Goal: Task Accomplishment & Management: Complete application form

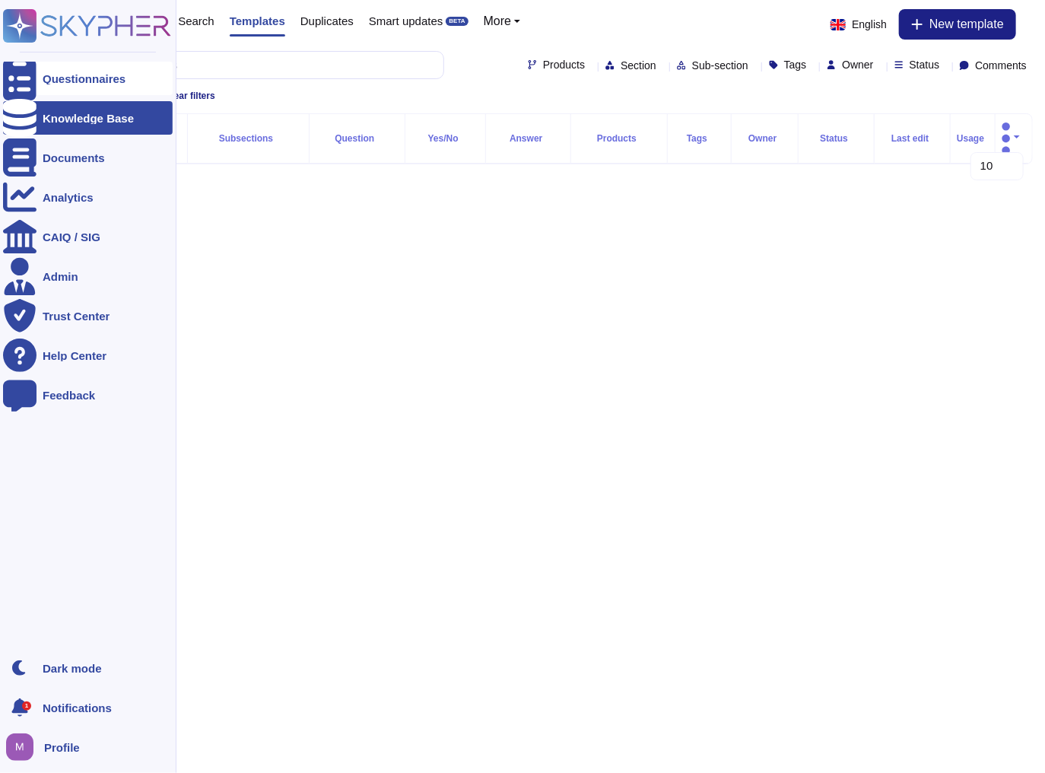
click at [24, 79] on icon at bounding box center [19, 78] width 33 height 45
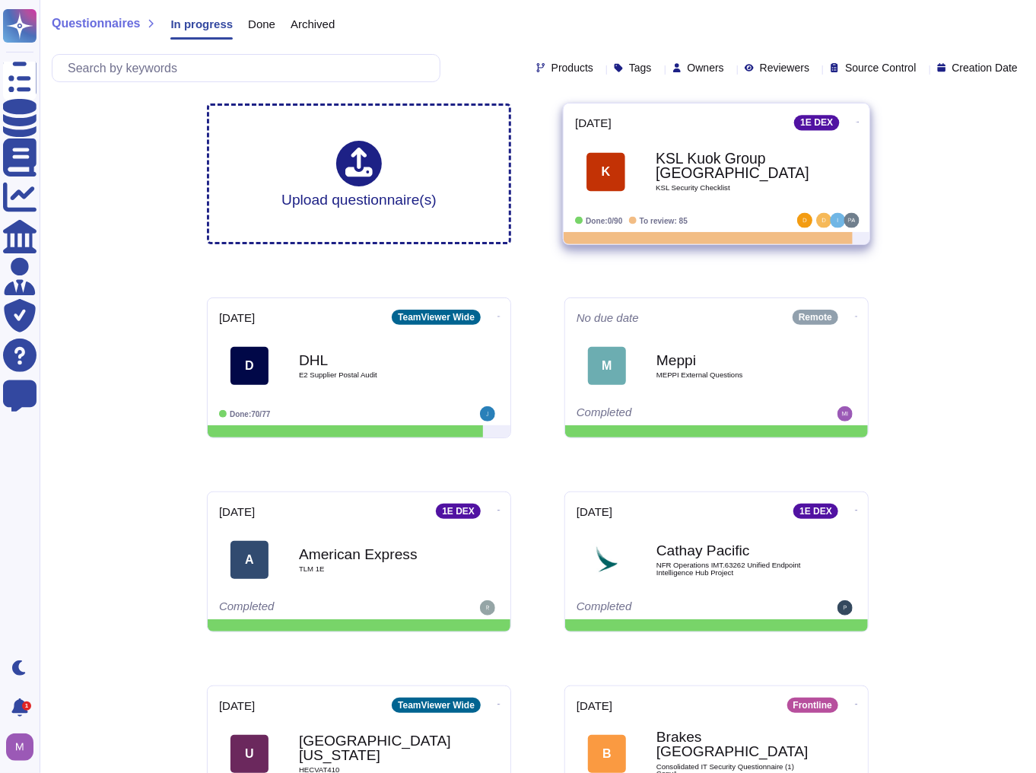
click at [629, 186] on span "K KSL Kuok Group Singapore KSL Security Checklist" at bounding box center [716, 172] width 283 height 62
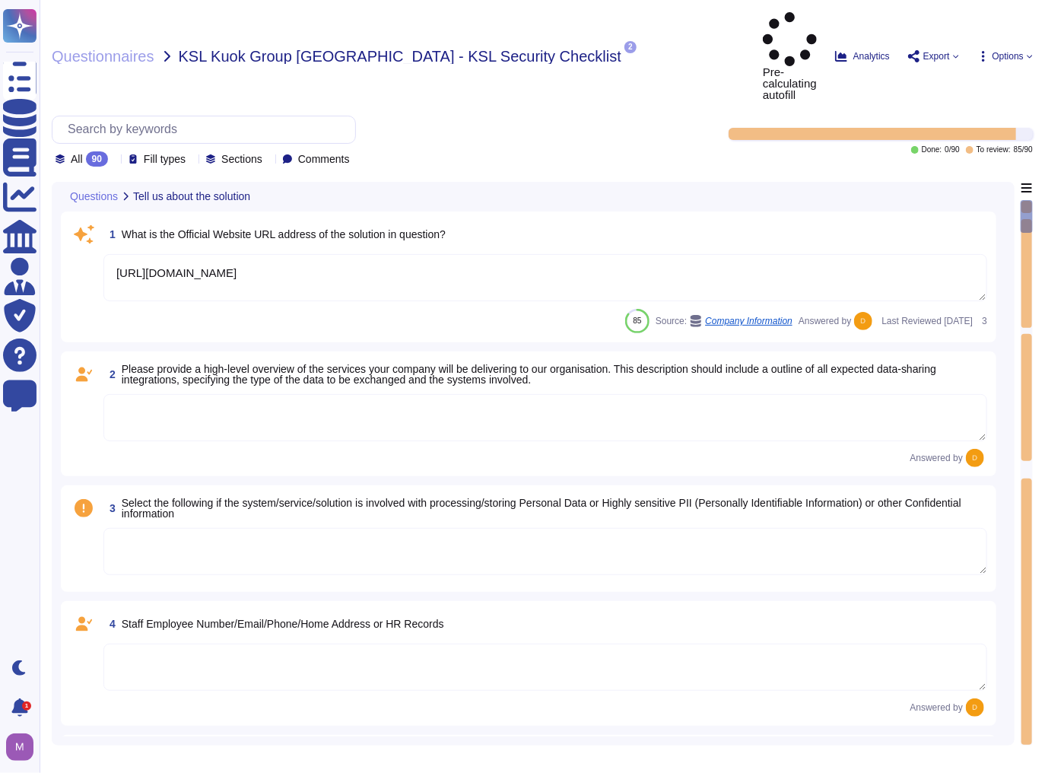
type textarea "[URL][DOMAIN_NAME]"
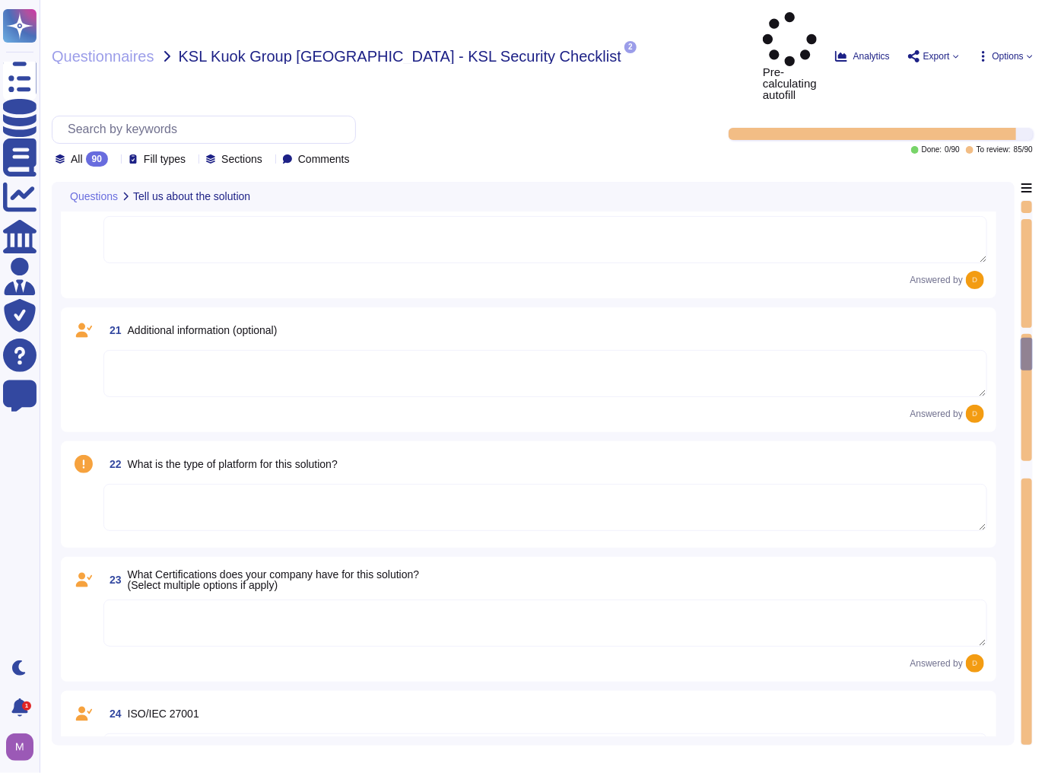
scroll to position [2677, 0]
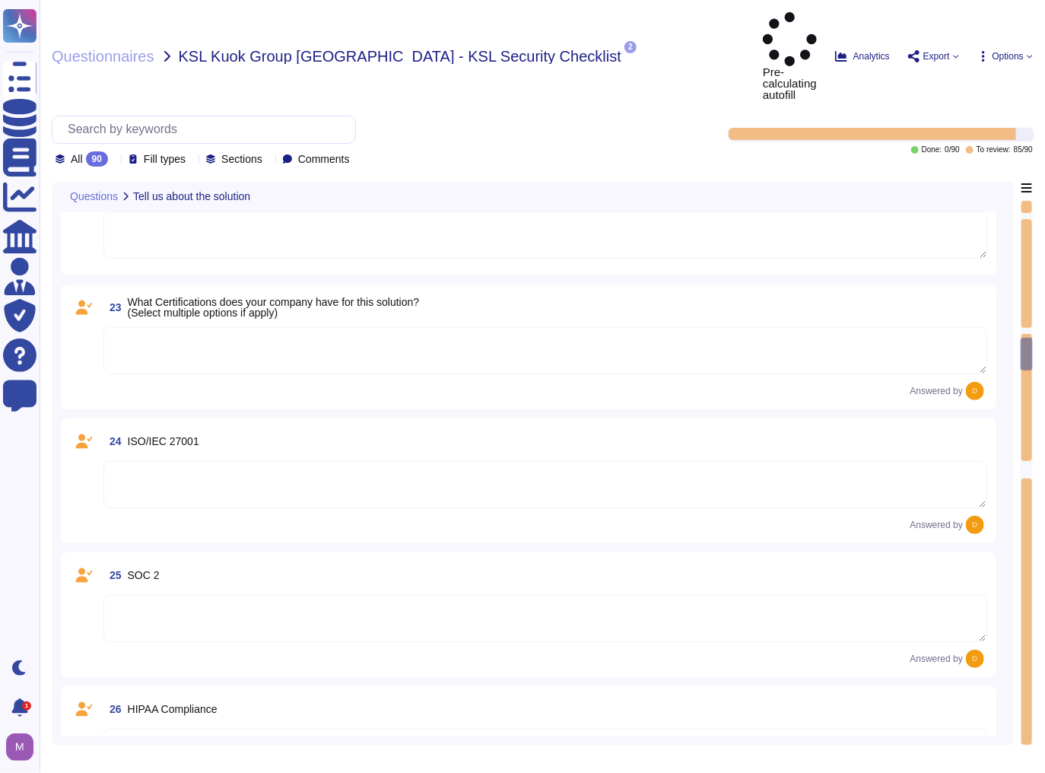
click at [627, 57] on icon at bounding box center [627, 57] width 0 height 0
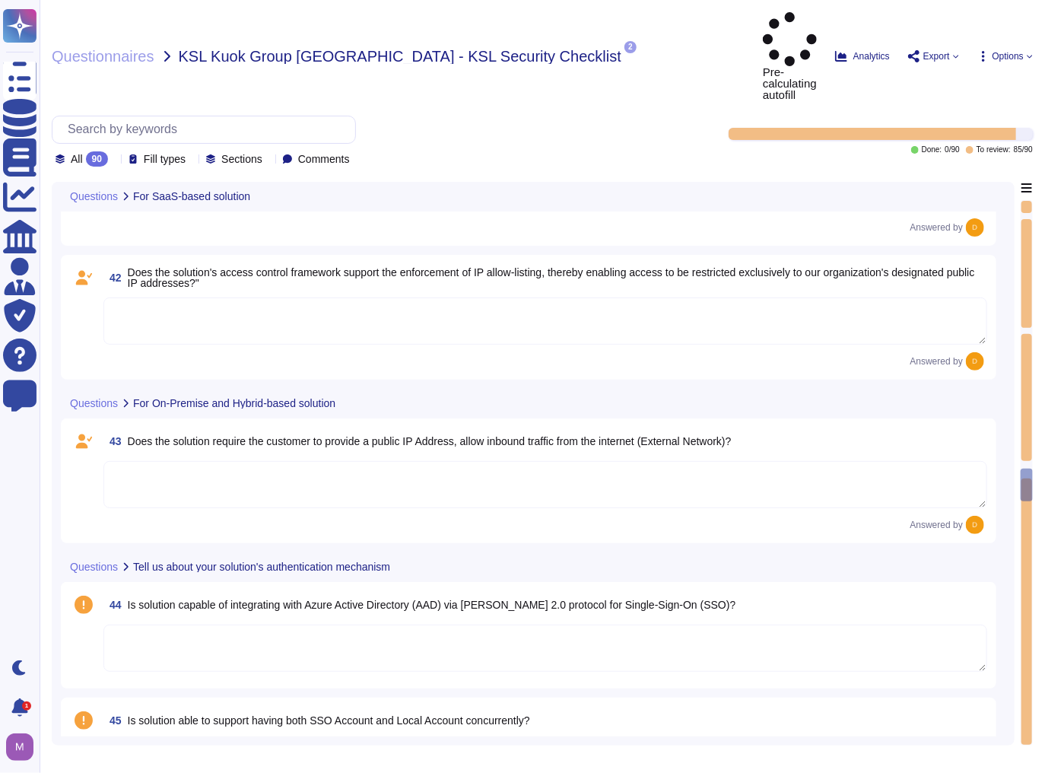
type textarea "5-digit numerical code through which an employee can connect to an employee by …"
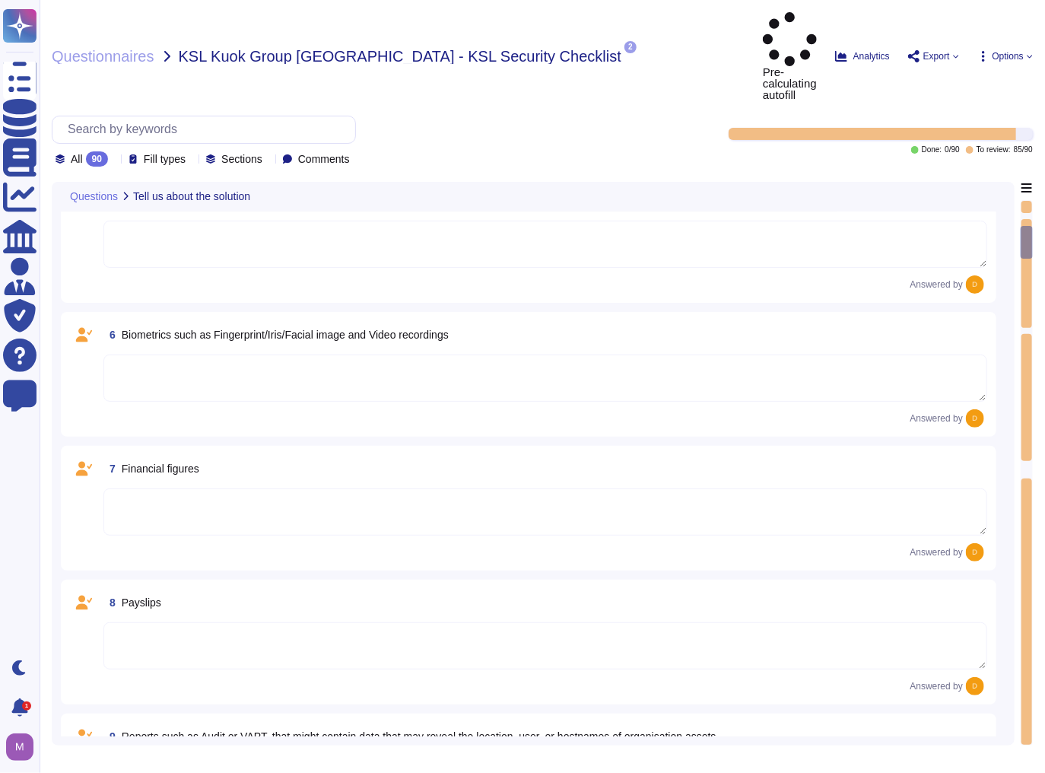
scroll to position [202, 0]
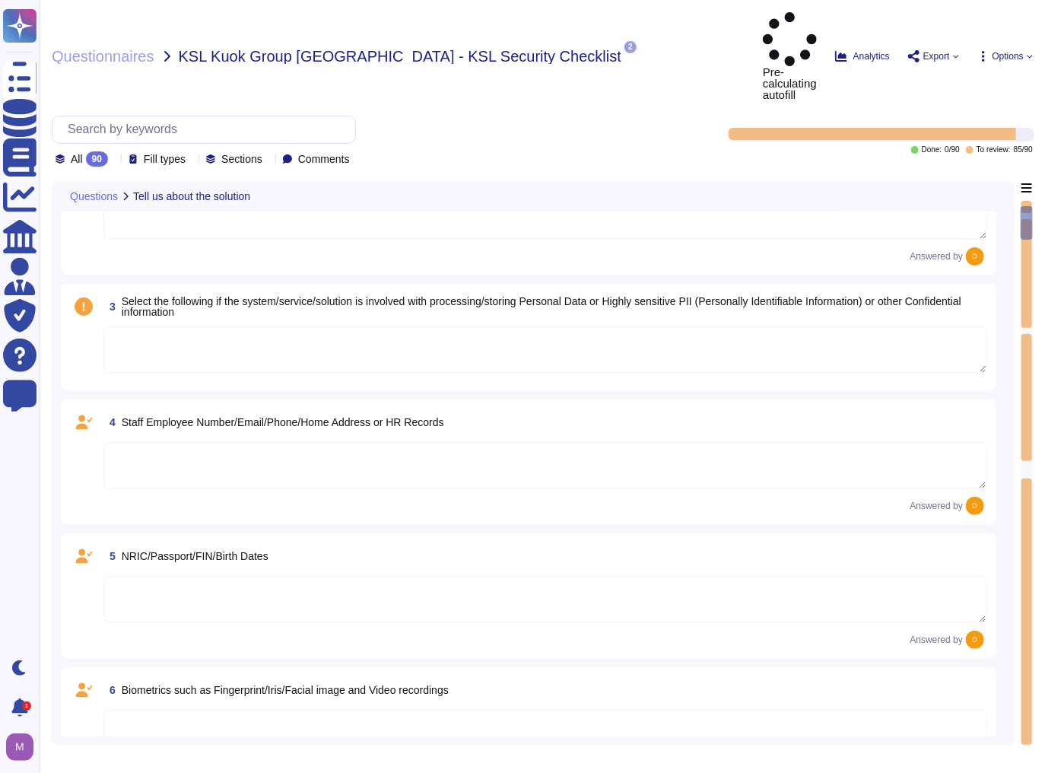
type textarea "[URL][DOMAIN_NAME]"
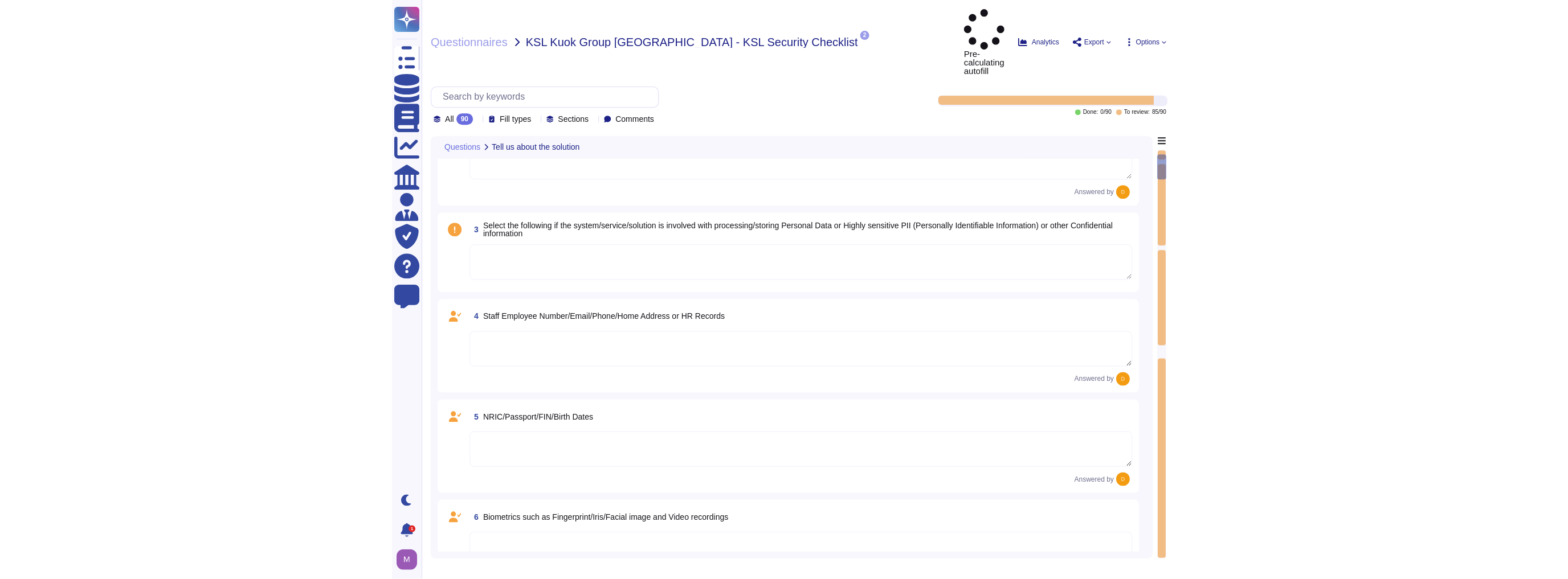
scroll to position [0, 0]
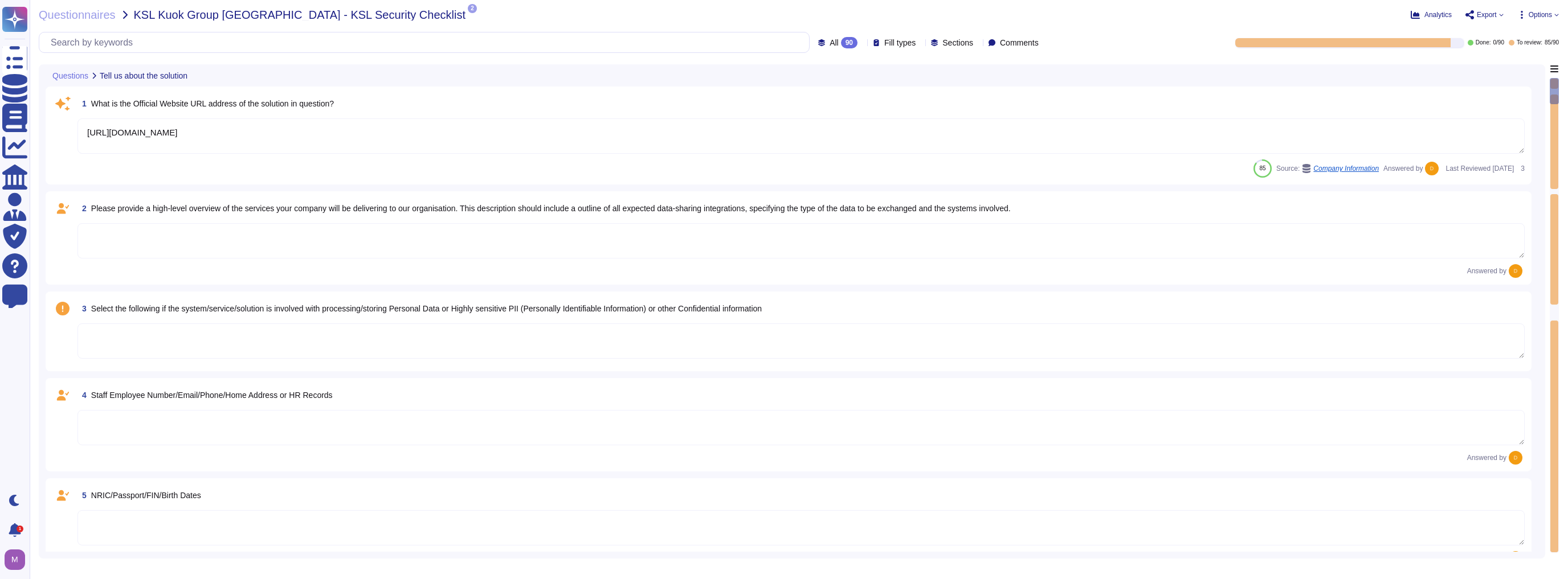
click at [745, 246] on textarea at bounding box center [800, 240] width 1447 height 35
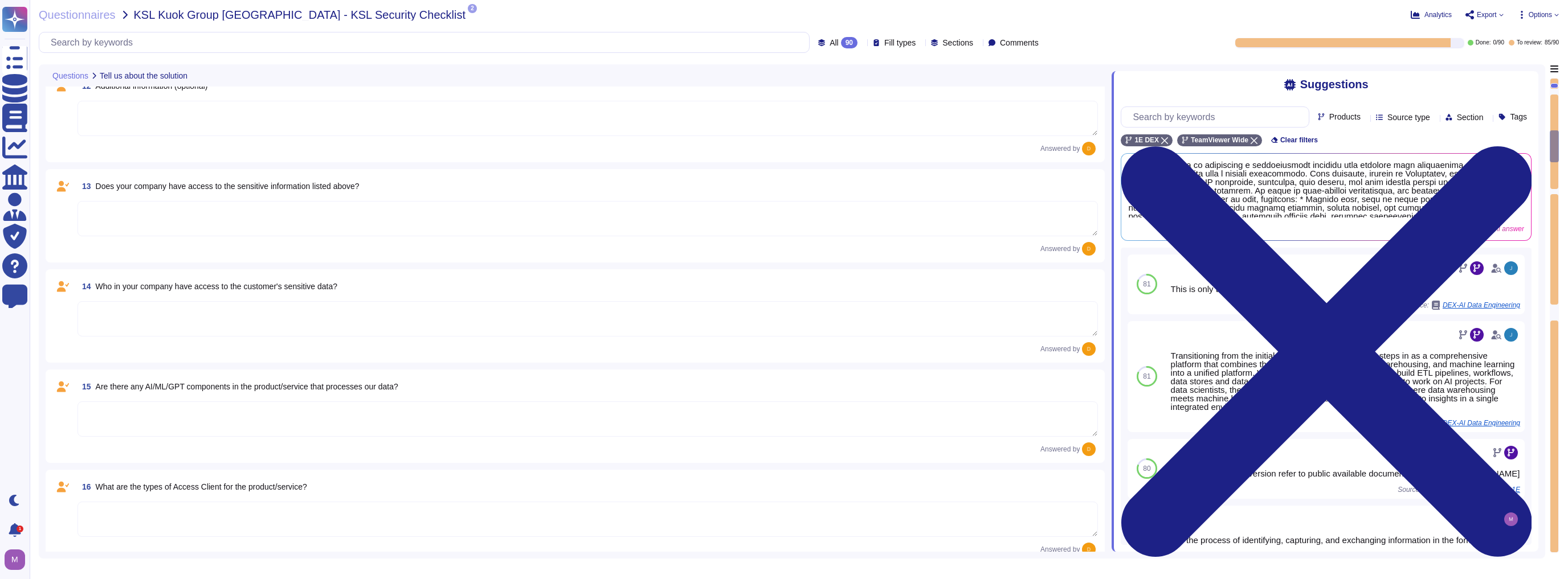
scroll to position [1139, 0]
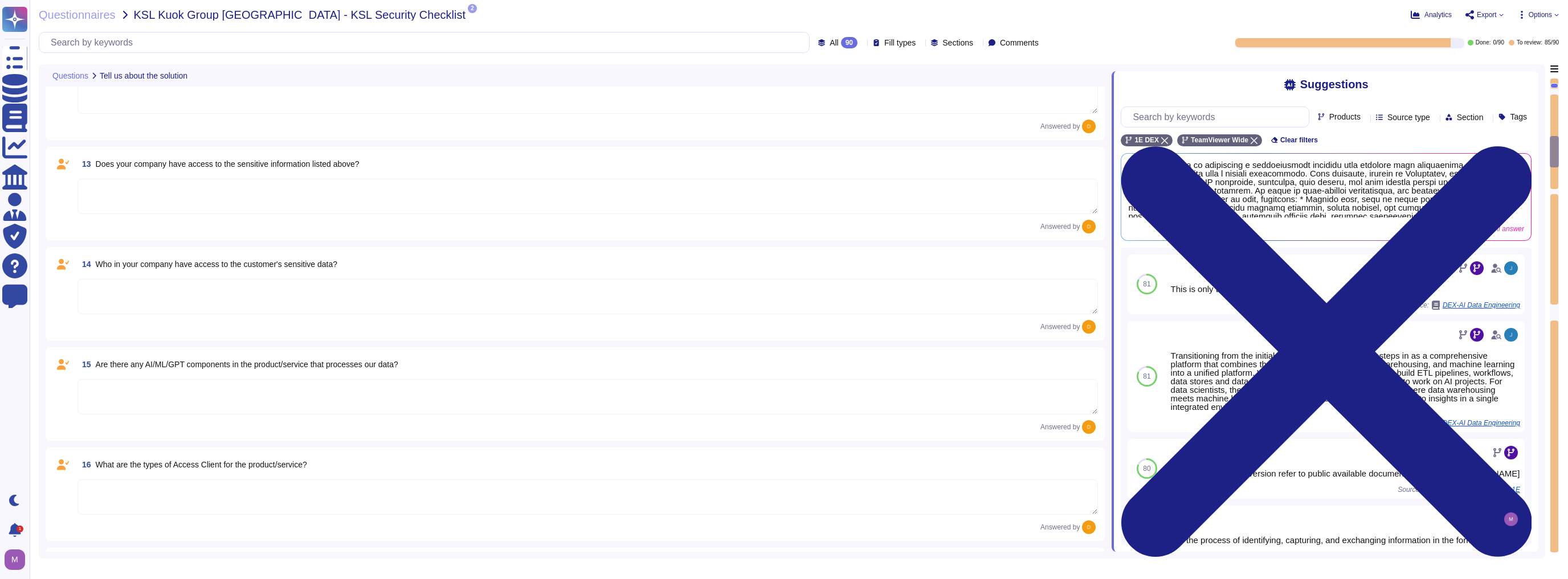
click at [208, 303] on textarea at bounding box center [587, 297] width 1020 height 35
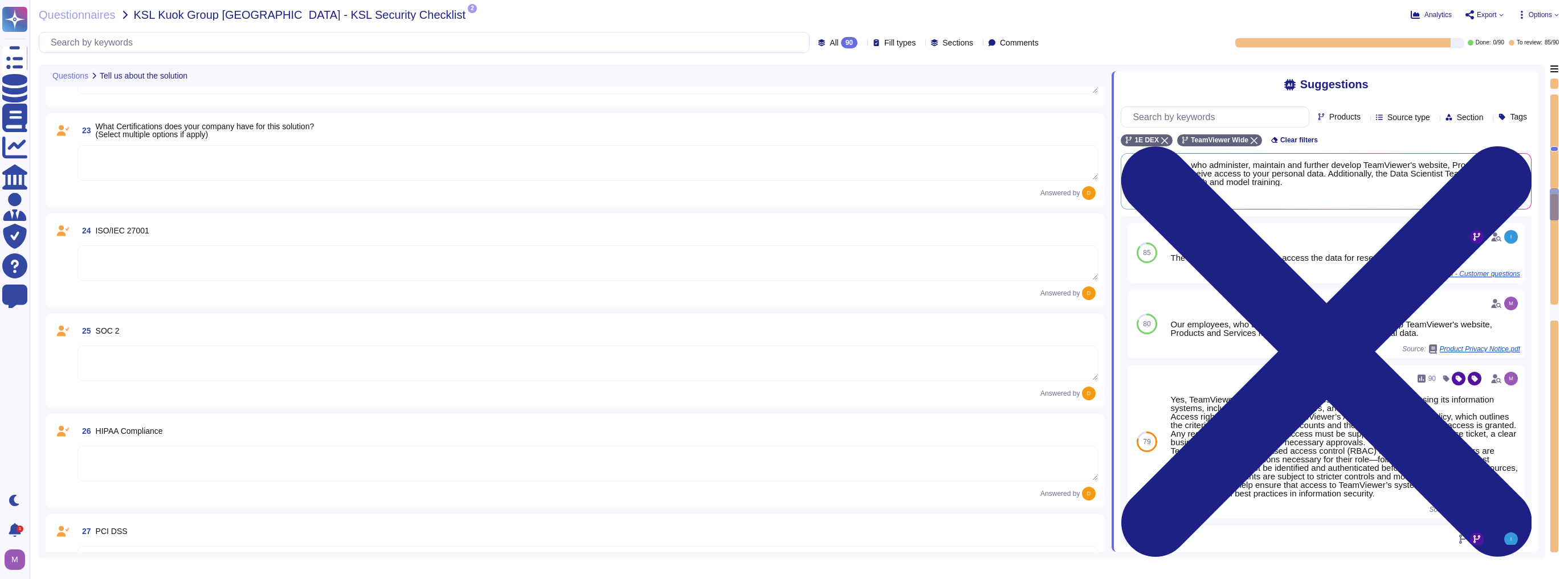
scroll to position [2187, 0]
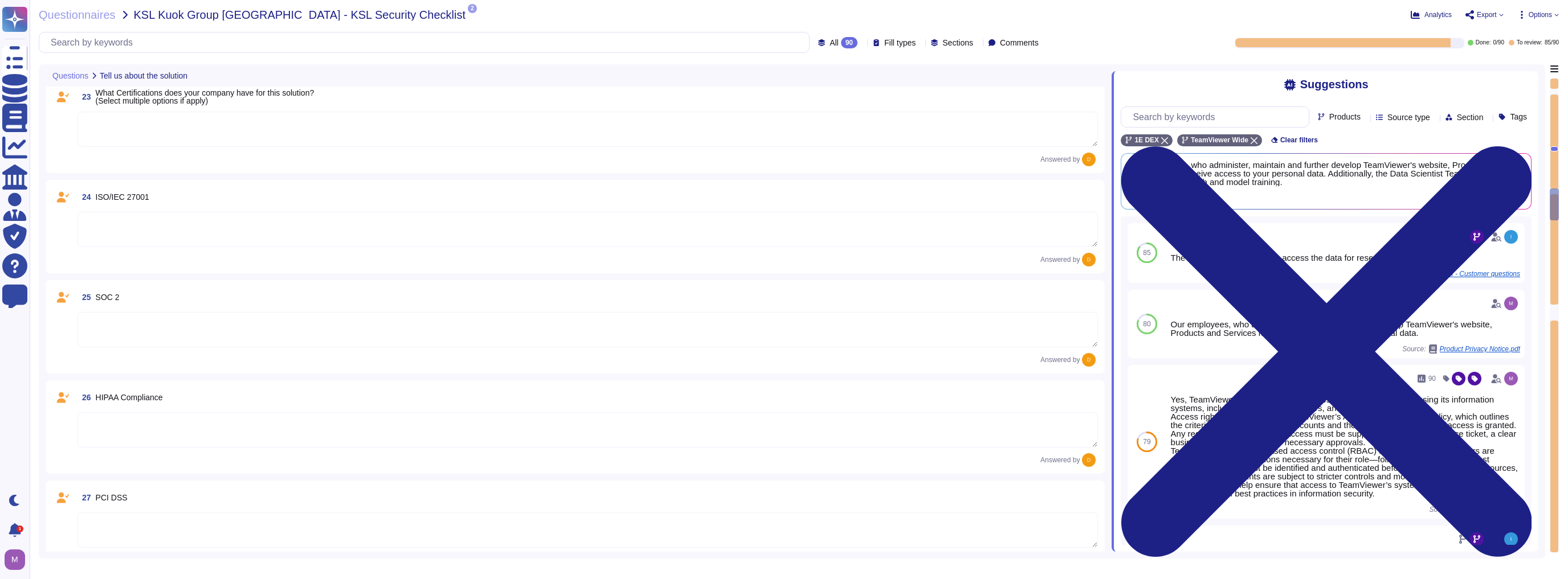
click at [624, 235] on textarea at bounding box center [587, 229] width 1020 height 35
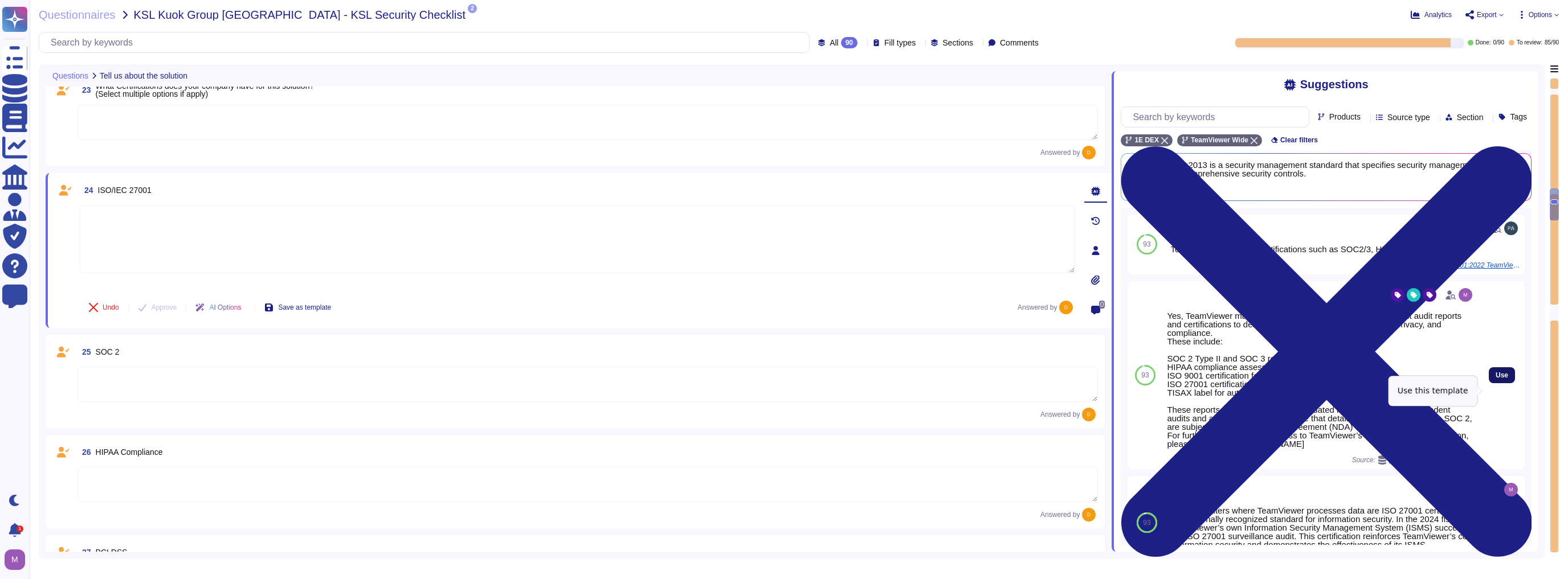
click at [782, 384] on button "Use" at bounding box center [1501, 375] width 26 height 16
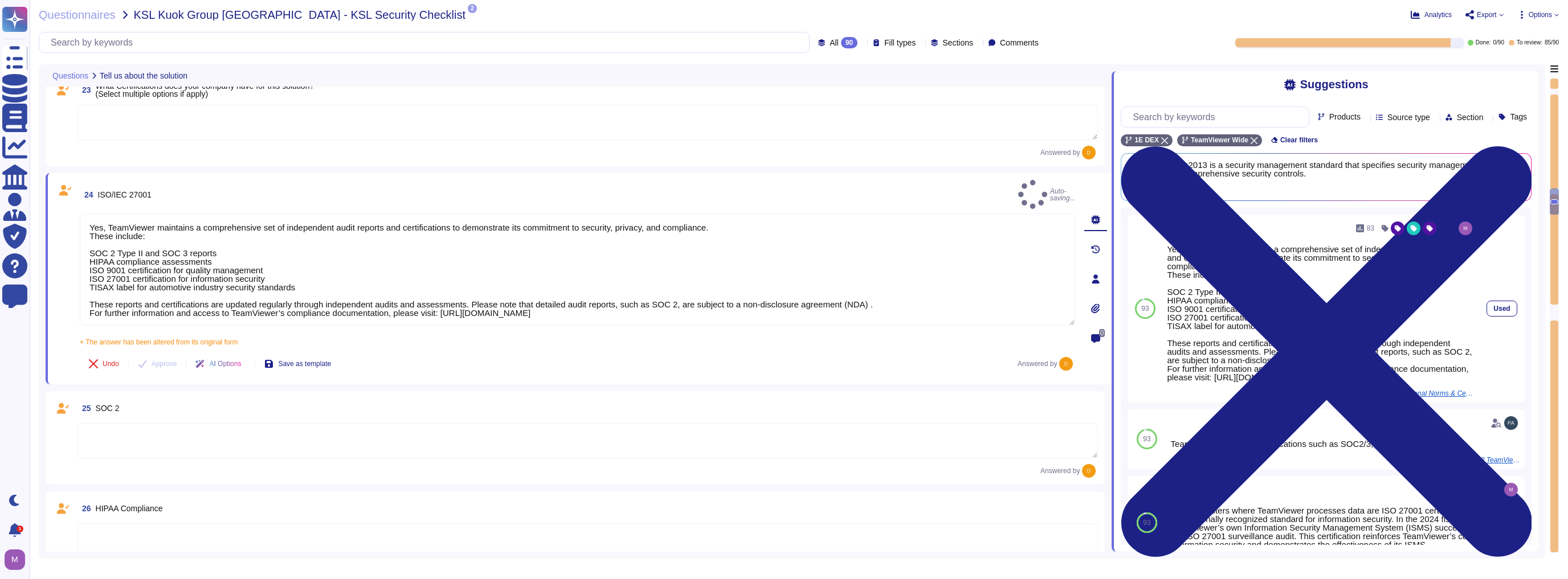
type textarea "Yes, TeamViewer maintains a comprehensive set of independent audit reports and …"
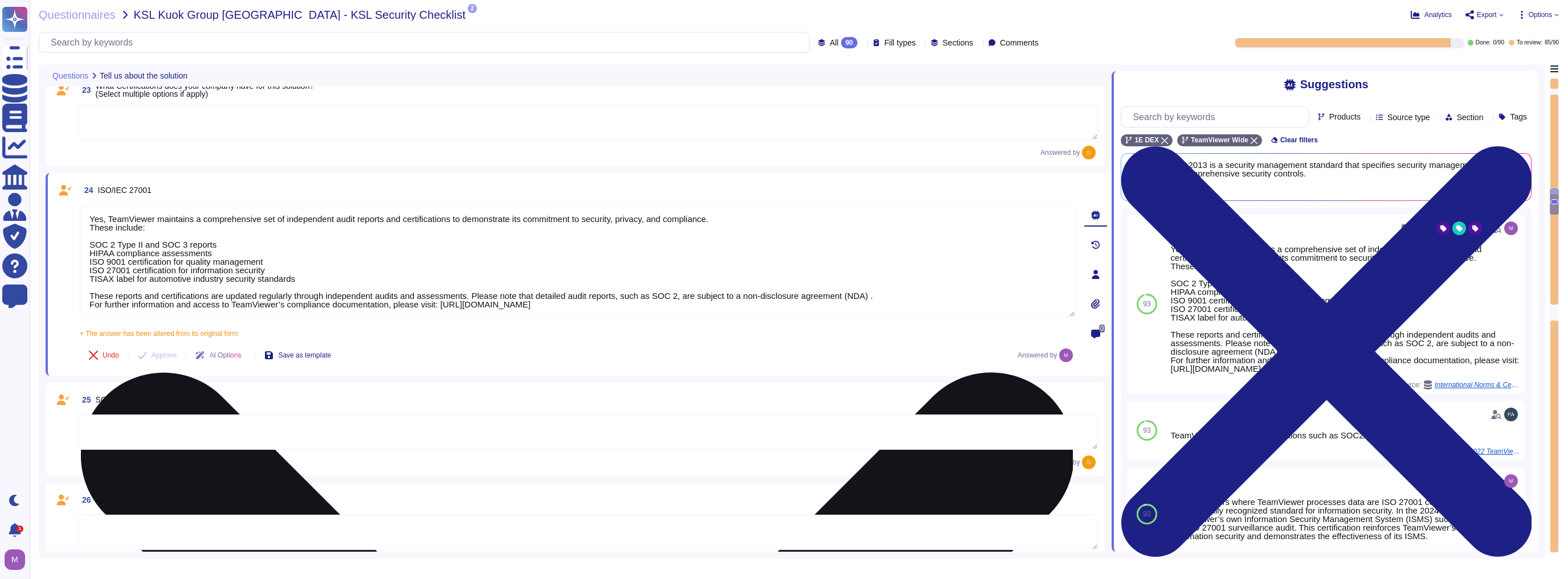
click at [284, 268] on textarea "Yes, TeamViewer maintains a comprehensive set of independent audit reports and …" at bounding box center [577, 261] width 995 height 112
click at [270, 254] on textarea "Yes, TeamViewer maintains a comprehensive set of independent audit reports and …" at bounding box center [577, 261] width 995 height 112
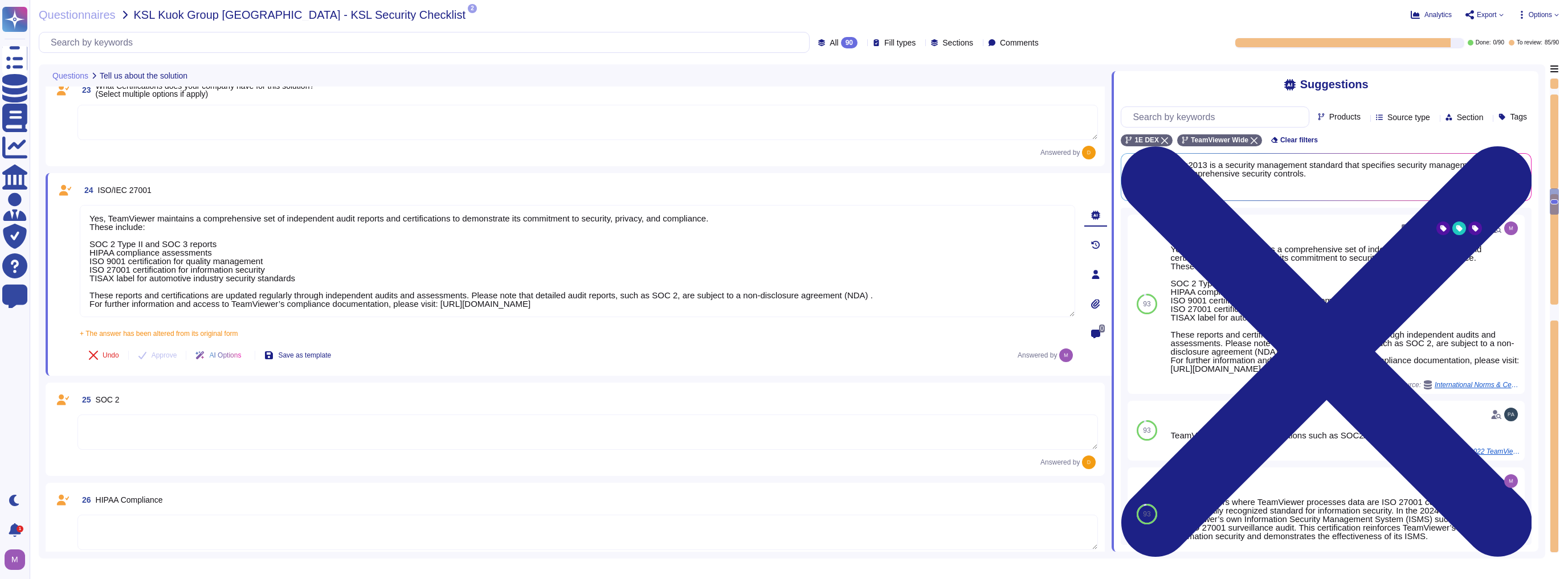
click at [155, 426] on textarea at bounding box center [587, 432] width 1020 height 35
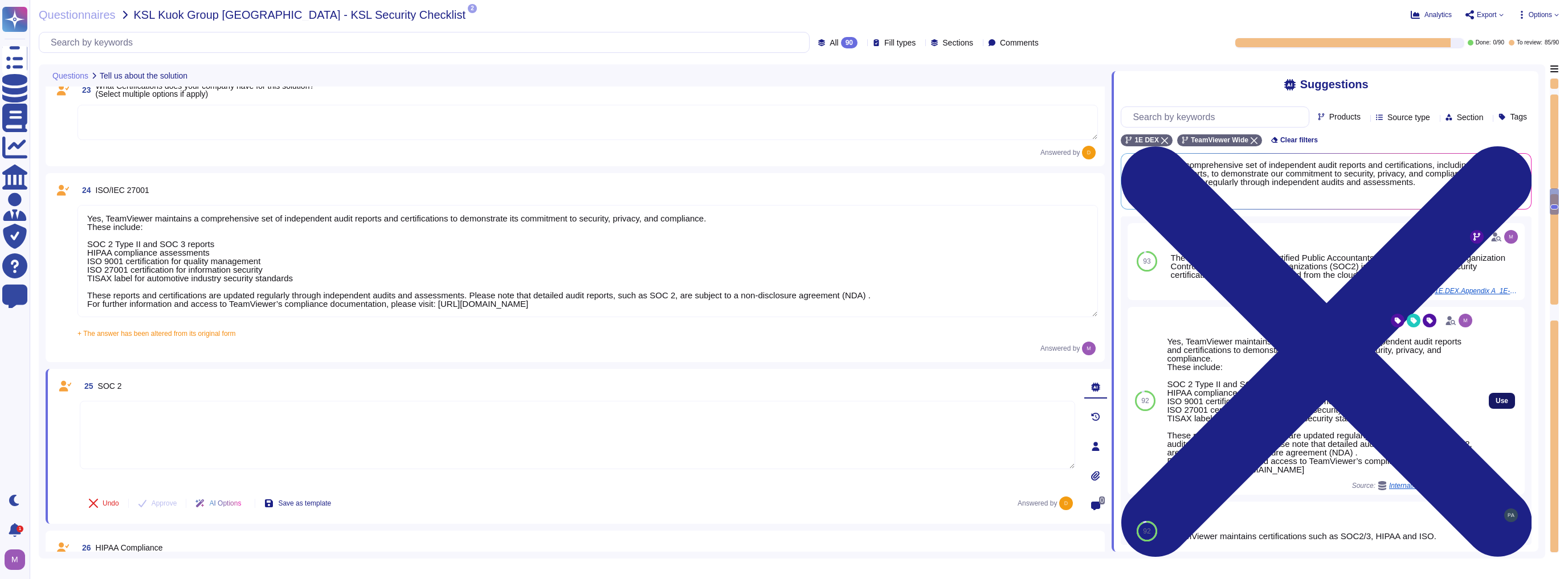
click at [782, 409] on button "Use" at bounding box center [1501, 401] width 26 height 16
type textarea "Yes, TeamViewer maintains a comprehensive set of independent audit reports and …"
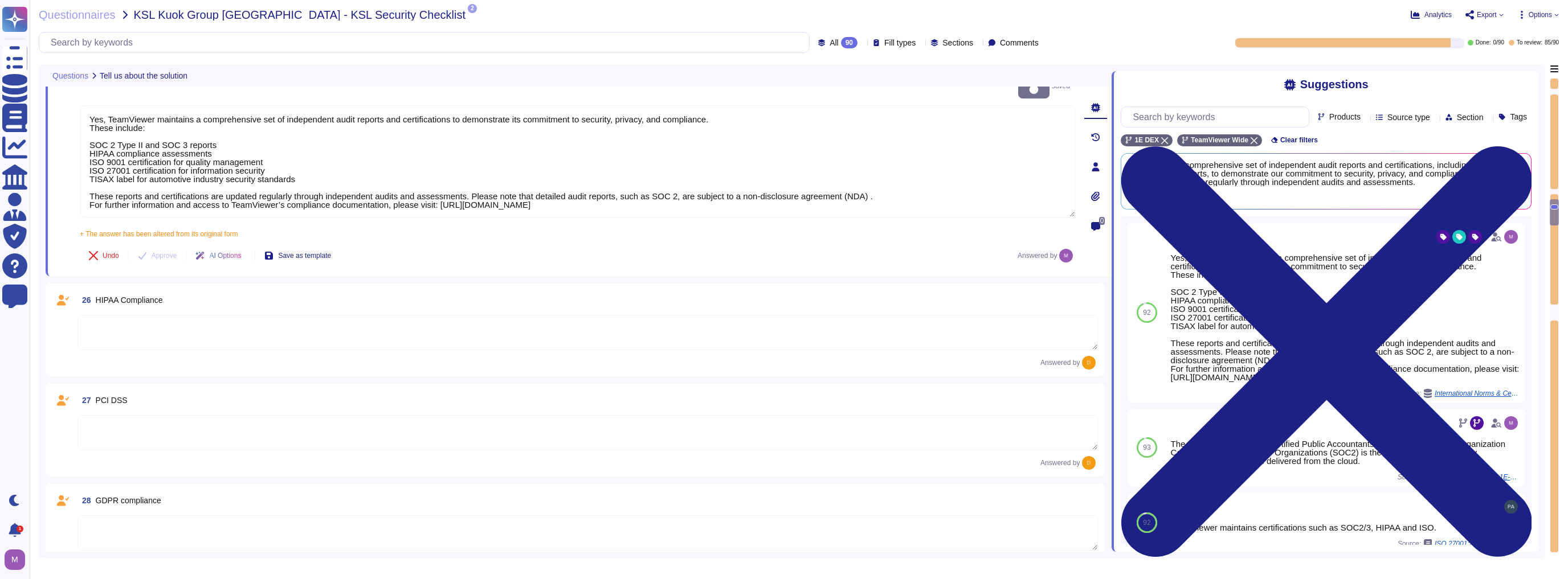
scroll to position [2506, 0]
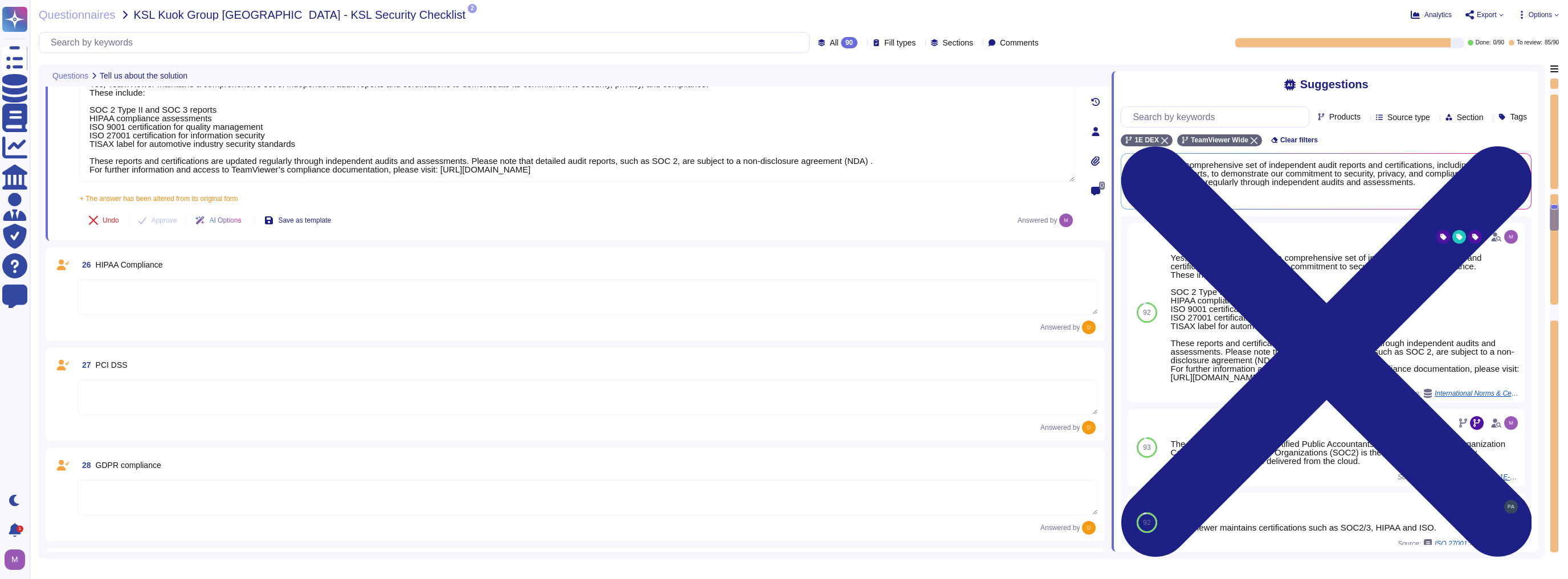
click at [508, 282] on textarea at bounding box center [587, 297] width 1020 height 35
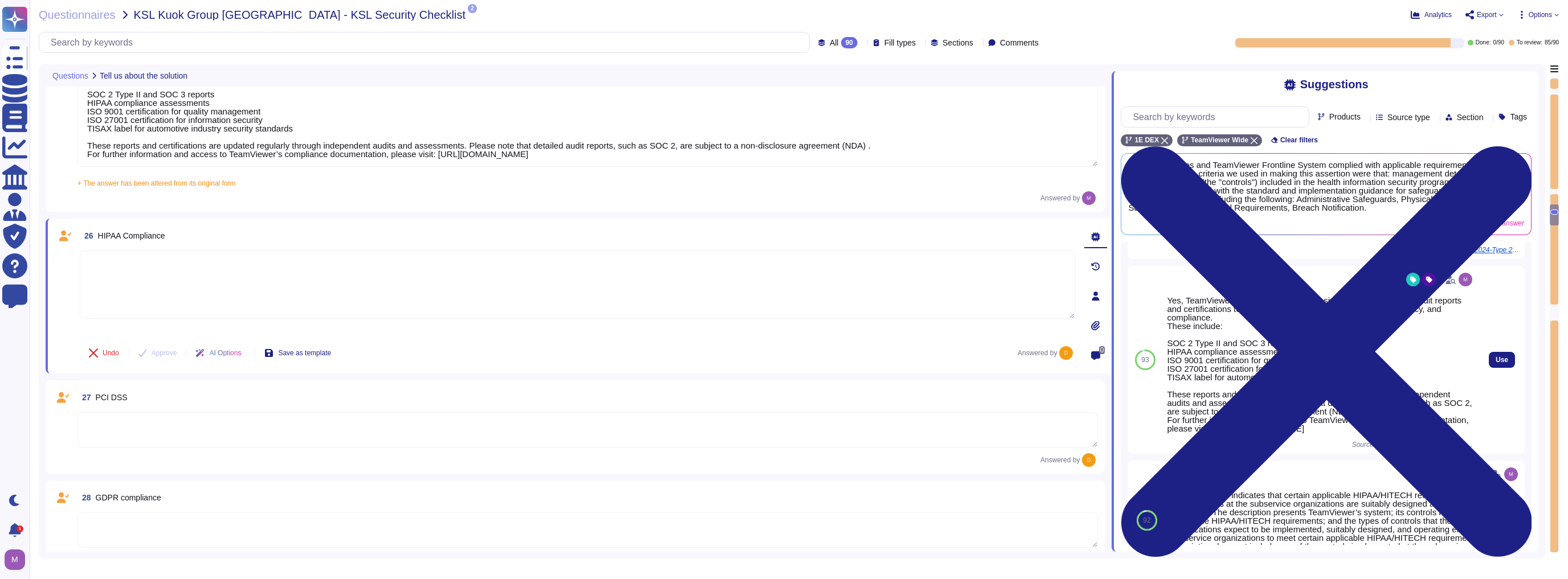
scroll to position [174, 0]
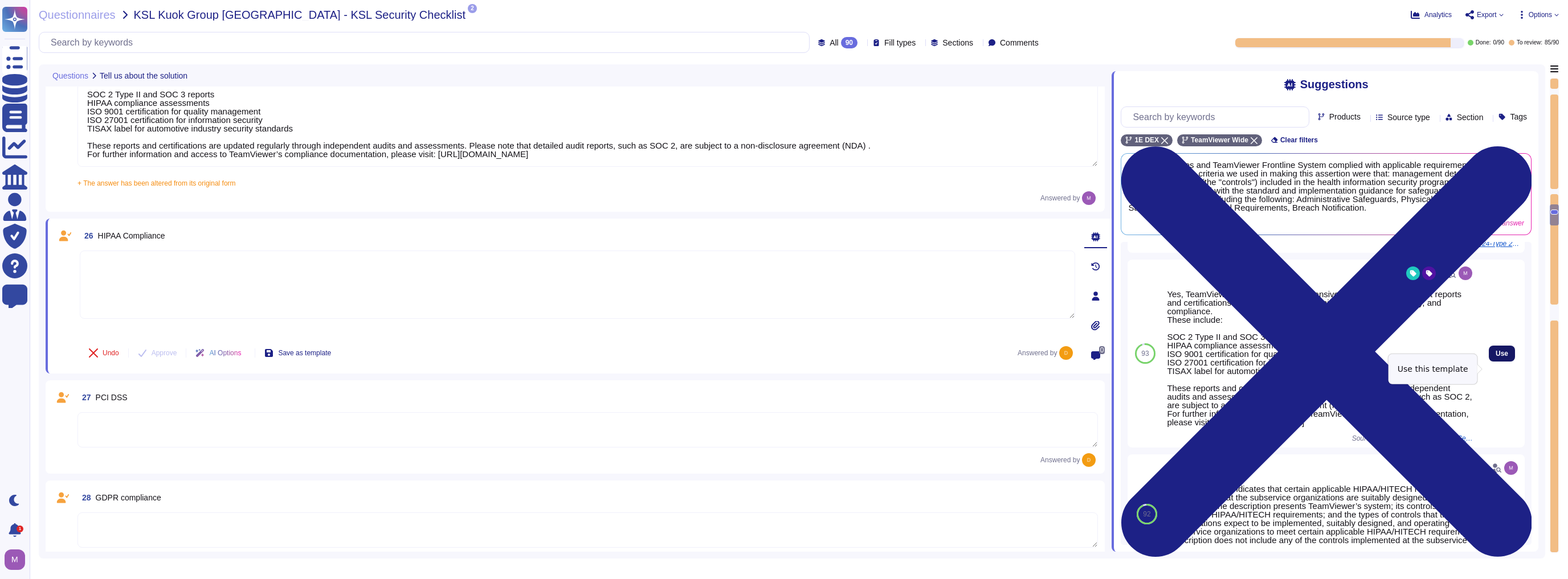
click at [782, 357] on span "Use" at bounding box center [1501, 354] width 13 height 7
type textarea "Yes, TeamViewer maintains a comprehensive set of independent audit reports and …"
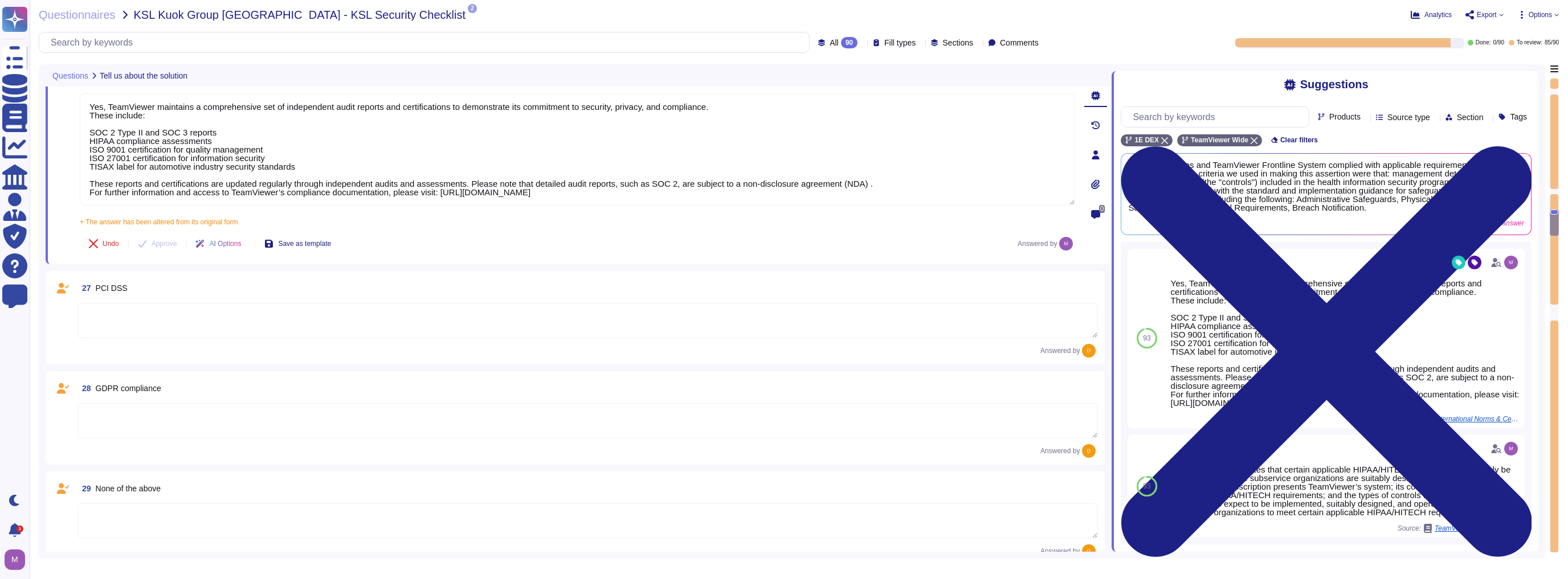
scroll to position [2734, 0]
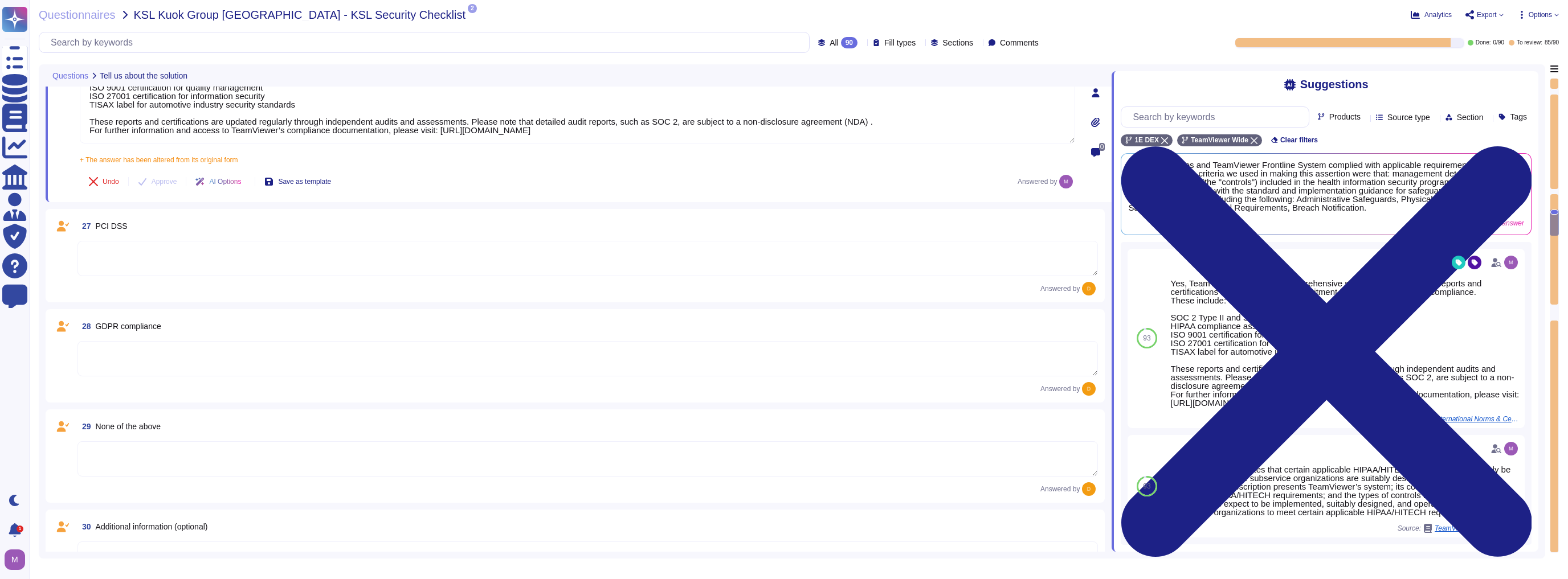
click at [241, 258] on textarea at bounding box center [587, 258] width 1020 height 35
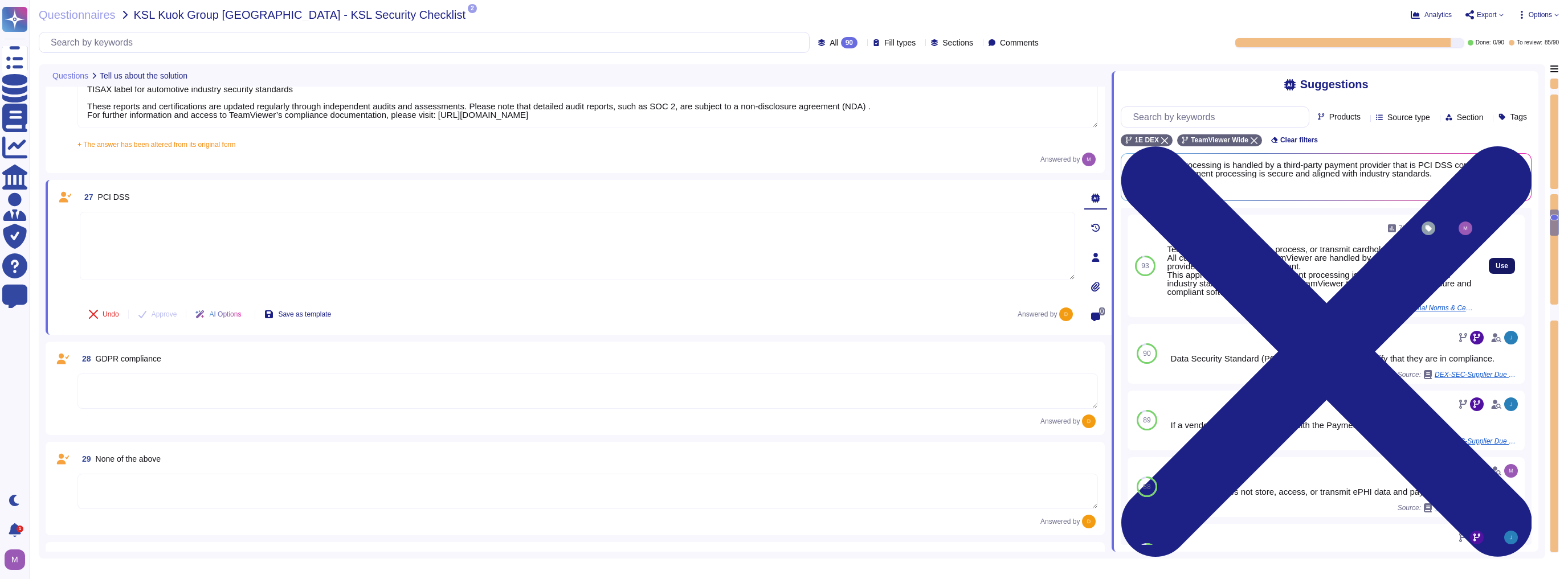
click at [782, 274] on button "Use" at bounding box center [1501, 265] width 26 height 16
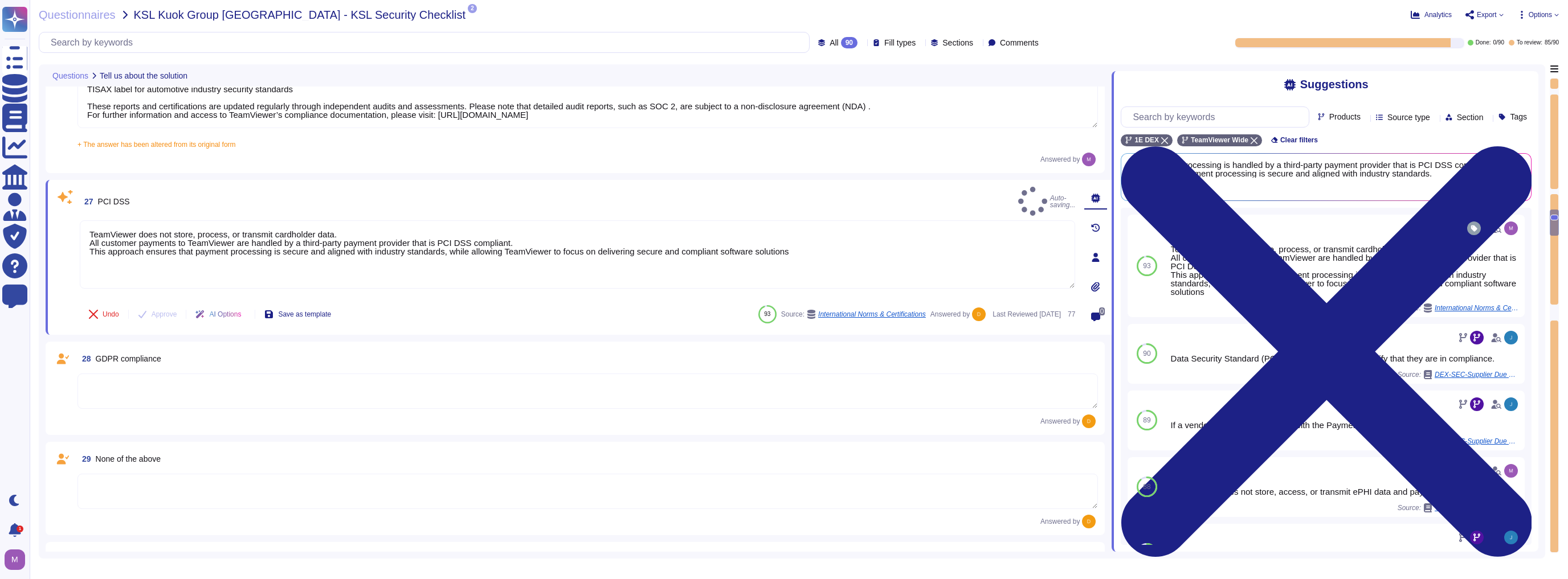
type textarea "TeamViewer does not store, process, or transmit cardholder data. All customer p…"
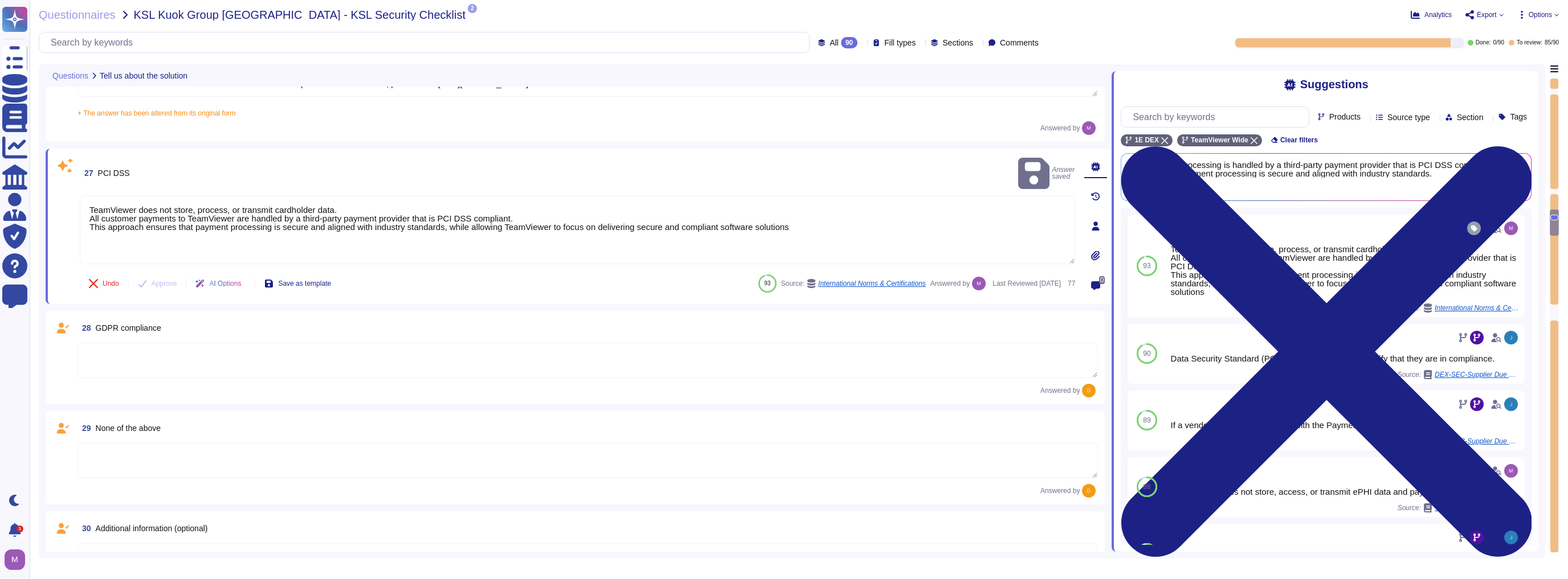
scroll to position [2780, 0]
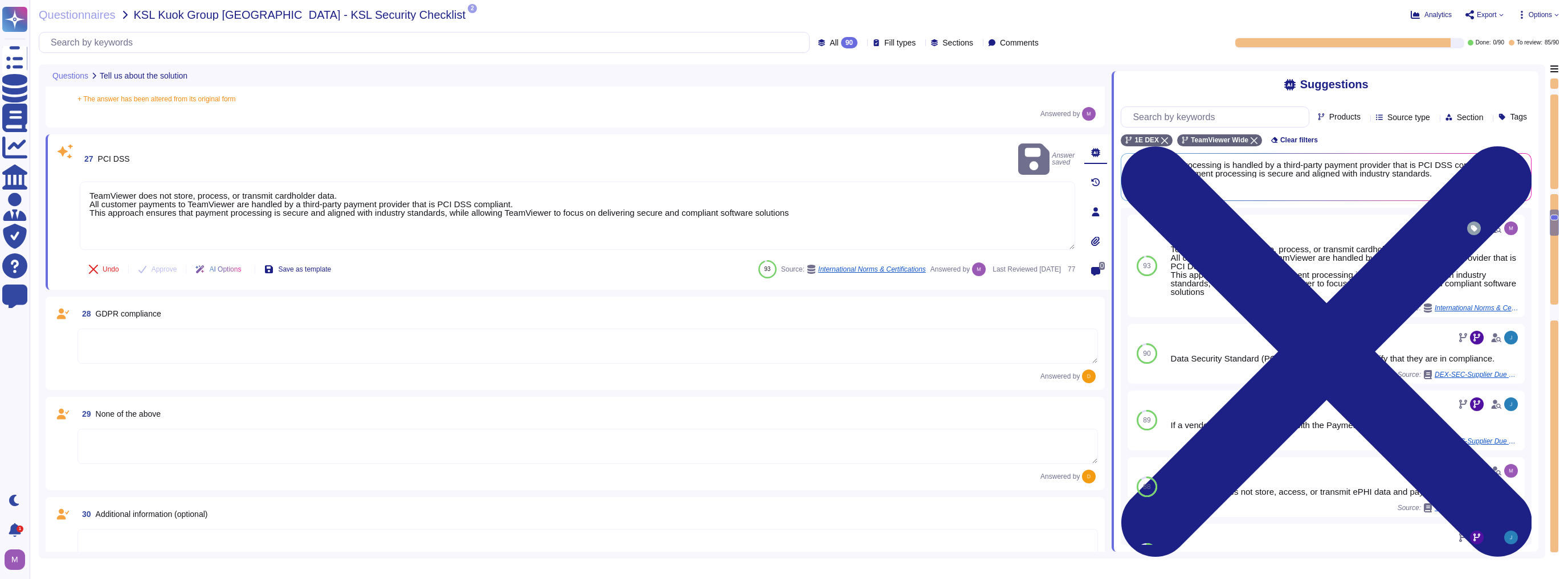
click at [208, 345] on textarea at bounding box center [587, 346] width 1020 height 35
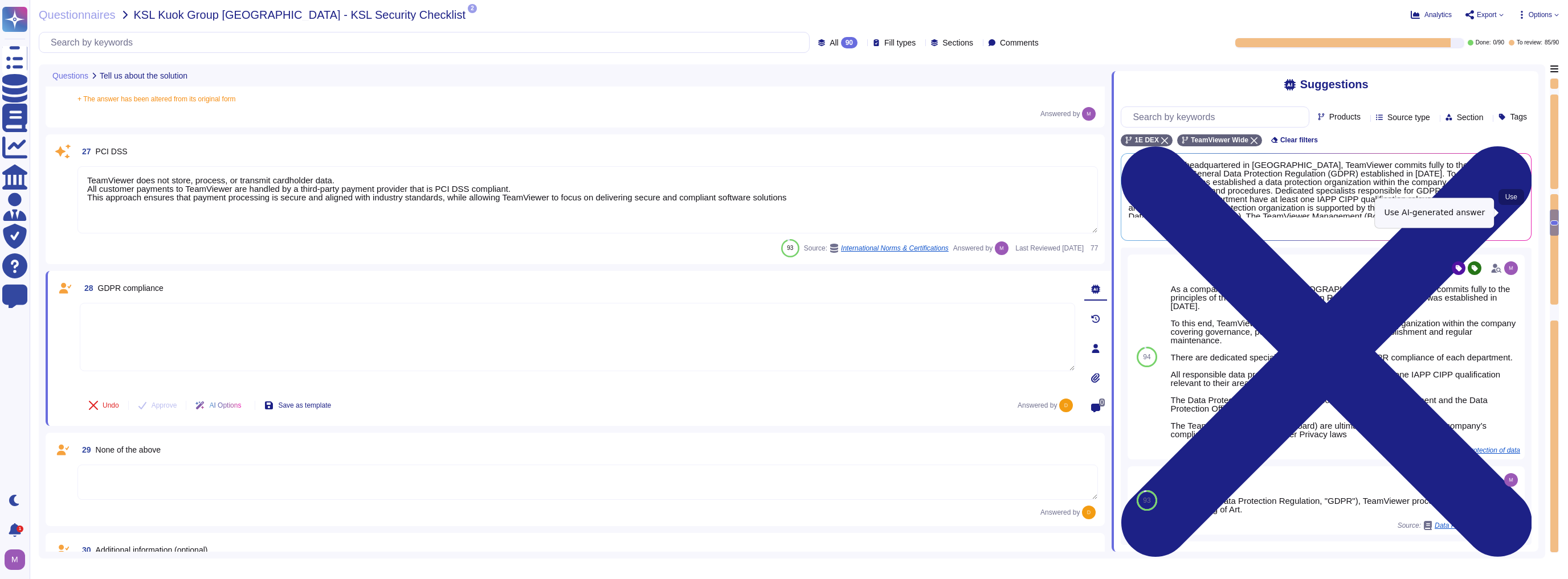
click at [782, 205] on button "Use" at bounding box center [1511, 196] width 25 height 16
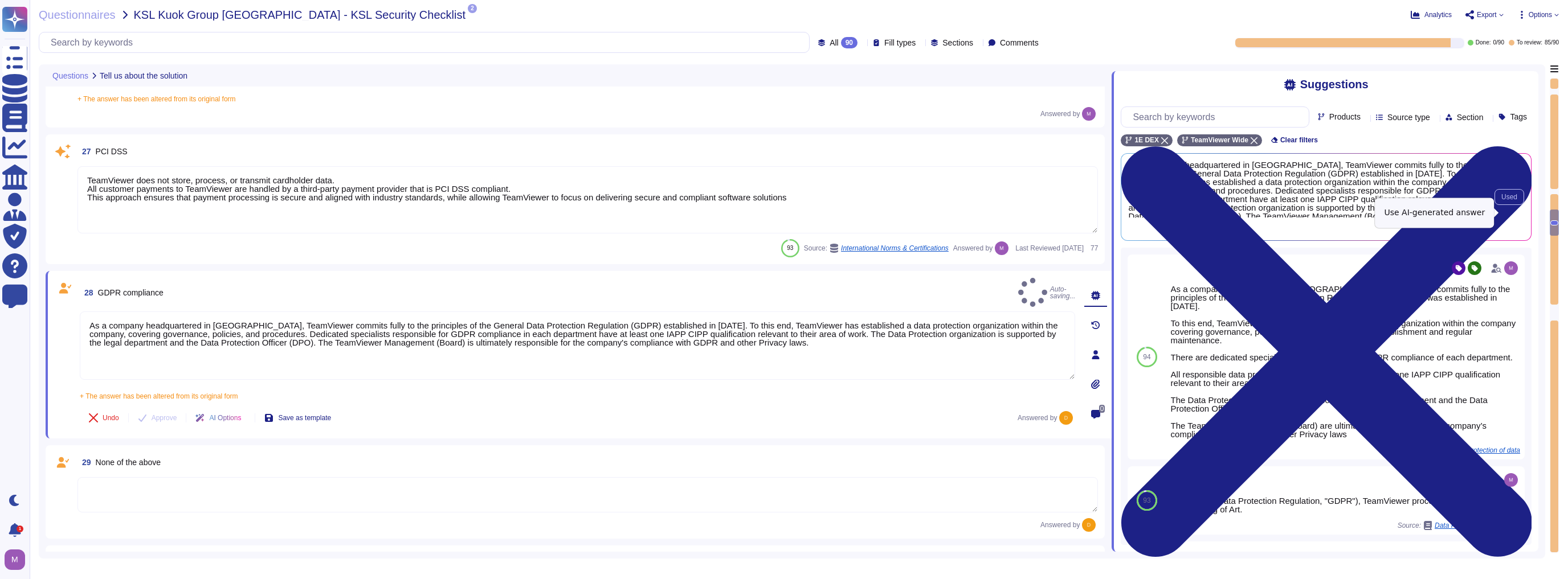
type textarea "As a company headquartered in [GEOGRAPHIC_DATA], TeamViewer commits fully to th…"
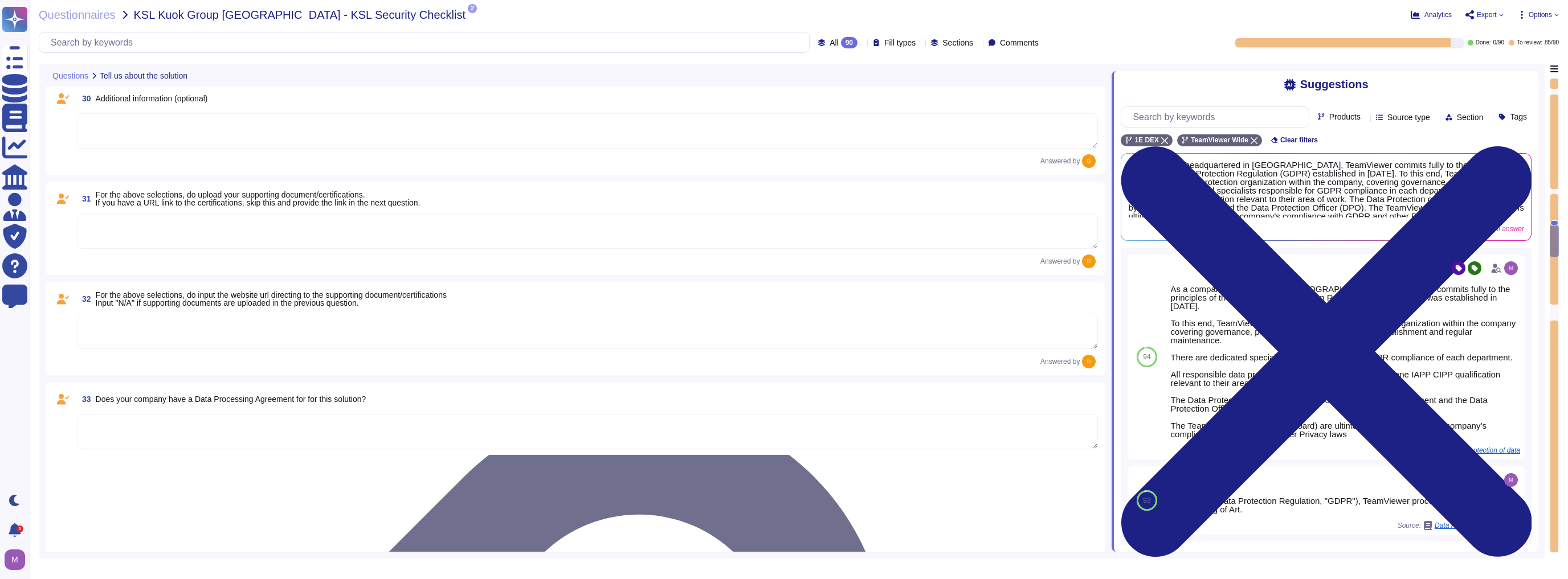
scroll to position [3235, 0]
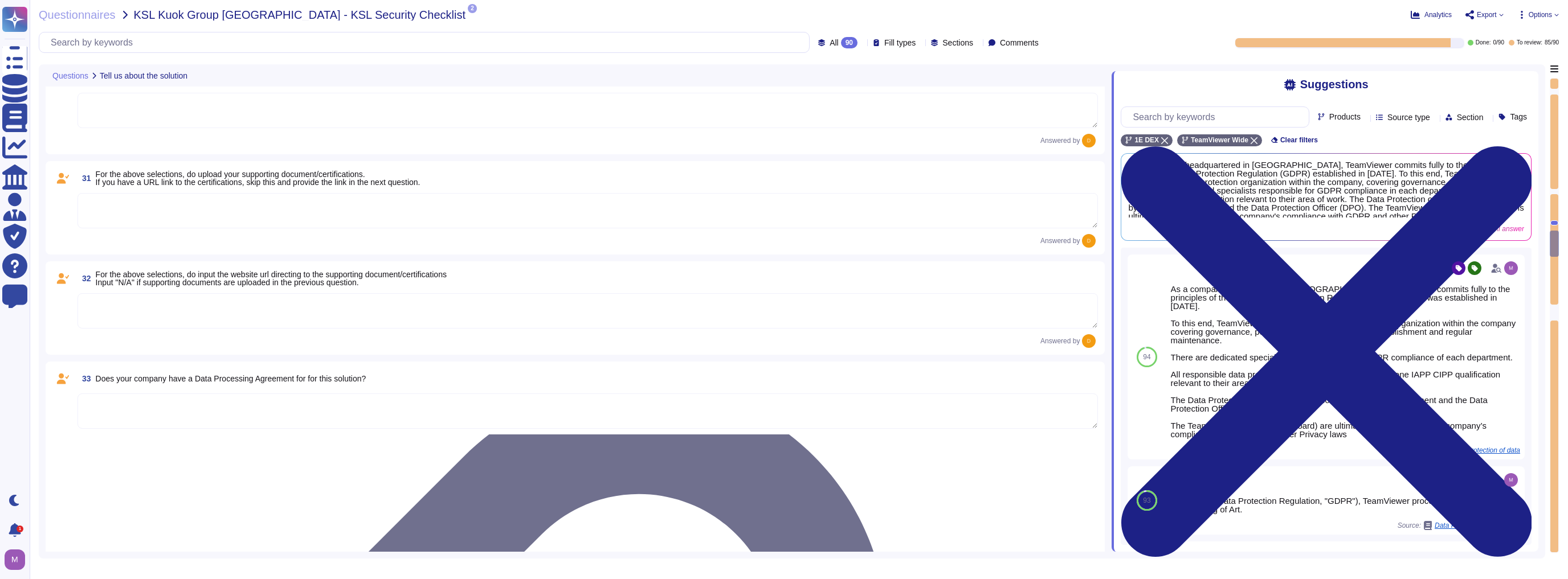
click at [420, 208] on textarea at bounding box center [587, 210] width 1020 height 35
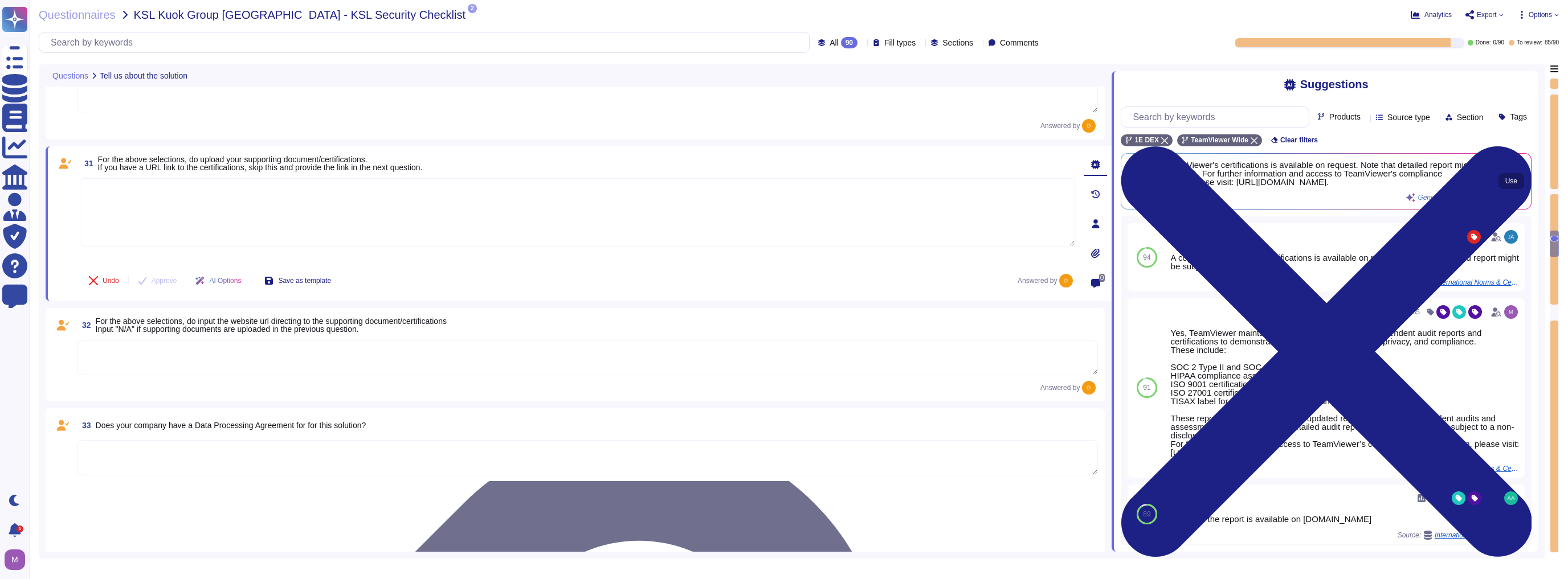
click at [782, 184] on span "Use" at bounding box center [1511, 181] width 12 height 7
type textarea "A copy of TeamViewer's certifications is available on request. Note that detail…"
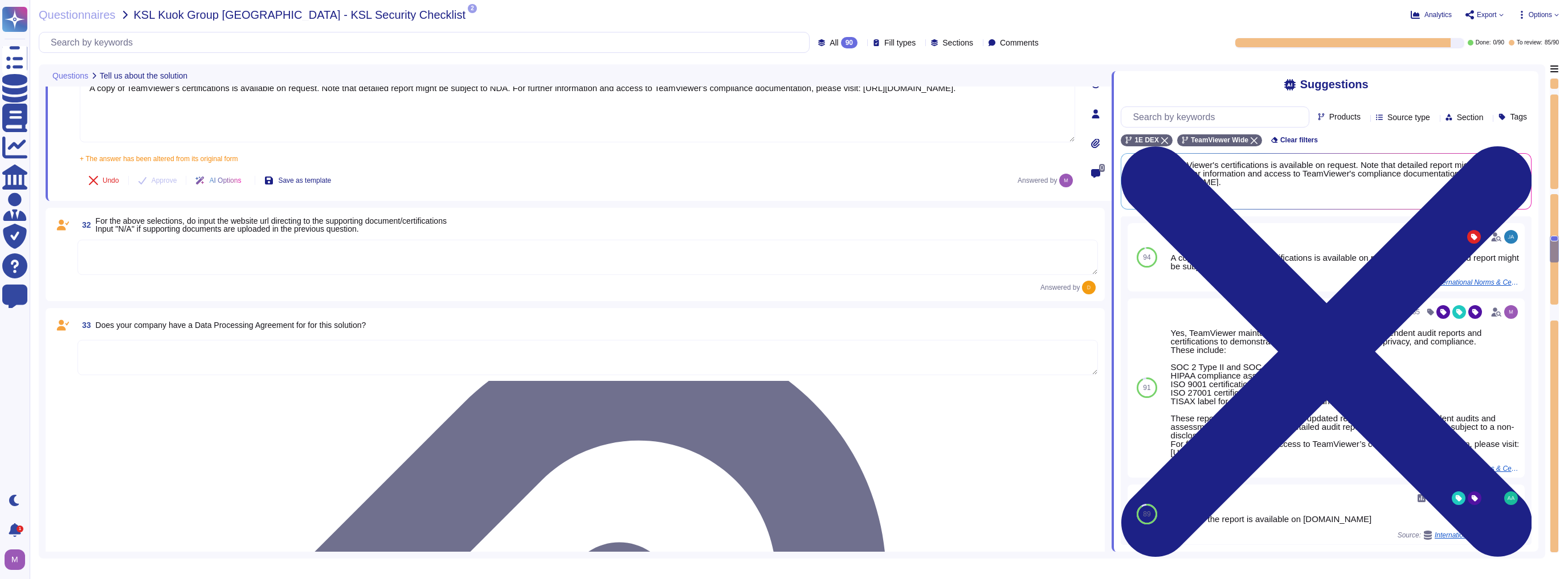
scroll to position [3418, 0]
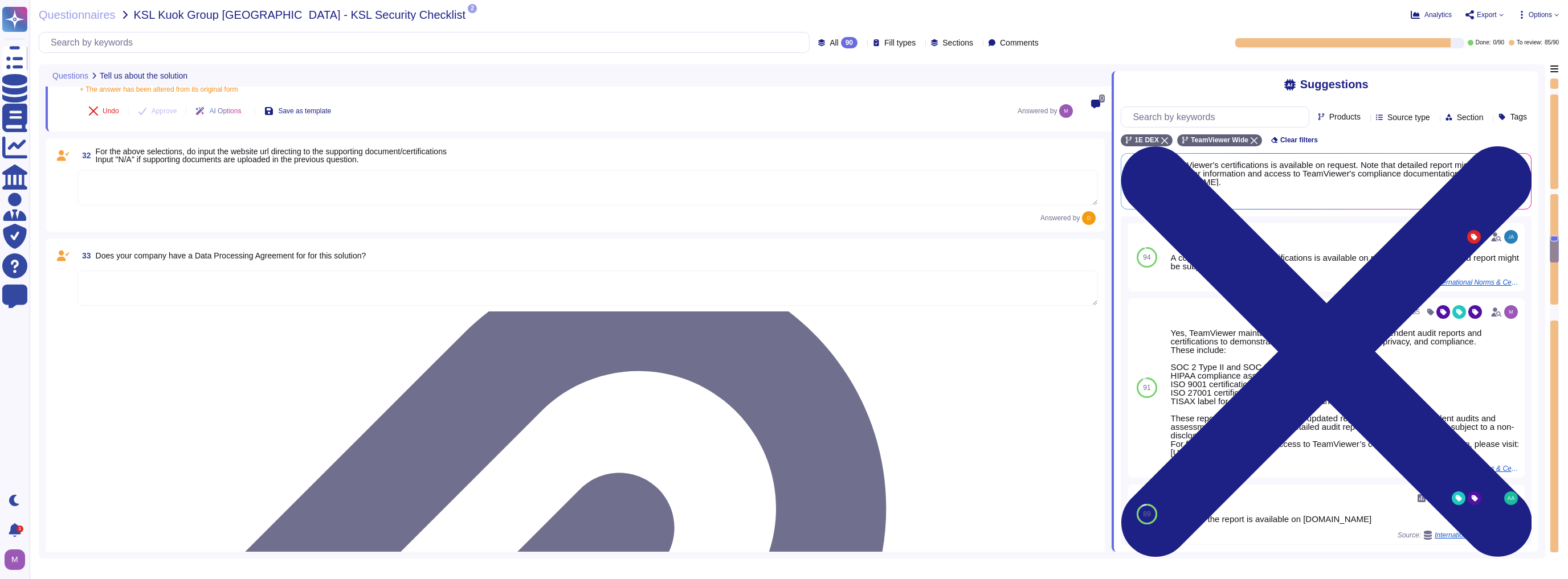
click at [440, 277] on textarea at bounding box center [587, 288] width 1020 height 35
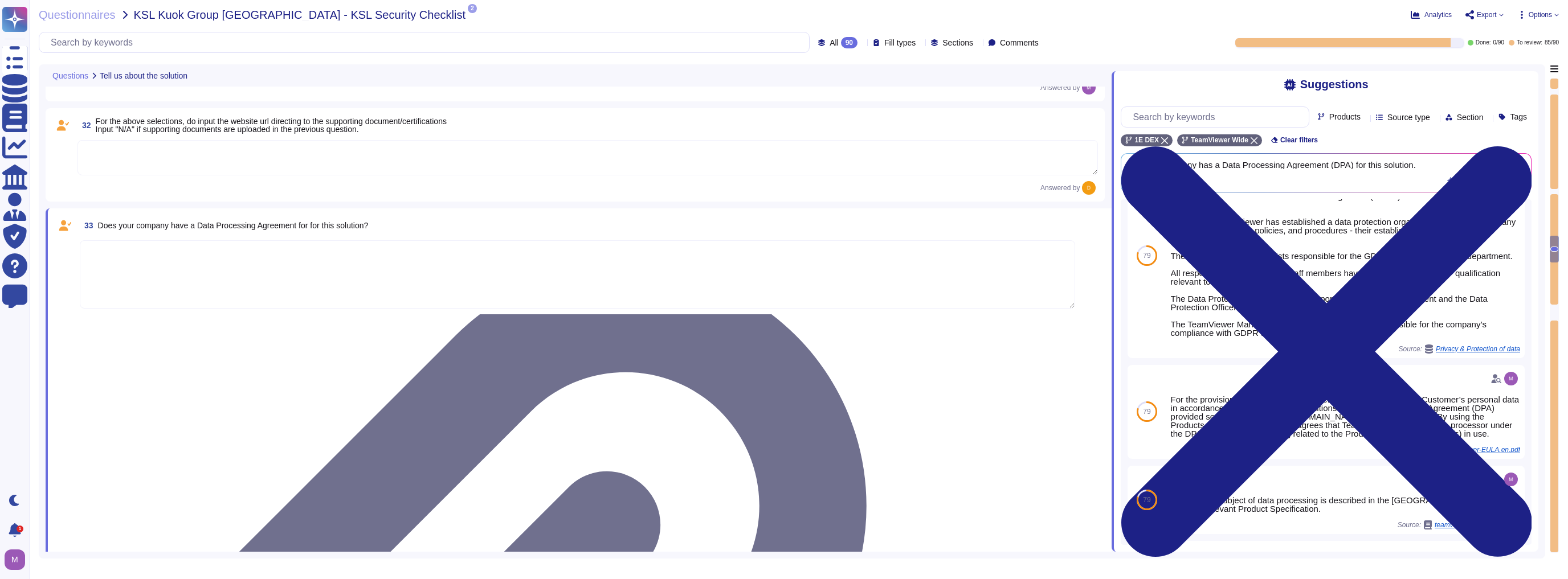
scroll to position [264, 0]
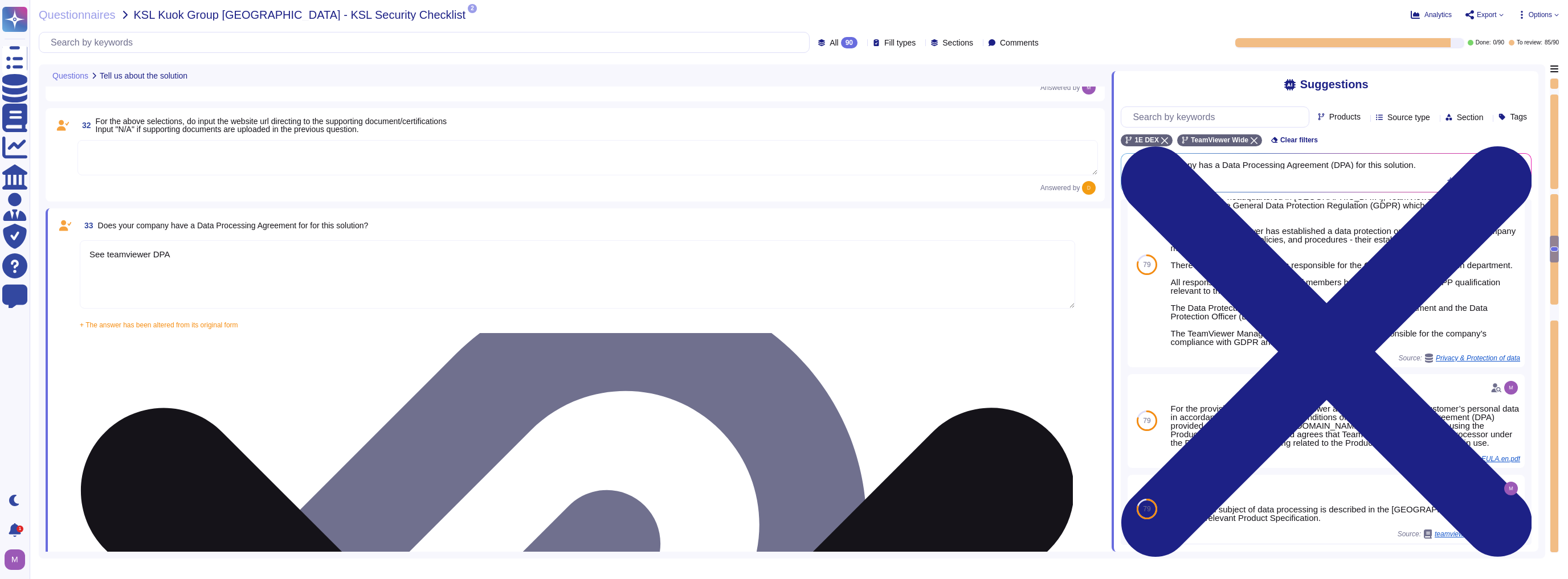
click at [282, 267] on textarea "See teamviewer DPA" at bounding box center [577, 274] width 995 height 68
paste textarea "[URL][DOMAIN_NAME]"
click at [782, 261] on textarea "See teamviewer DPA [URL][DOMAIN_NAME]" at bounding box center [577, 274] width 995 height 68
paste textarea "[URL][DOMAIN_NAME][PERSON_NAME]"
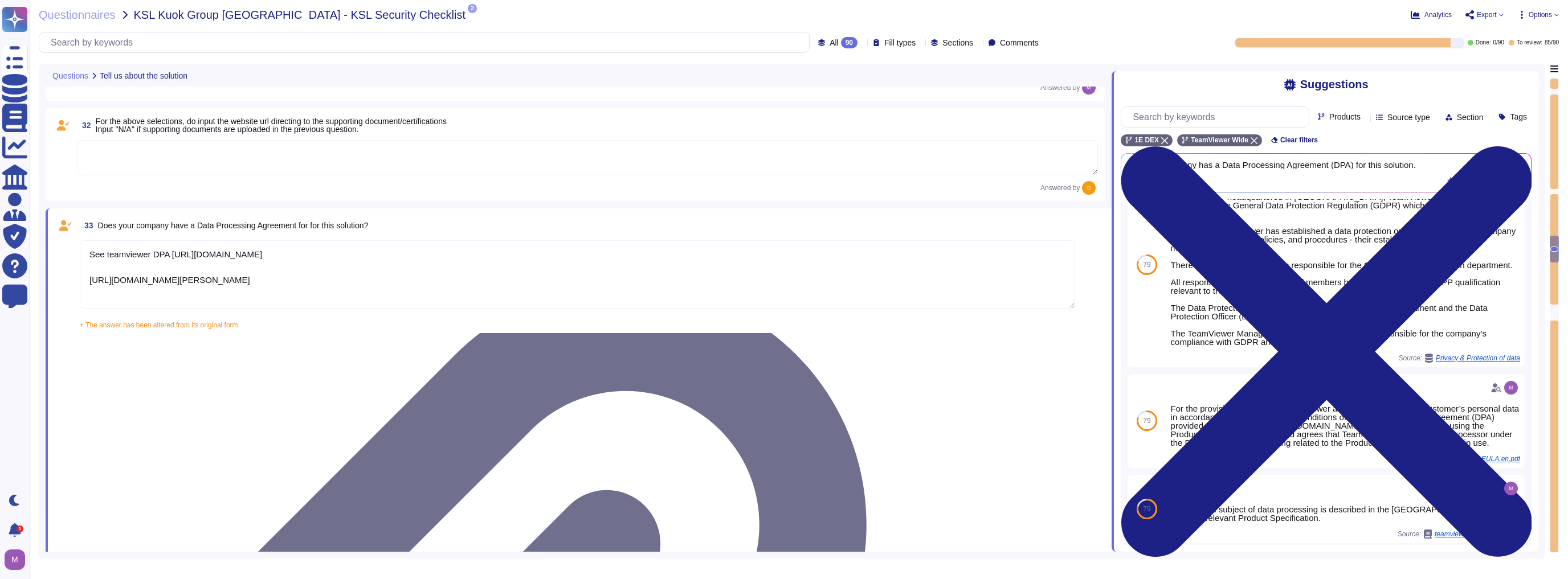
type textarea "See teamviewer DPA [URL][DOMAIN_NAME] [URL][DOMAIN_NAME][PERSON_NAME]"
click at [782, 37] on div "All 90" at bounding box center [840, 42] width 44 height 11
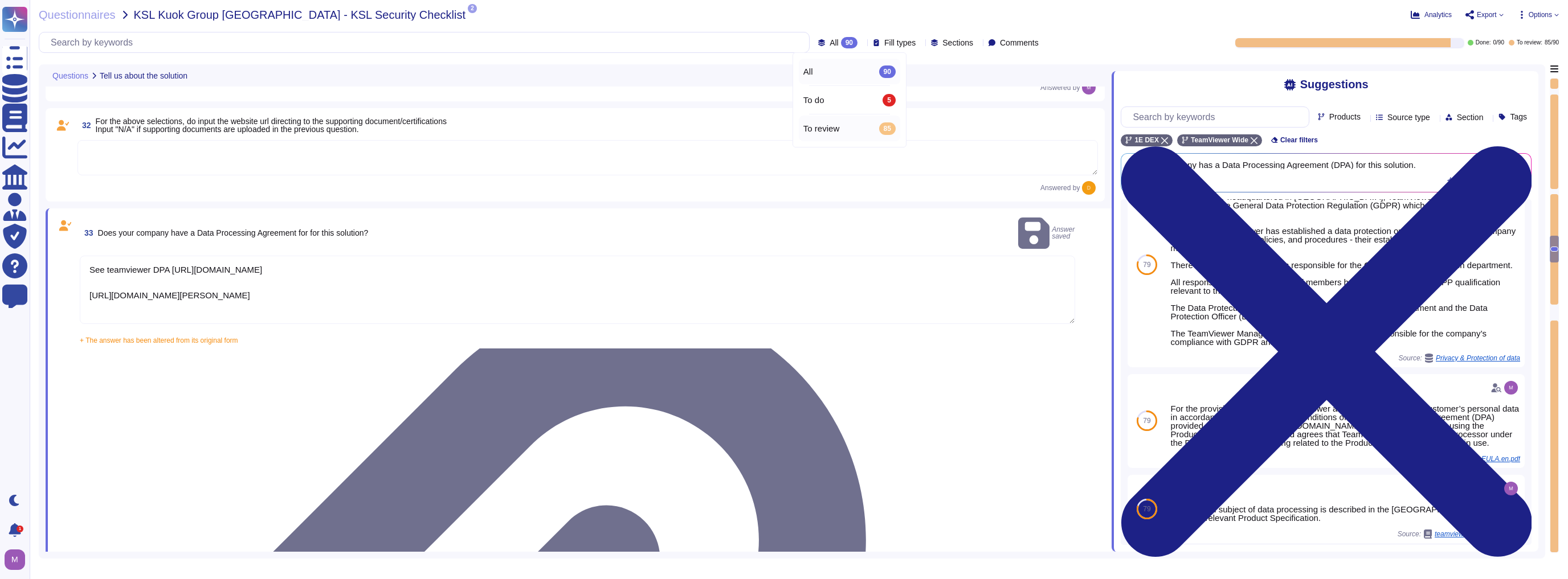
click at [782, 124] on span "To review" at bounding box center [821, 129] width 36 height 10
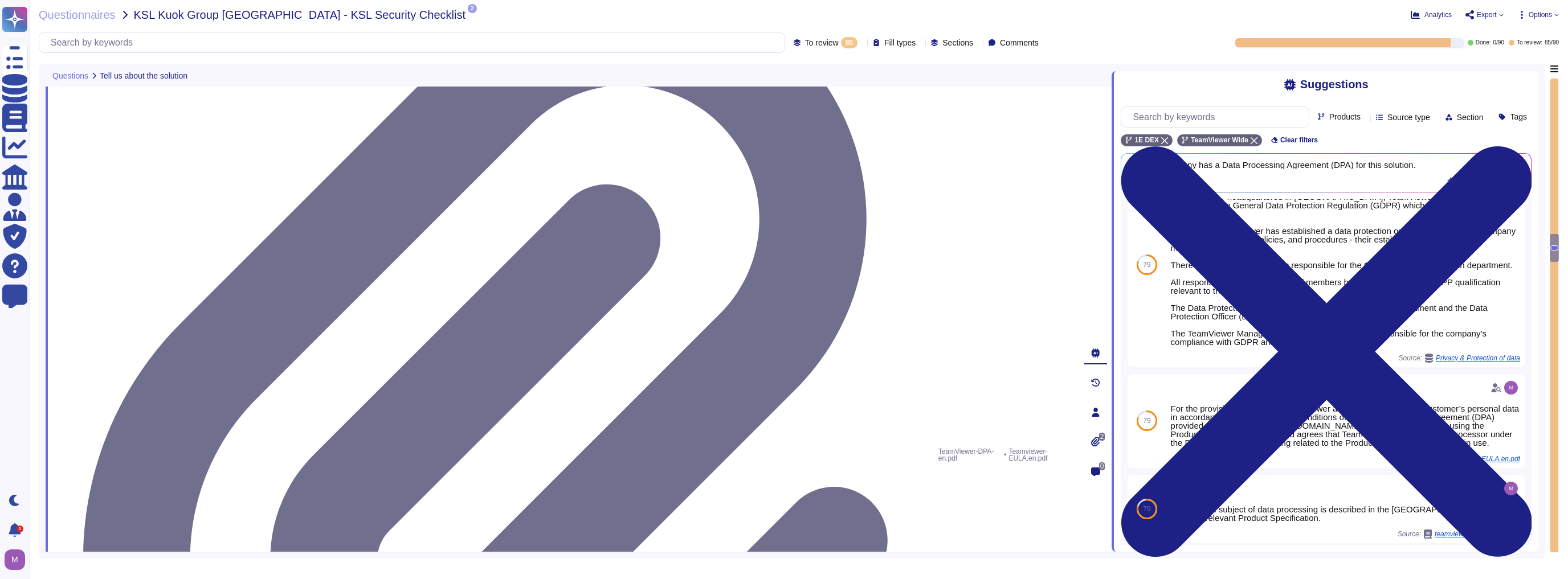
type textarea "A copy of TeamViewer's certifications is available on request. Note that detail…"
type textarea "See teamviewer DPA [URL][DOMAIN_NAME] [URL][DOMAIN_NAME][PERSON_NAME]"
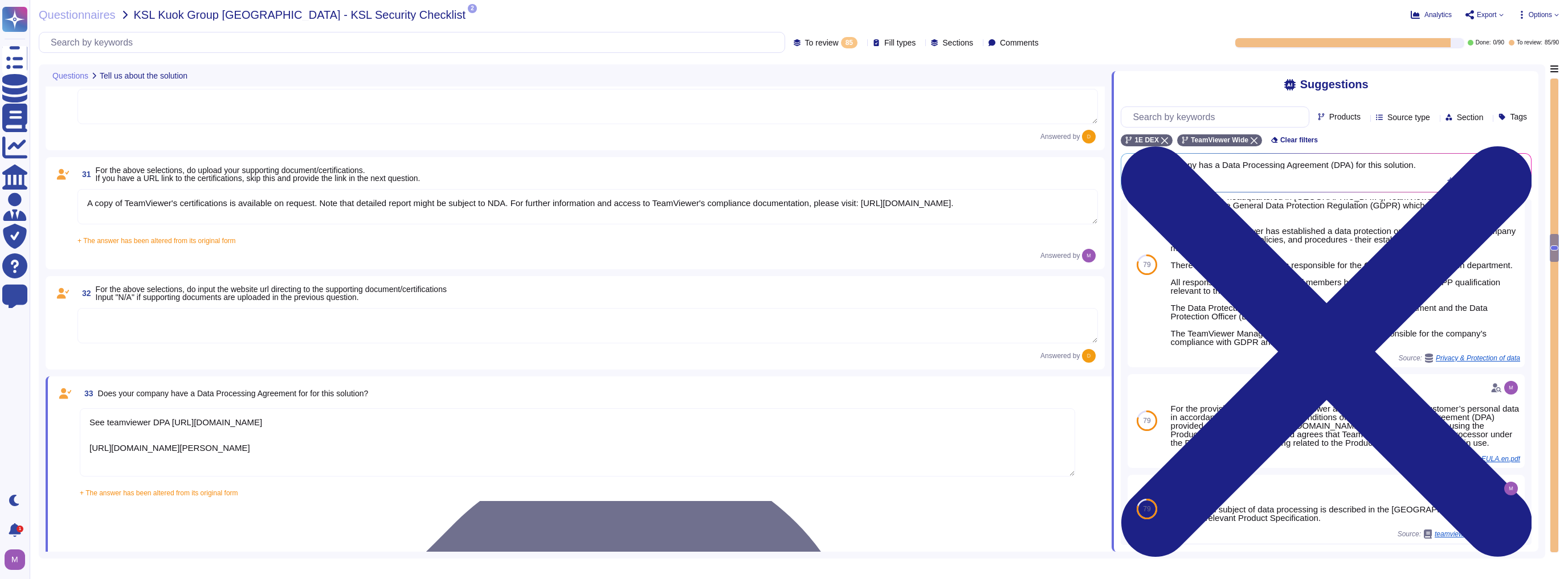
scroll to position [2944, 0]
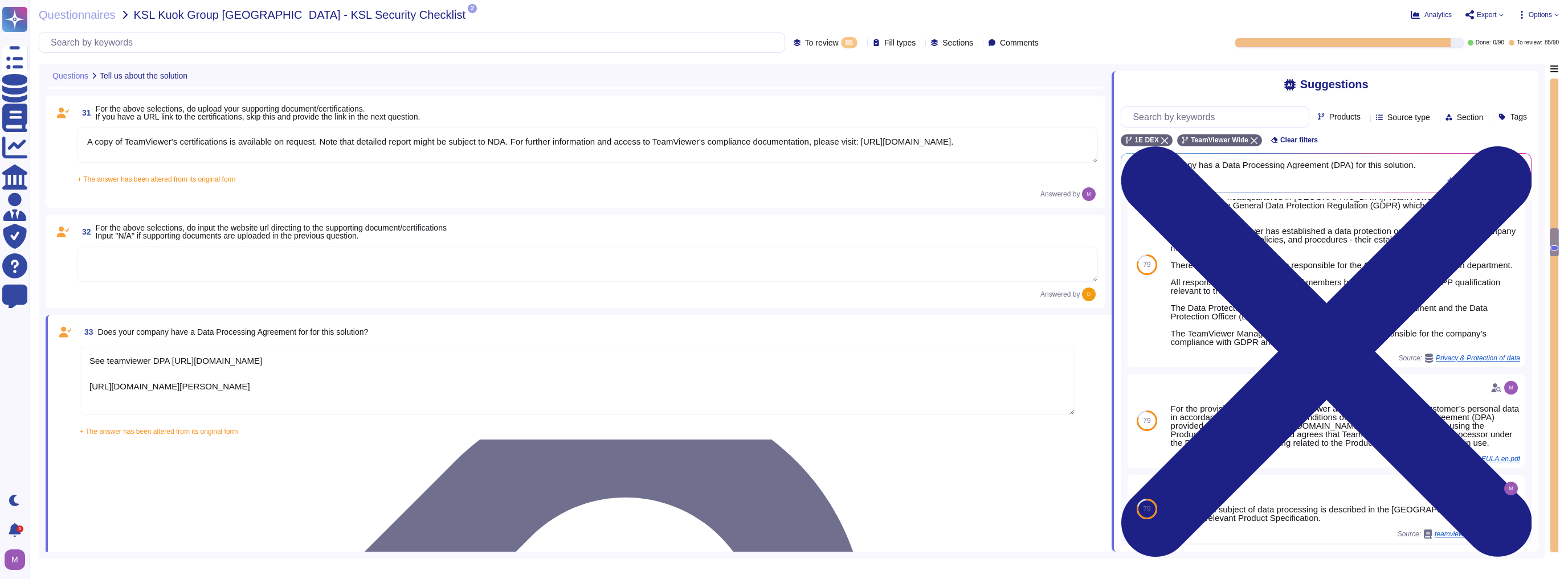
type textarea "As a company headquartered in [GEOGRAPHIC_DATA], TeamViewer commits fully to th…"
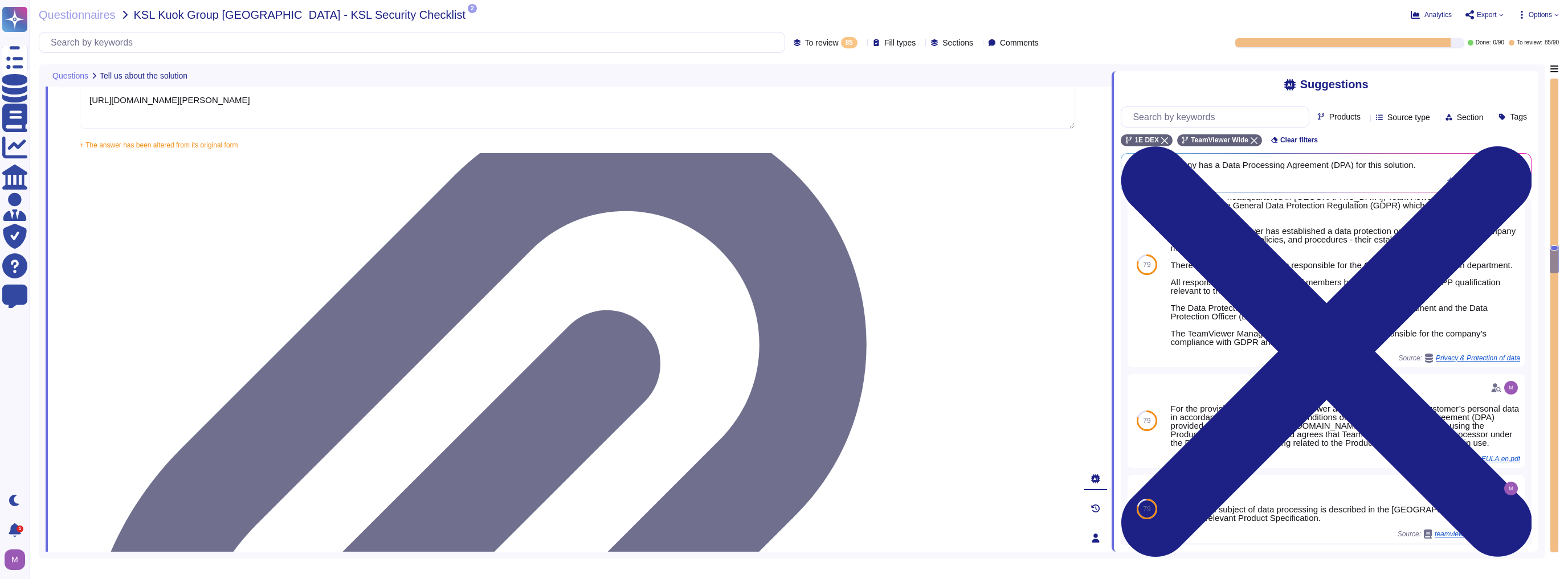
scroll to position [3217, 0]
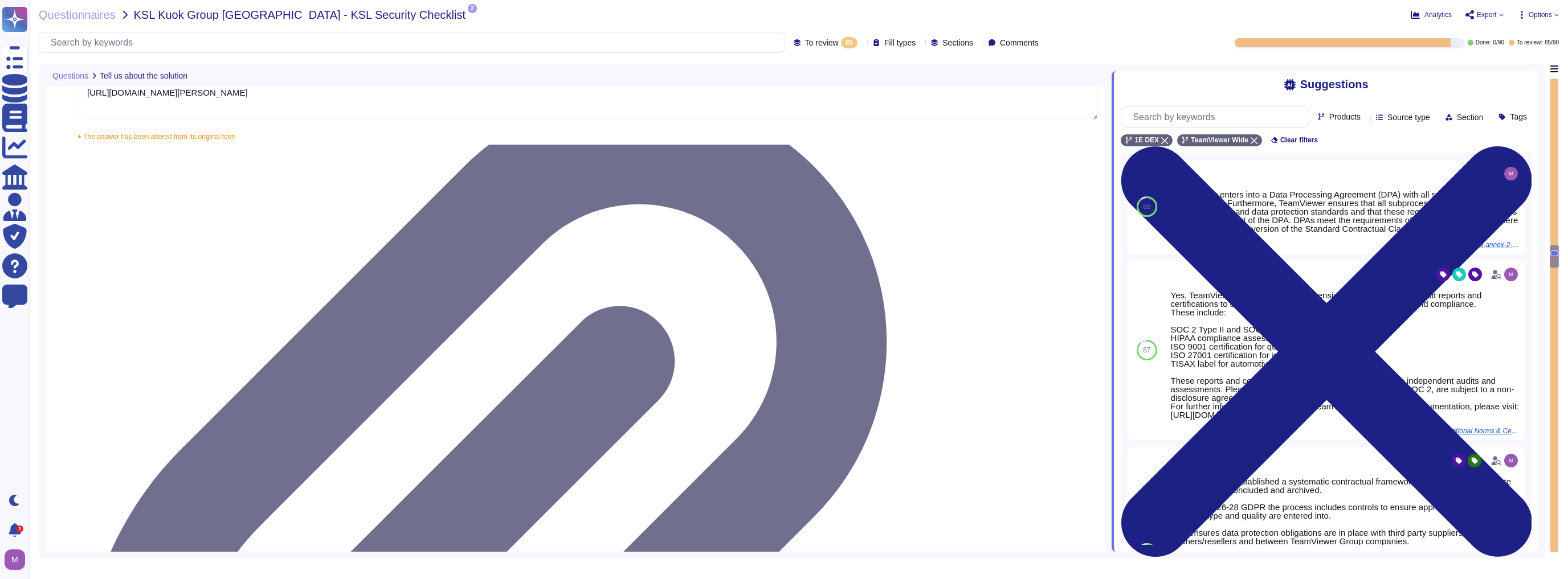
paste textarea "[URL][DOMAIN_NAME][PERSON_NAME]"
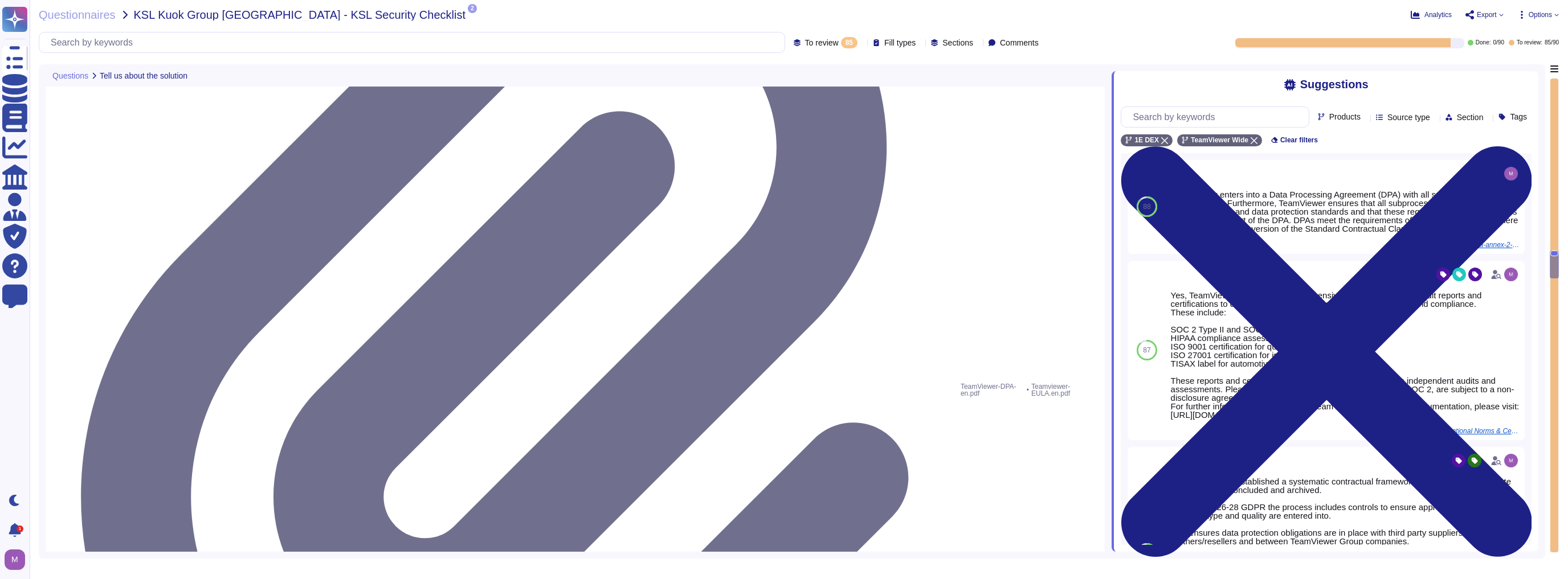
scroll to position [3445, 0]
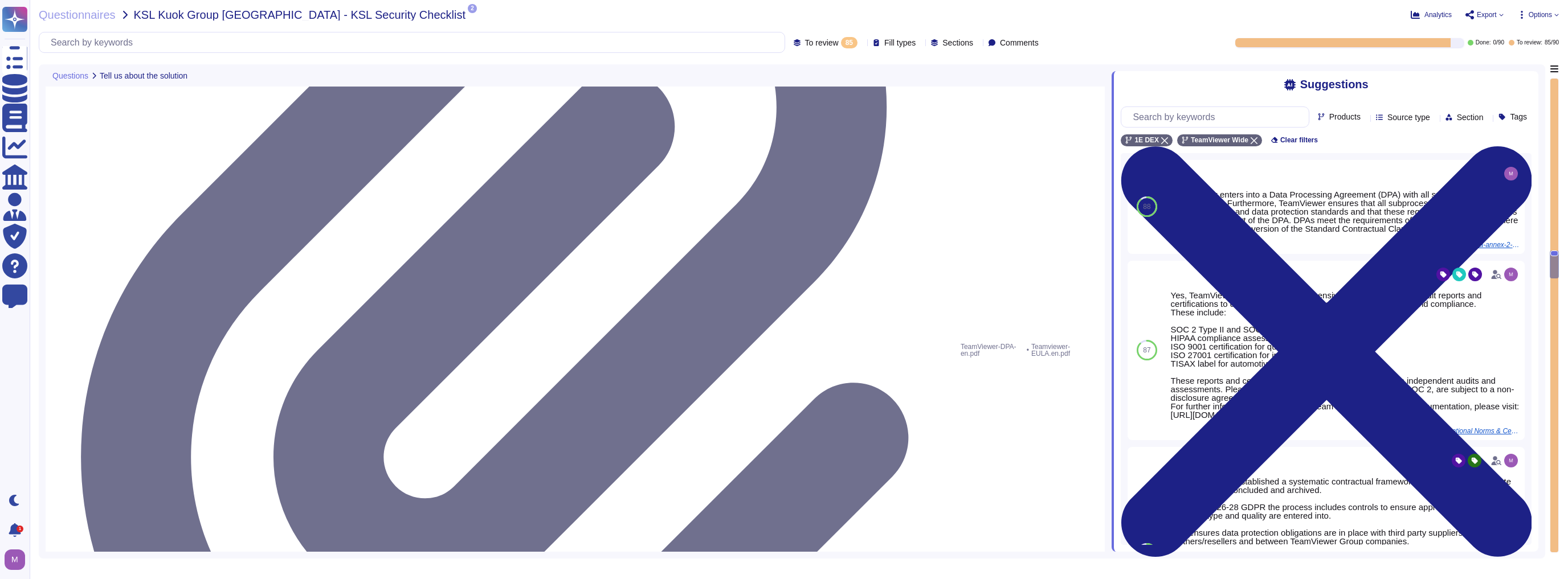
type textarea "[URL][DOMAIN_NAME][PERSON_NAME]"
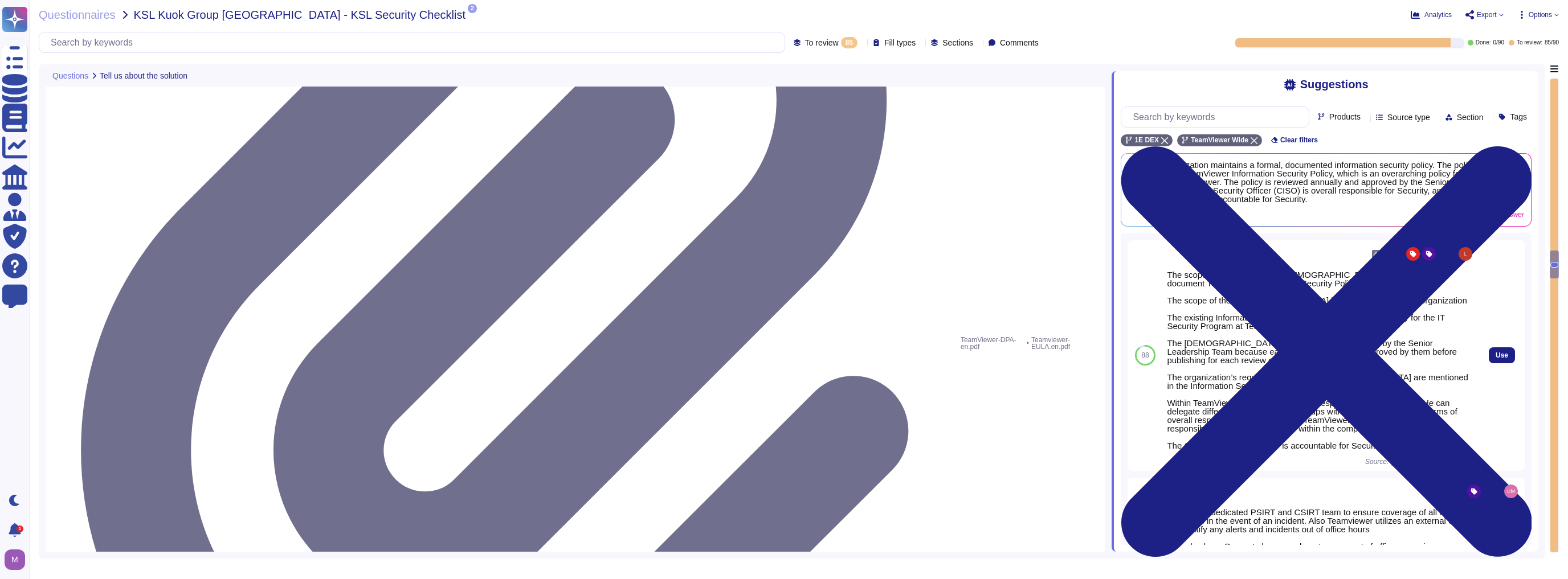
click at [782, 369] on div "13 The scope and purpose of the [DEMOGRAPHIC_DATA] is defined in the document T…" at bounding box center [1320, 356] width 317 height 231
click at [782, 368] on div "Use" at bounding box center [1501, 356] width 46 height 231
click at [782, 363] on button "Use" at bounding box center [1501, 355] width 26 height 16
type textarea "The scope and purpose of the [DEMOGRAPHIC_DATA] is defined in the document Team…"
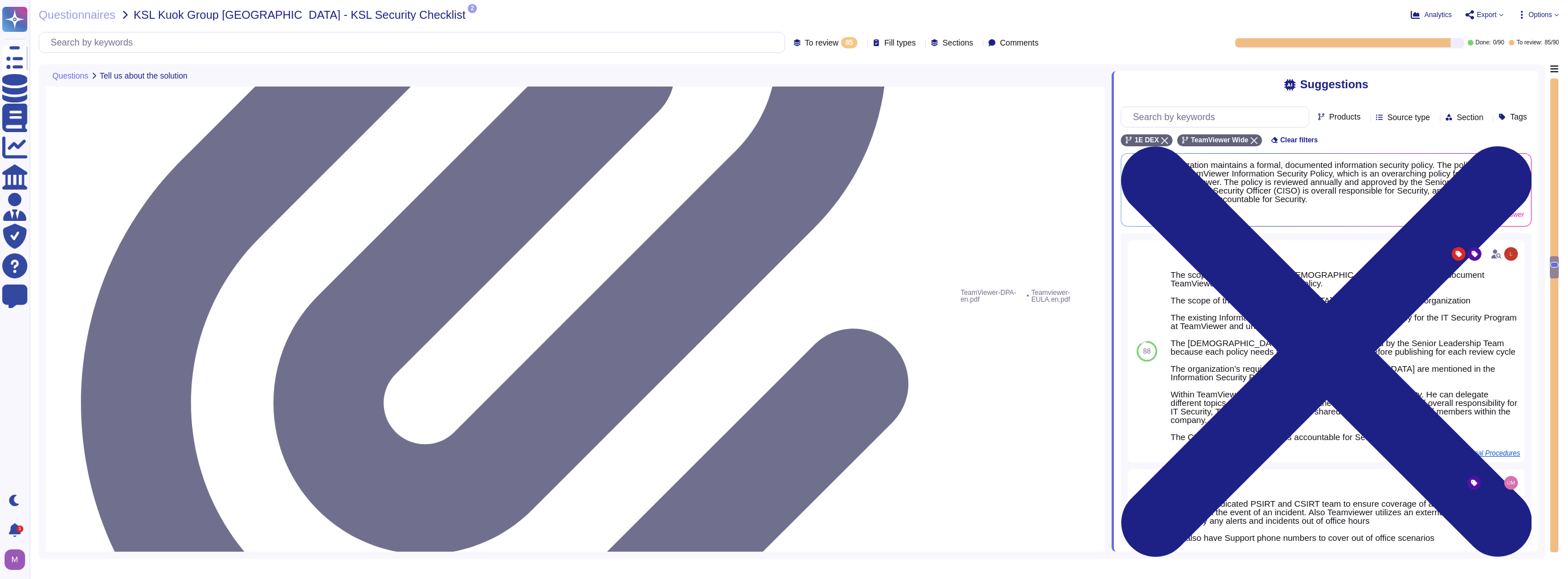
scroll to position [3536, 0]
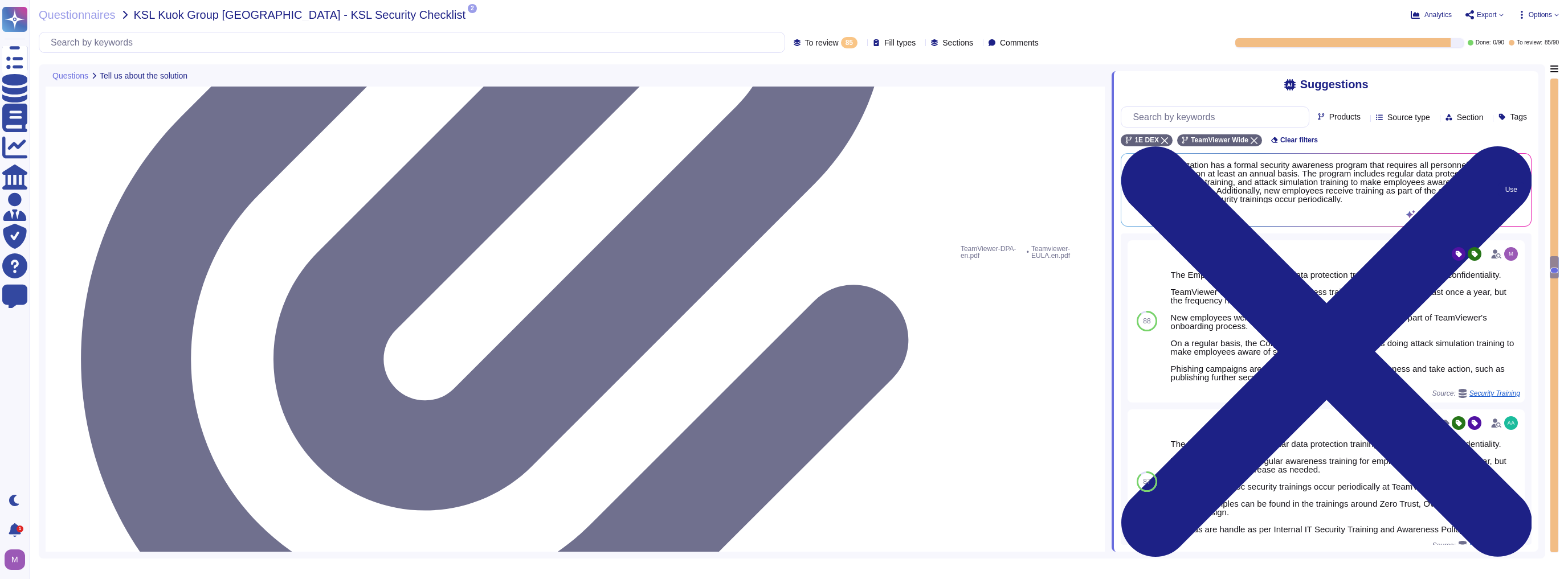
click at [782, 204] on div "Use" at bounding box center [1503, 190] width 41 height 58
click at [782, 198] on button "Use" at bounding box center [1511, 190] width 25 height 16
type textarea "Yes, our organization has a formal security awareness program that requires all…"
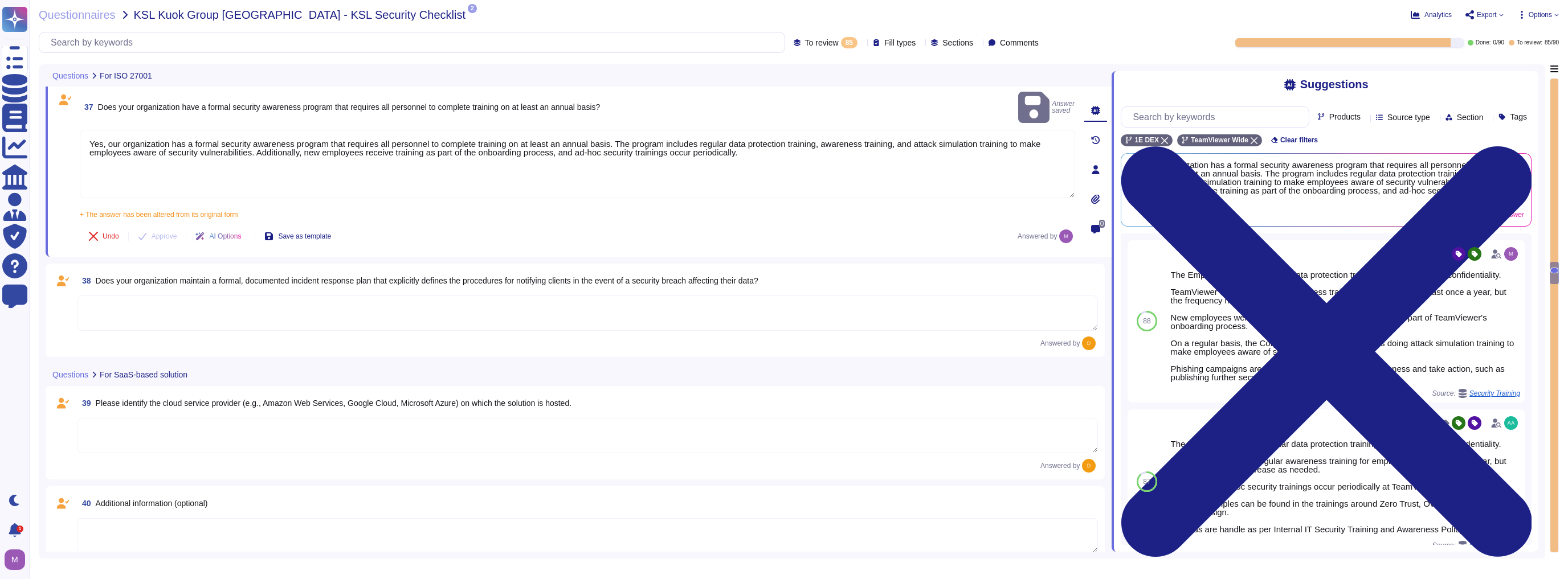
scroll to position [3810, 0]
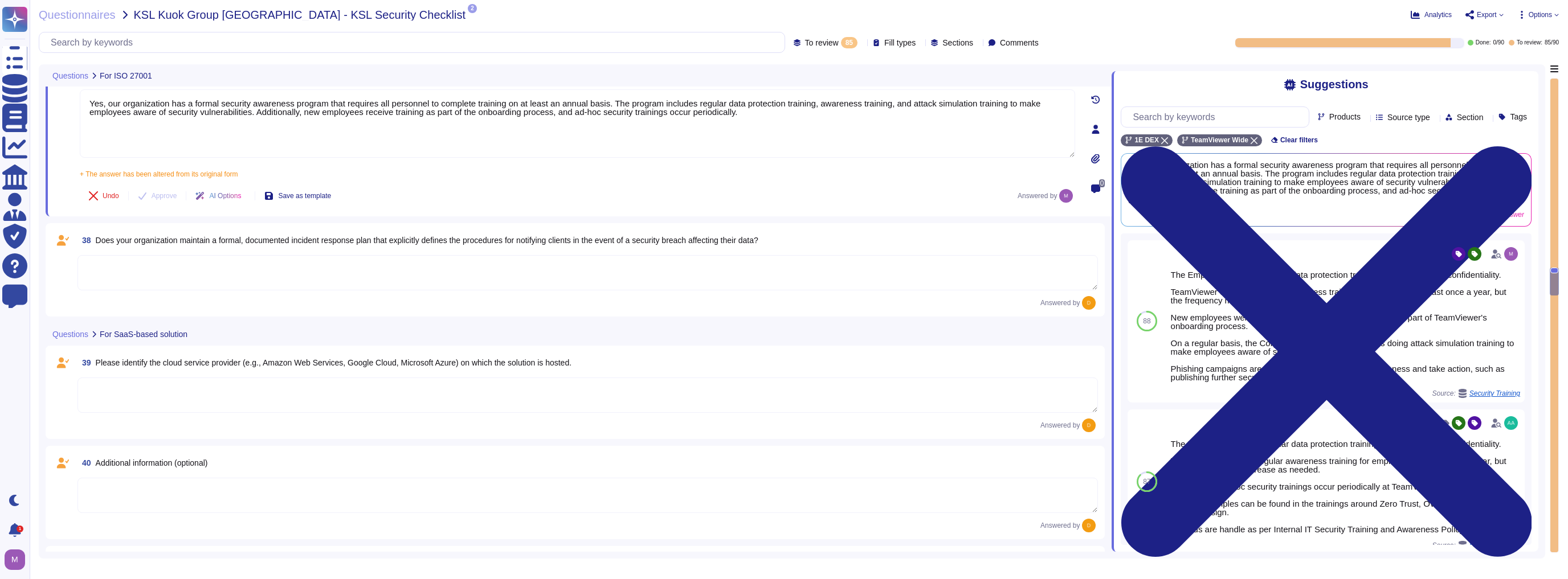
click at [330, 263] on textarea at bounding box center [587, 273] width 1020 height 35
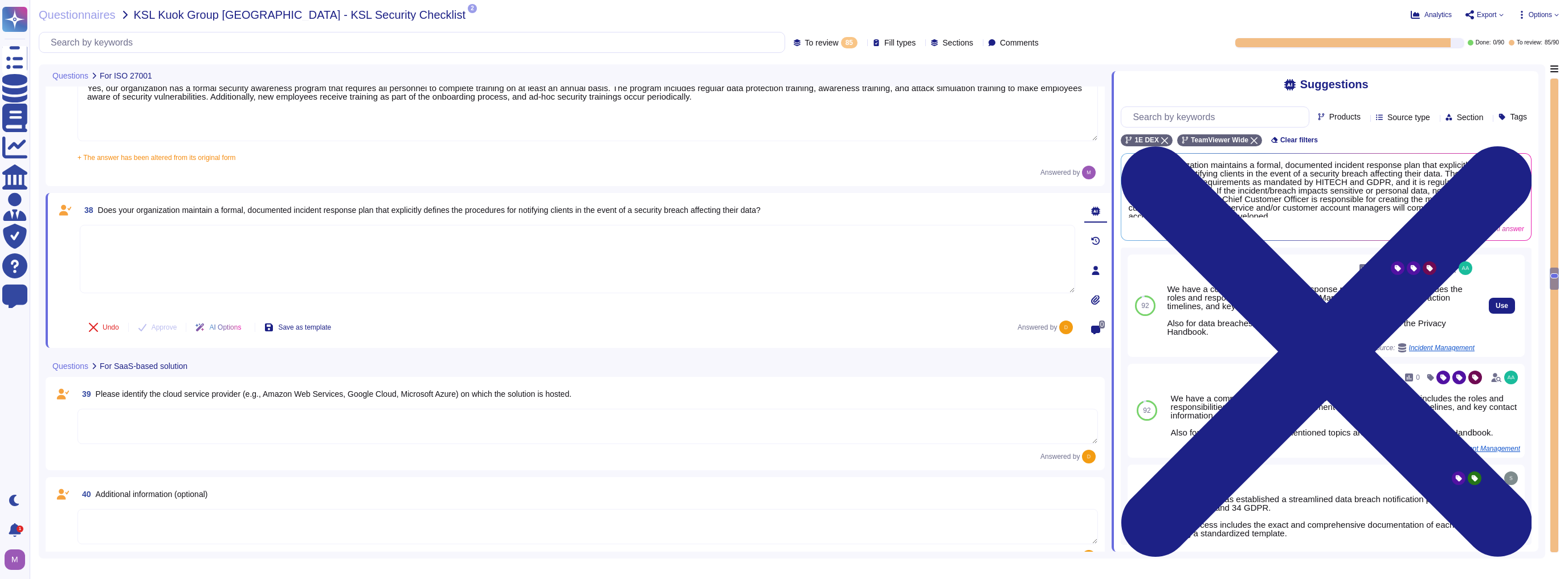
click at [782, 322] on div "Use" at bounding box center [1501, 306] width 46 height 103
click at [782, 309] on span "Use" at bounding box center [1501, 306] width 13 height 7
type textarea "We have a comprehensive incident response plan in place, which includes the rol…"
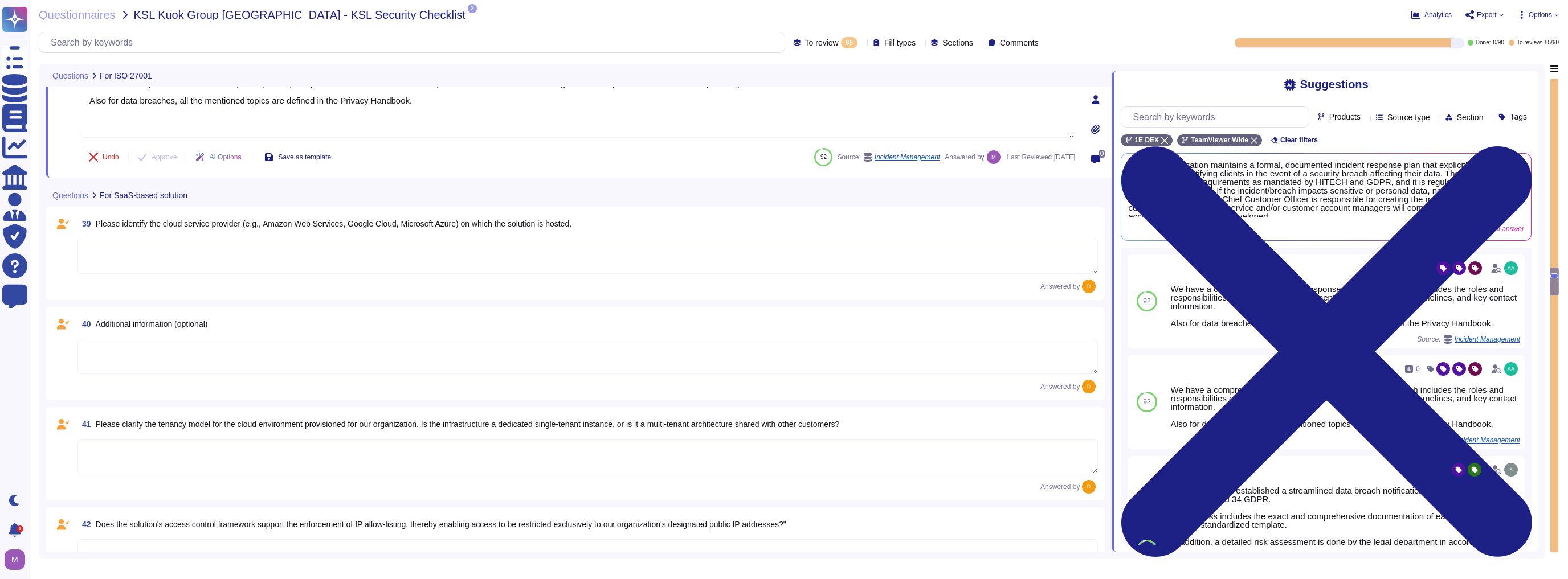
scroll to position [3992, 0]
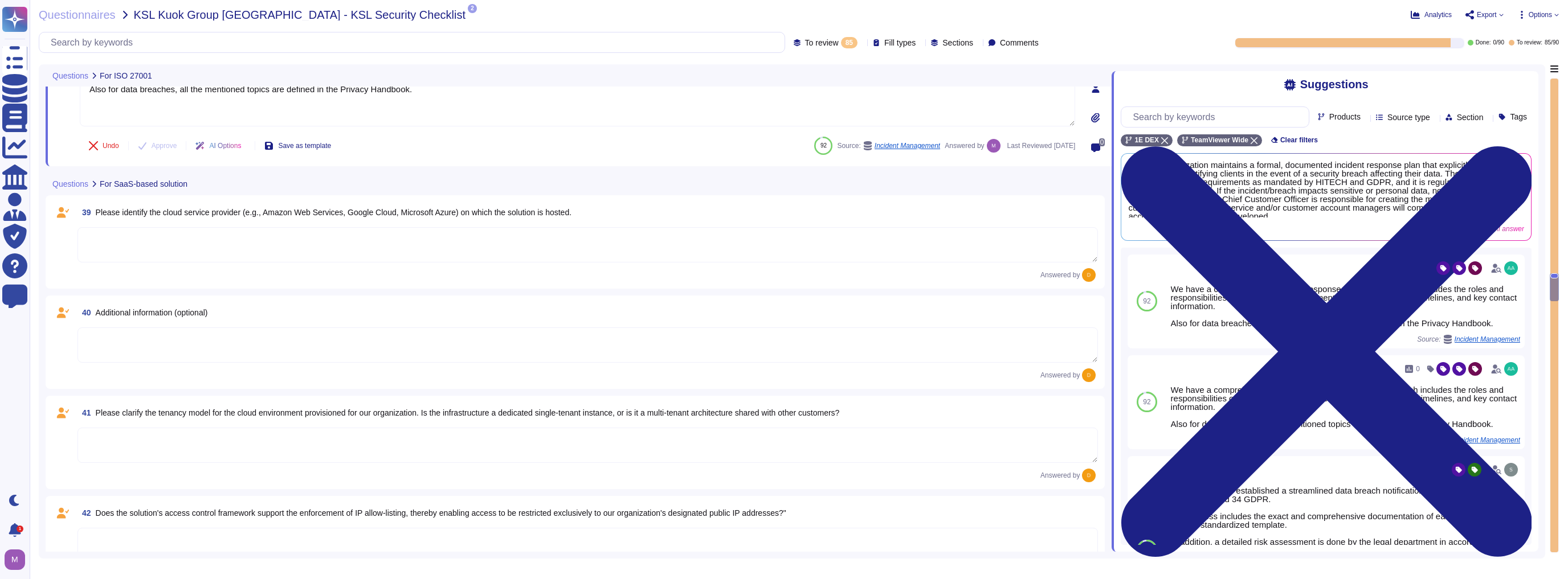
type textarea "5-digit numerical code through which an employee can connect to an employee by …"
click at [286, 237] on textarea at bounding box center [587, 244] width 1020 height 35
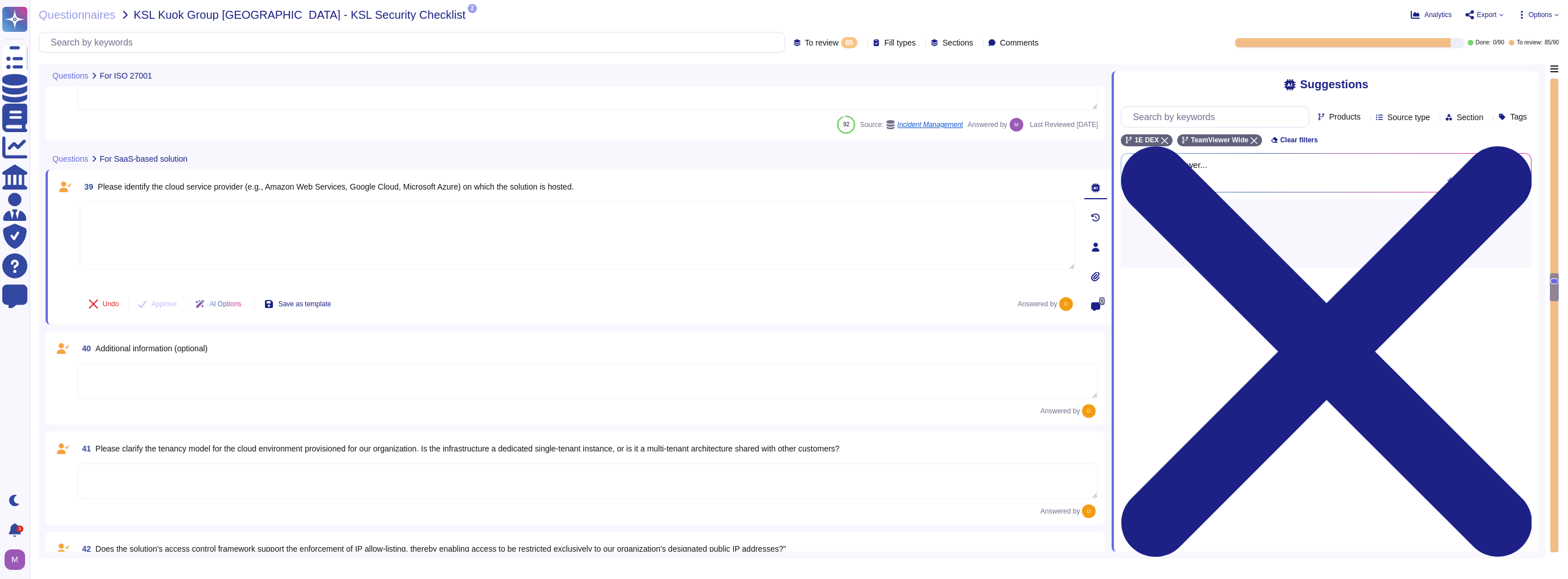
type textarea "5-digit numerical code through which an employee can connect to an employee by …"
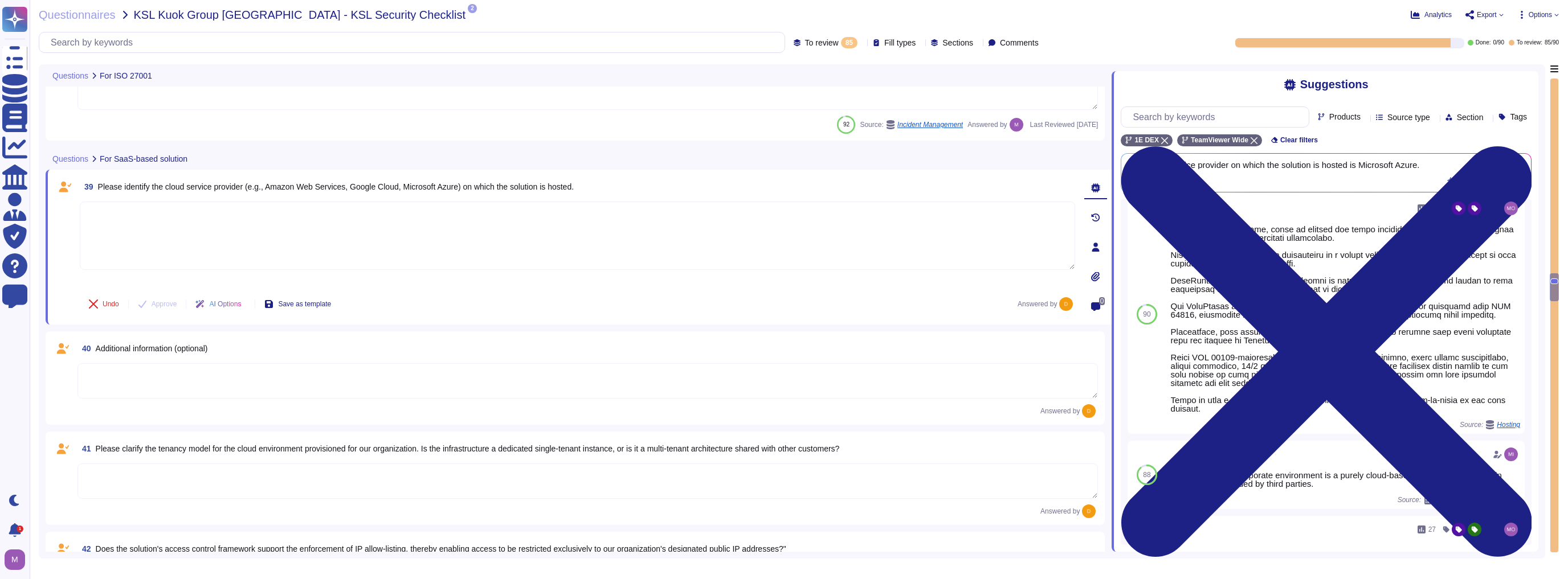
scroll to position [58, 0]
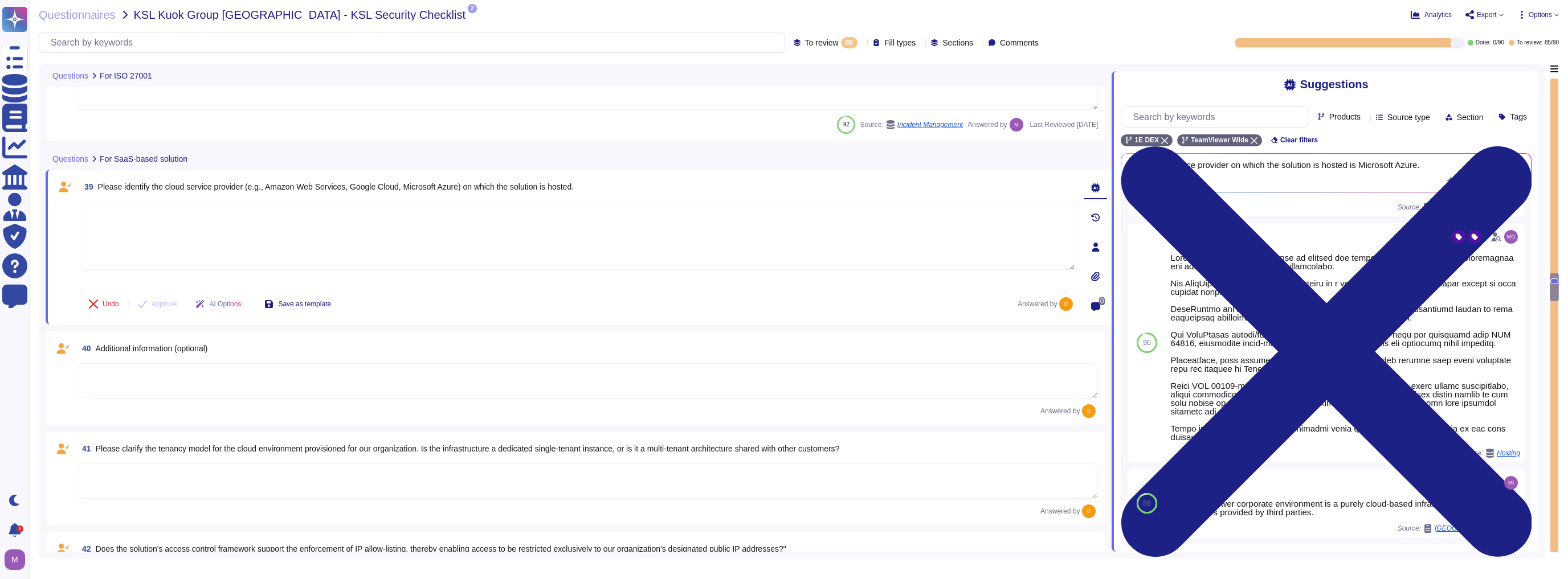
click at [782, 278] on div at bounding box center [1095, 276] width 22 height 22
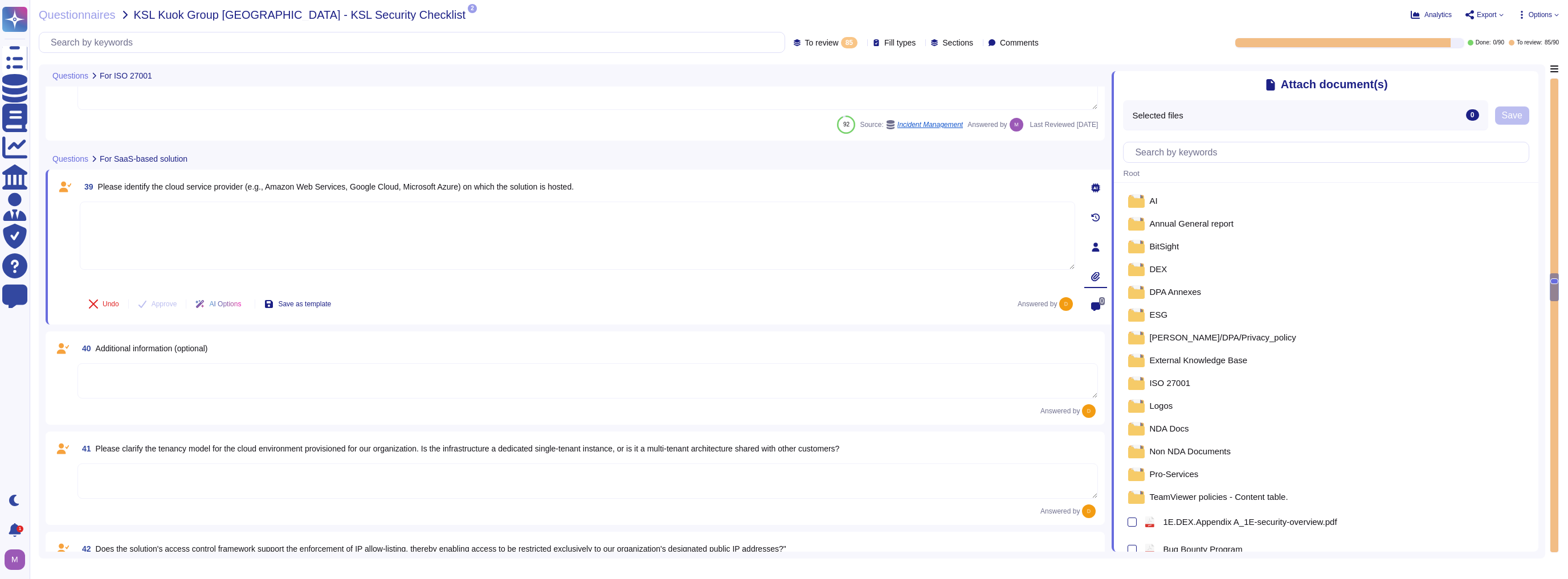
click at [782, 164] on div at bounding box center [1326, 152] width 425 height 25
click at [782, 158] on input "text" at bounding box center [1328, 152] width 399 height 20
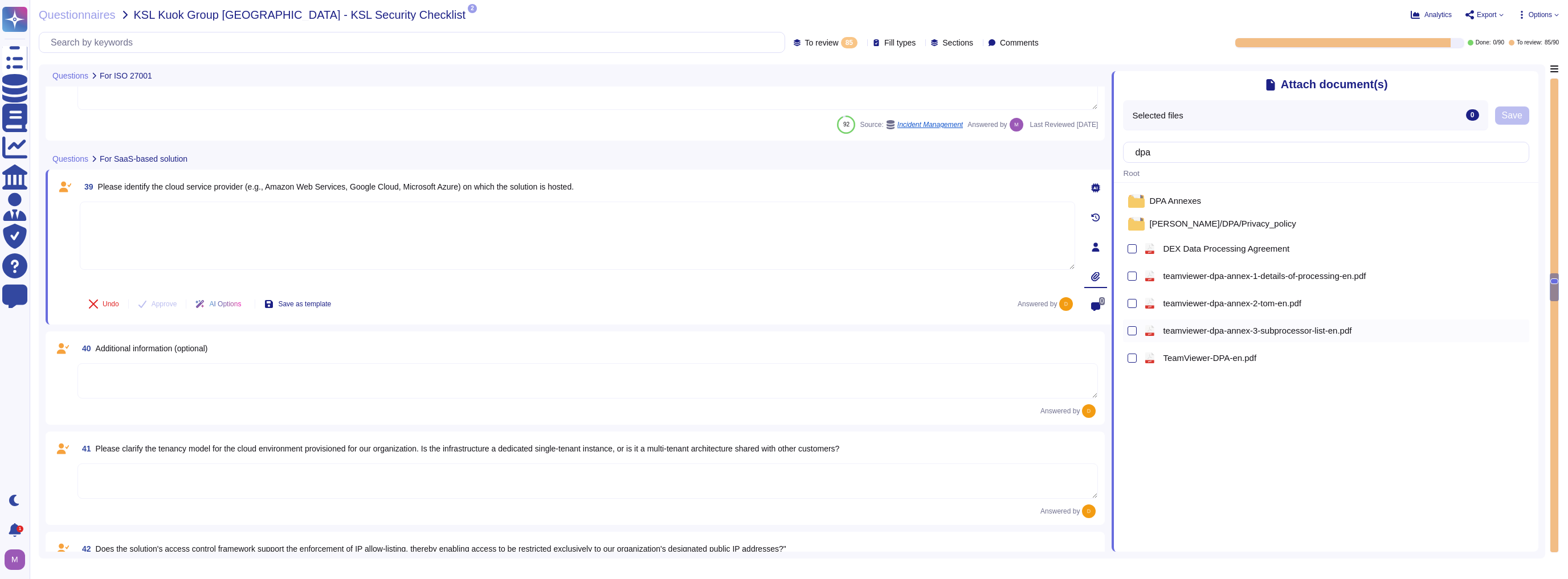
type input "dpa"
click at [782, 332] on span "teamviewer-dpa-annex-3-subprocessor-list-en.pdf" at bounding box center [1257, 330] width 189 height 8
click at [782, 118] on span "Save" at bounding box center [1511, 115] width 20 height 9
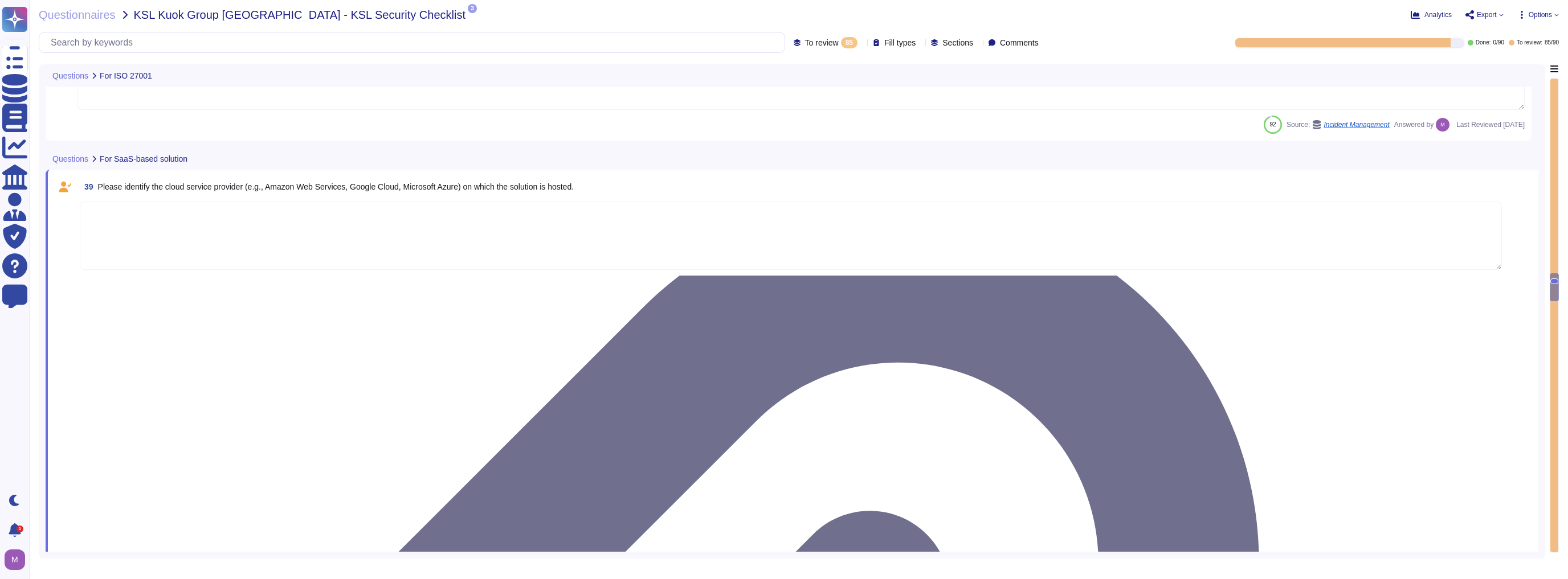
click at [375, 212] on textarea at bounding box center [790, 235] width 1422 height 68
click at [330, 231] on textarea at bounding box center [790, 235] width 1422 height 68
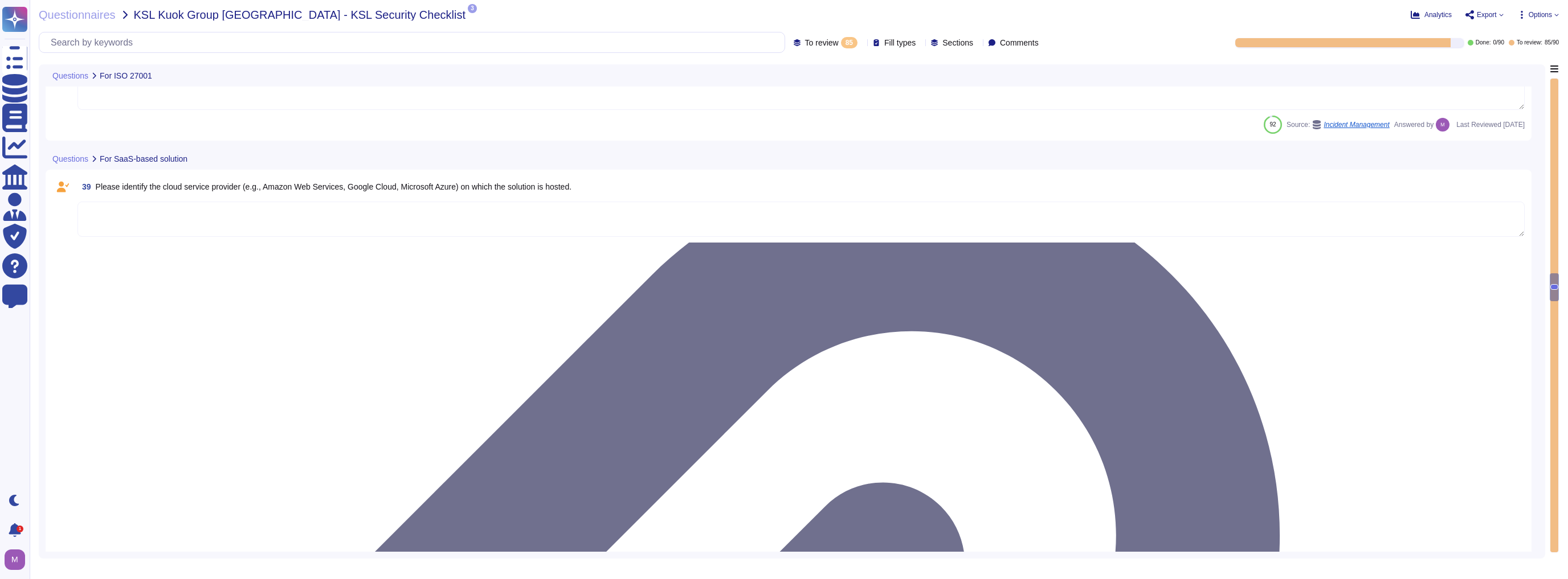
click at [275, 228] on textarea at bounding box center [800, 219] width 1447 height 35
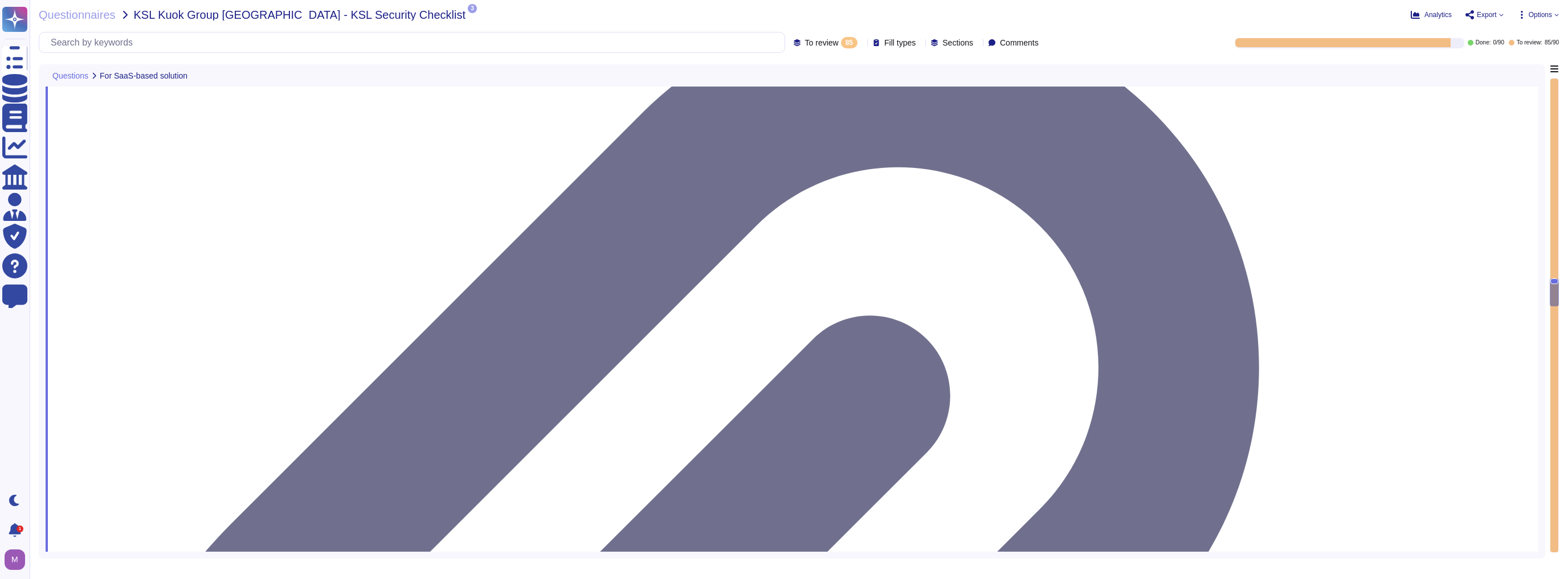
scroll to position [4174, 0]
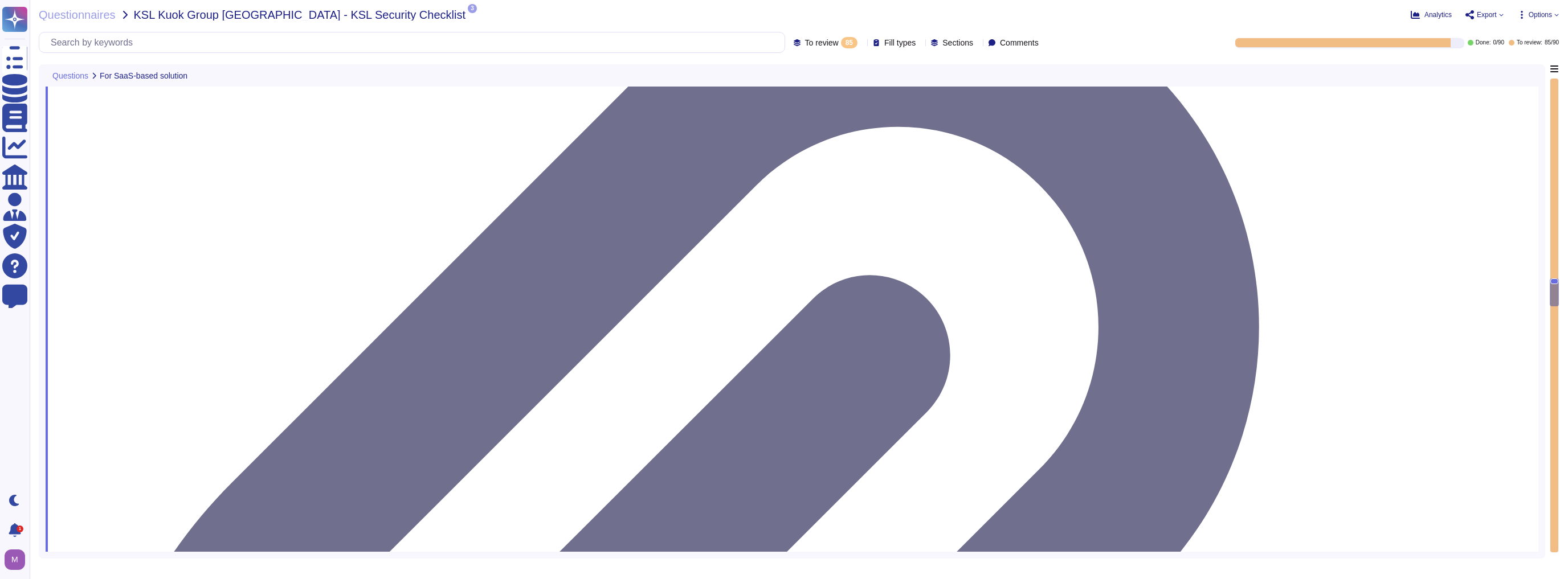
type textarea "Please refer to attached document"
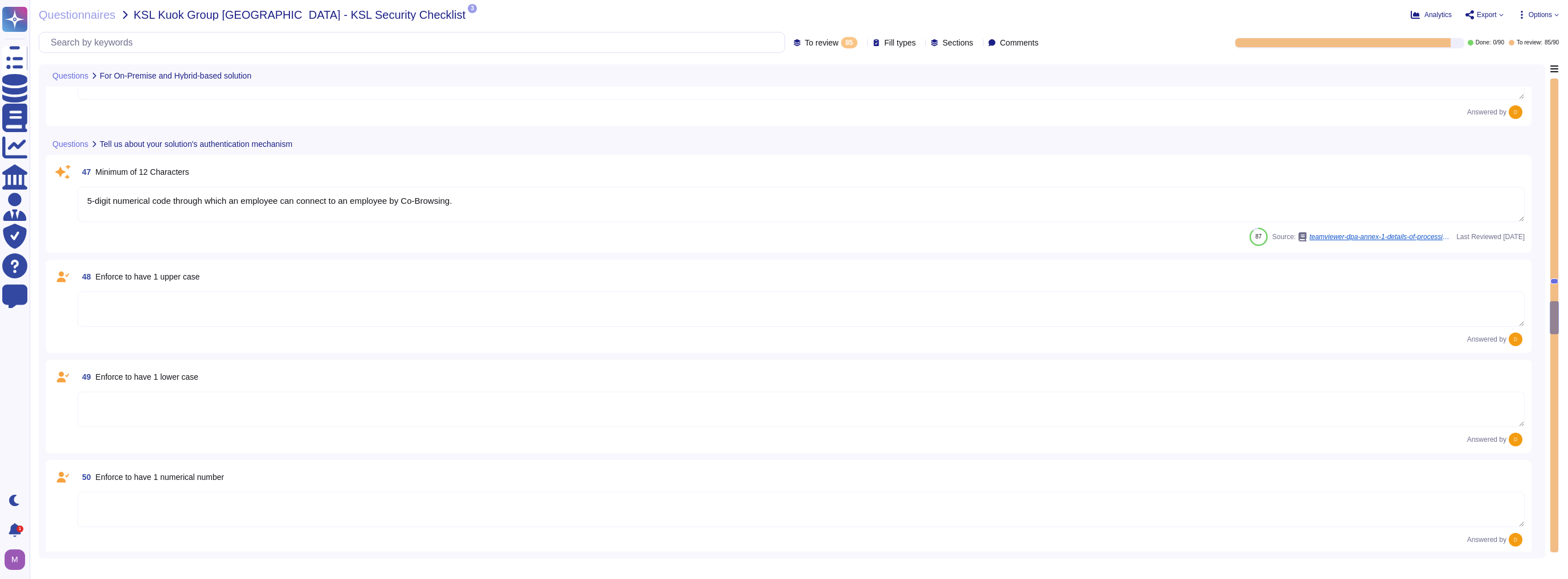
scroll to position [4584, 0]
click at [360, 207] on textarea "5-digit numerical code through which an employee can connect to an employee by …" at bounding box center [800, 206] width 1447 height 35
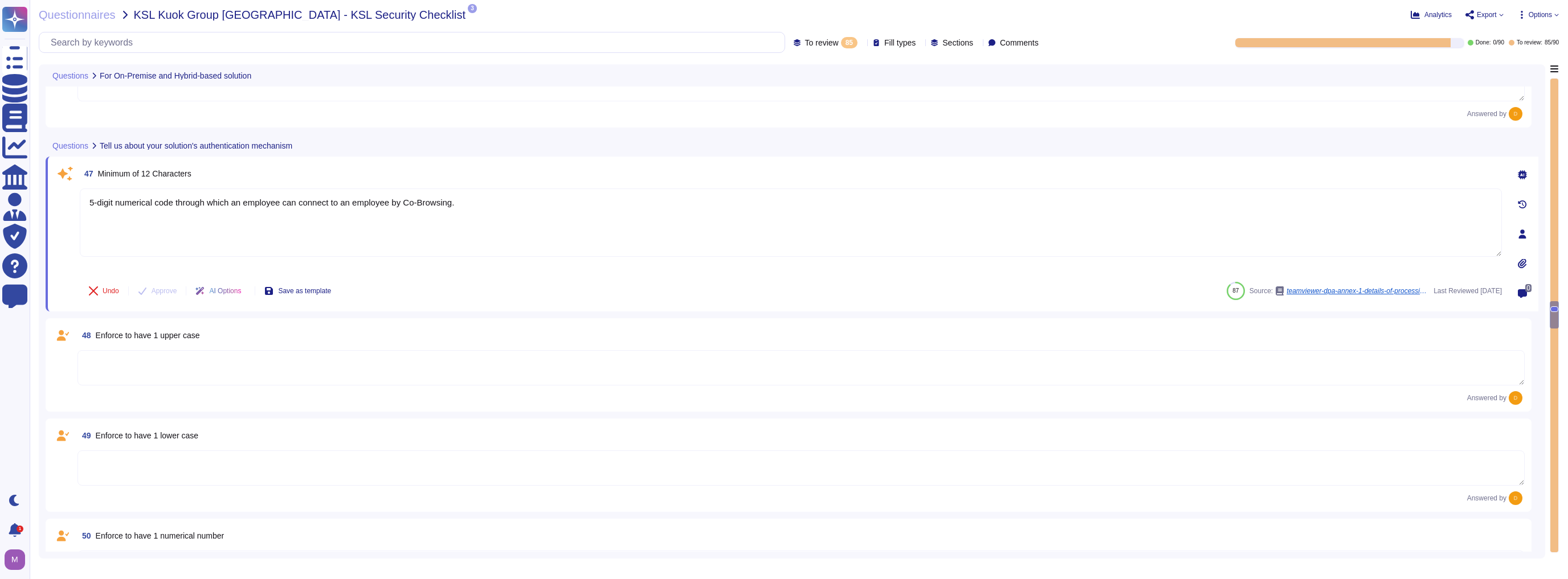
click at [782, 297] on div "0" at bounding box center [1522, 293] width 22 height 22
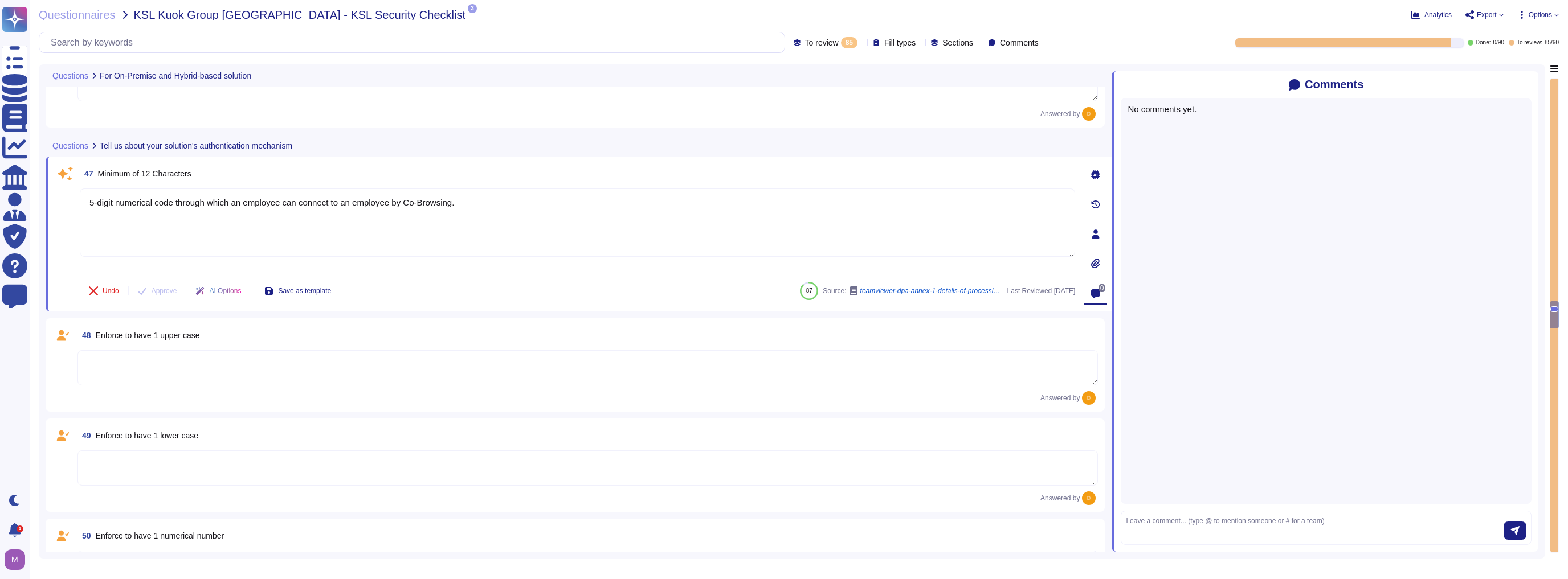
click at [782, 85] on icon at bounding box center [1531, 85] width 0 height 0
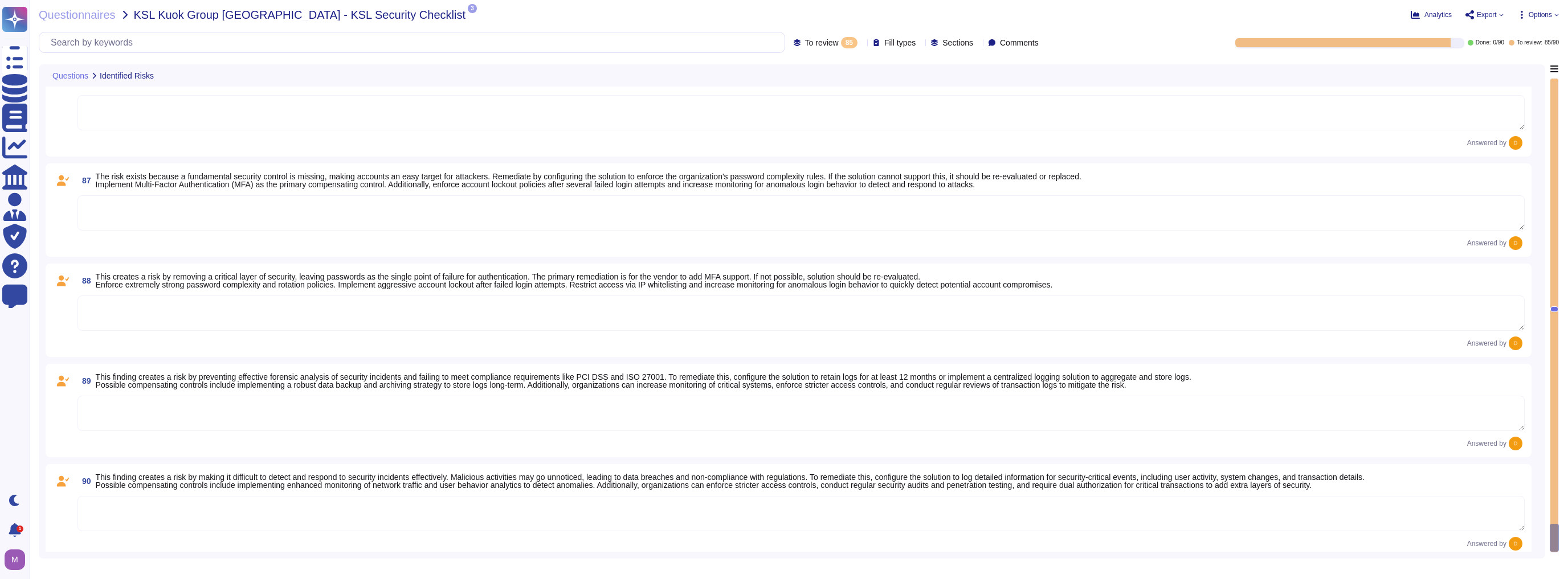
scroll to position [8571, 0]
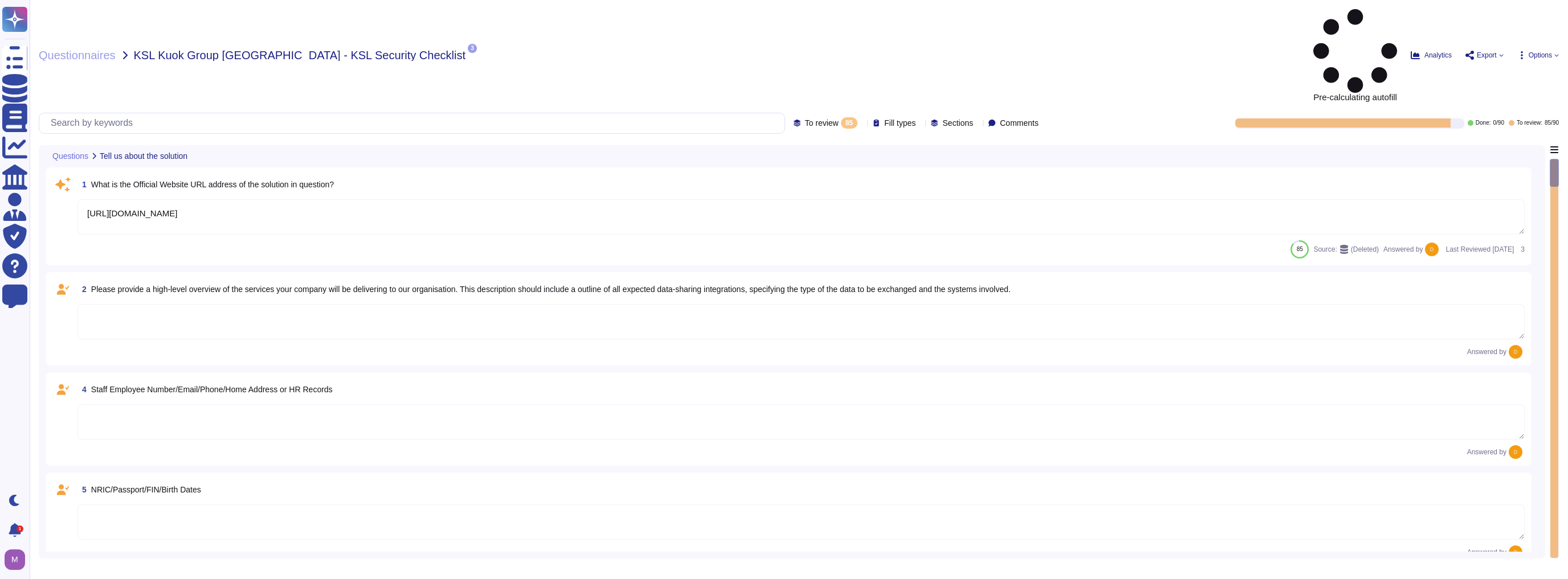
type textarea "[URL][DOMAIN_NAME]"
click at [841, 118] on div "85" at bounding box center [849, 123] width 16 height 11
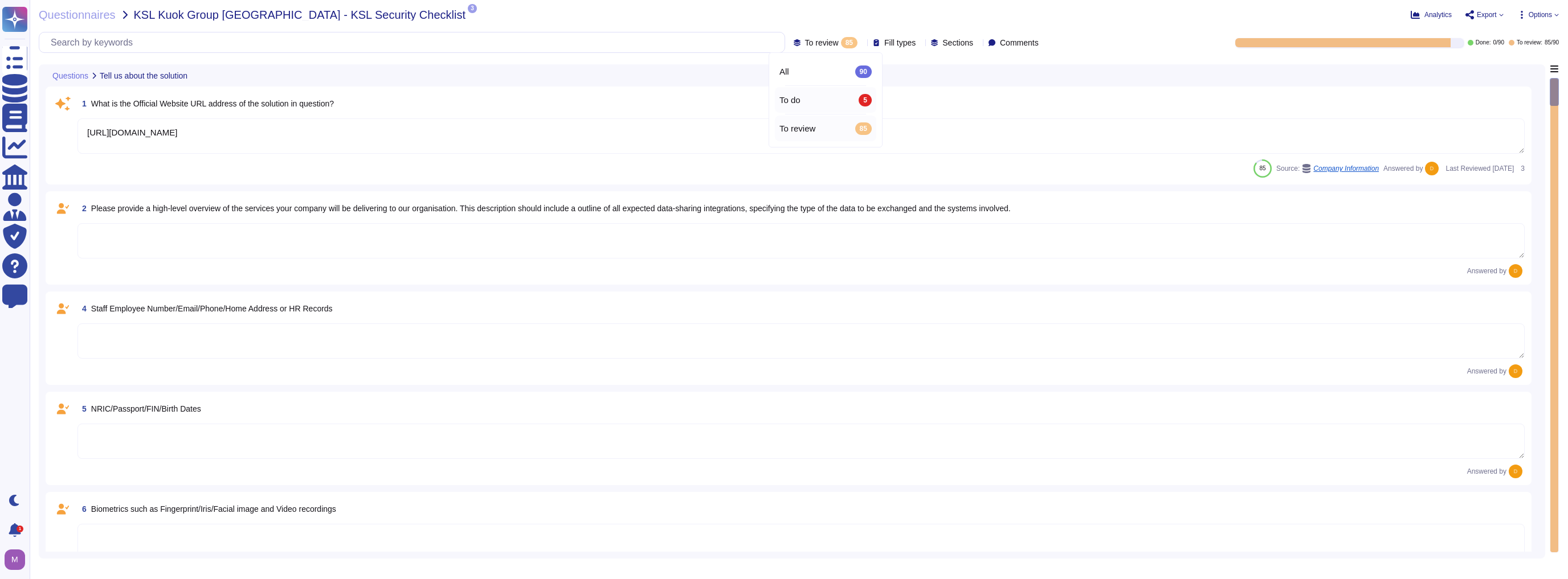
click at [814, 99] on div "To do 5" at bounding box center [825, 100] width 92 height 13
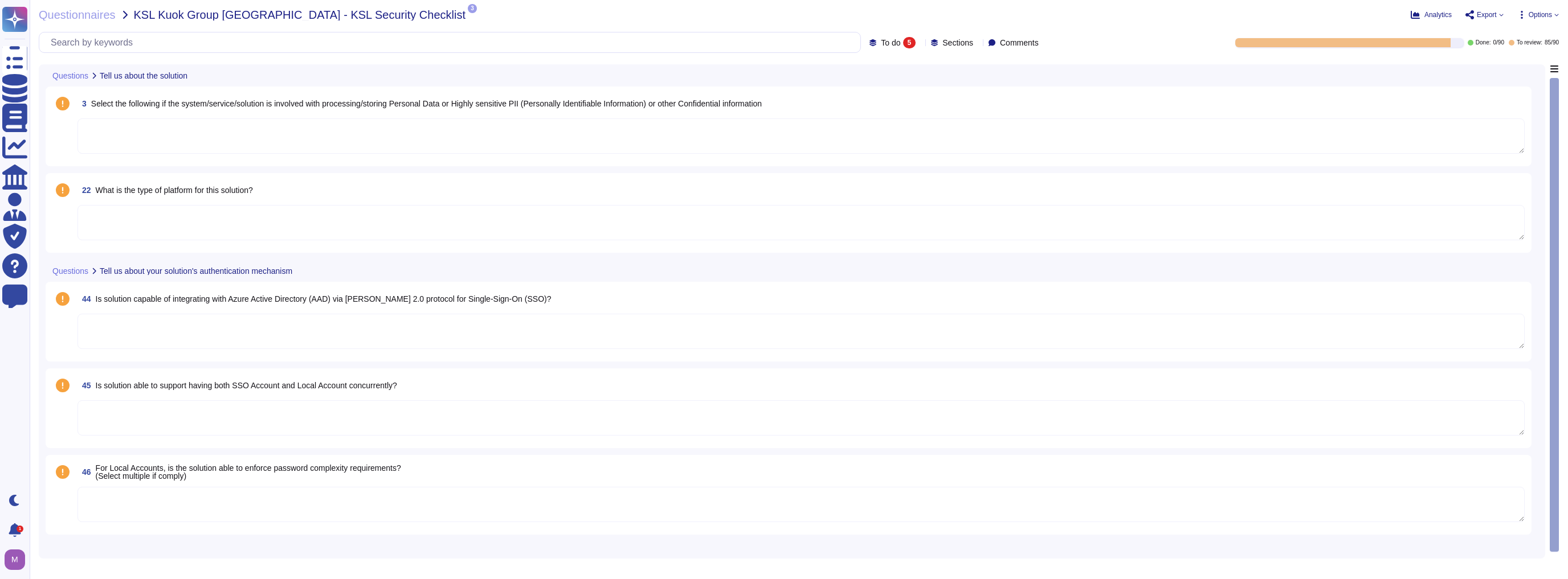
click at [347, 401] on textarea at bounding box center [800, 418] width 1447 height 35
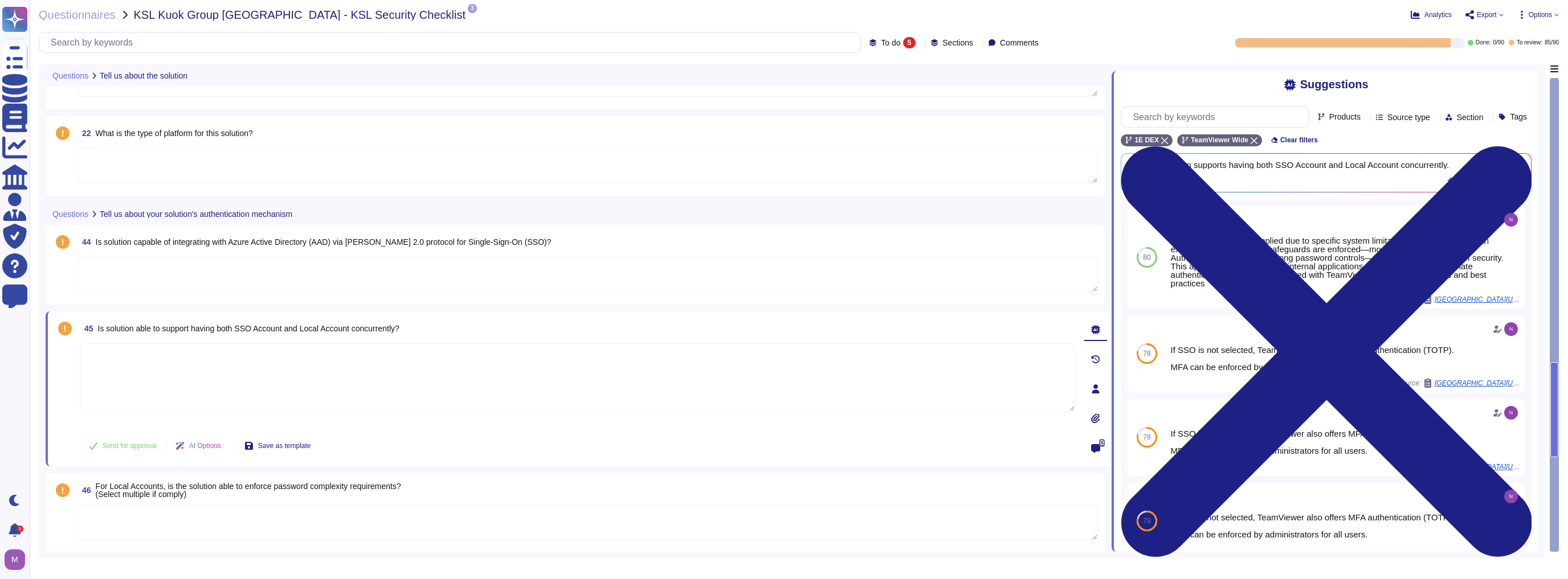
scroll to position [57, 0]
click at [903, 42] on div "5" at bounding box center [909, 42] width 13 height 11
click at [889, 74] on div "All 90" at bounding box center [906, 71] width 92 height 13
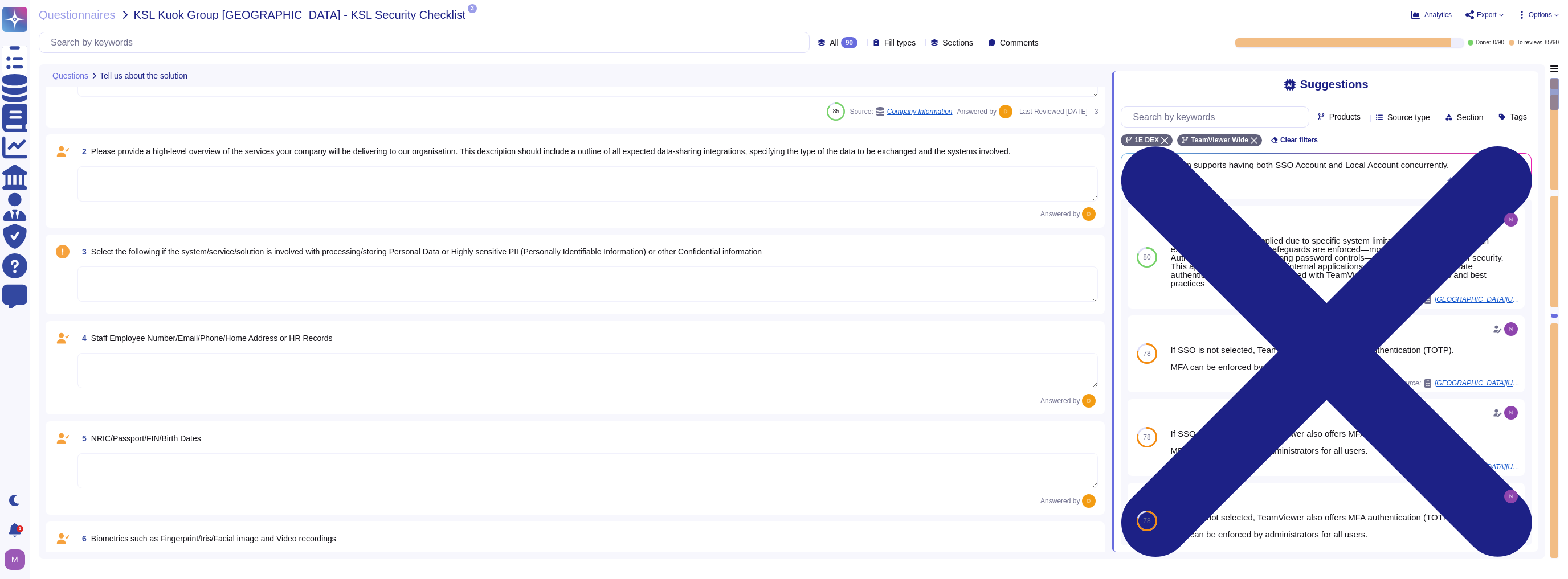
type textarea "[URL][DOMAIN_NAME]"
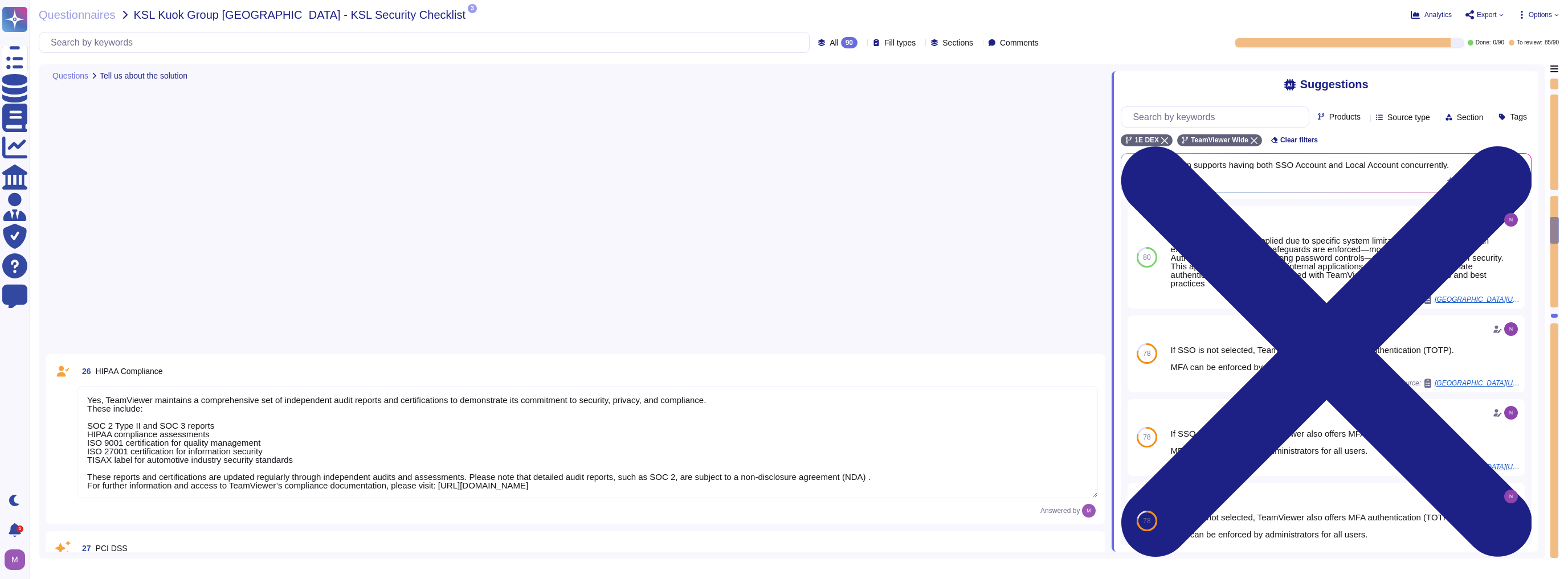
type textarea "TeamViewer does not store, process, or transmit cardholder data. All customer p…"
type textarea "As a company headquartered in [GEOGRAPHIC_DATA], TeamViewer commits fully to th…"
type textarea "A copy of TeamViewer's certifications is available on request. Note that detail…"
type textarea "See teamviewer DPA [URL][DOMAIN_NAME] [URL][DOMAIN_NAME][PERSON_NAME]"
type textarea "[URL][DOMAIN_NAME][PERSON_NAME]"
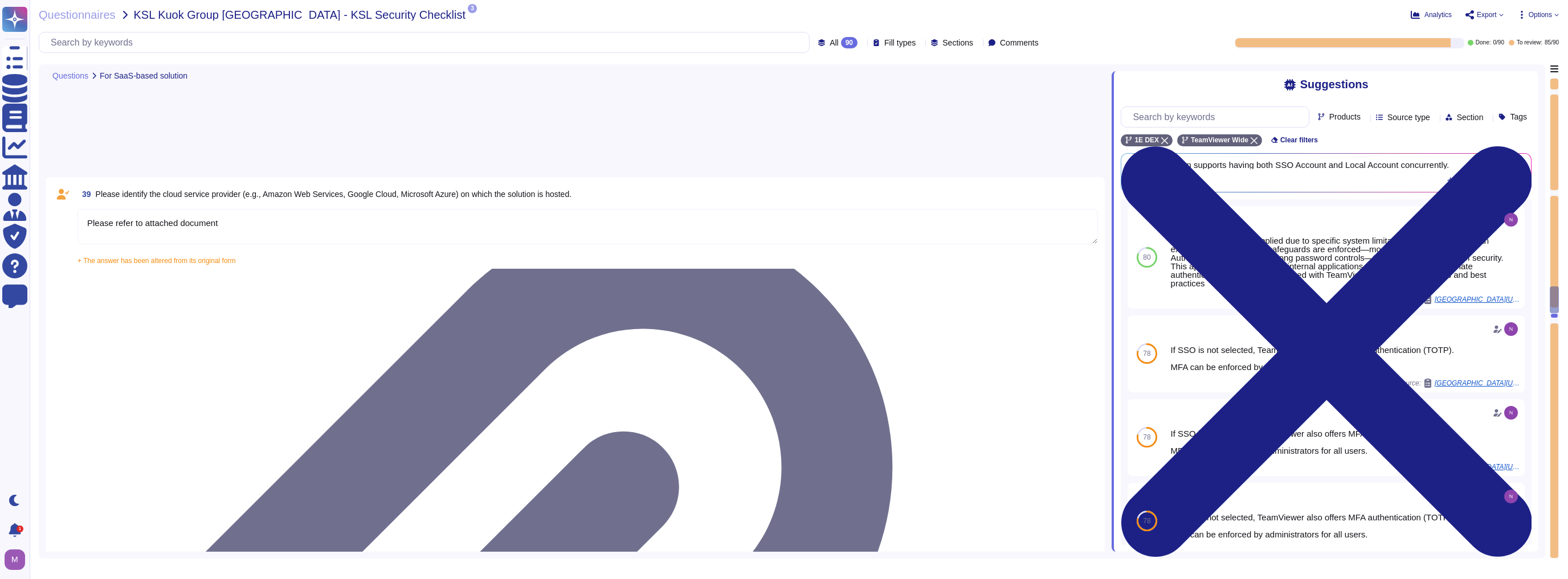
type textarea "5-digit numerical code through which an employee can connect to an employee by …"
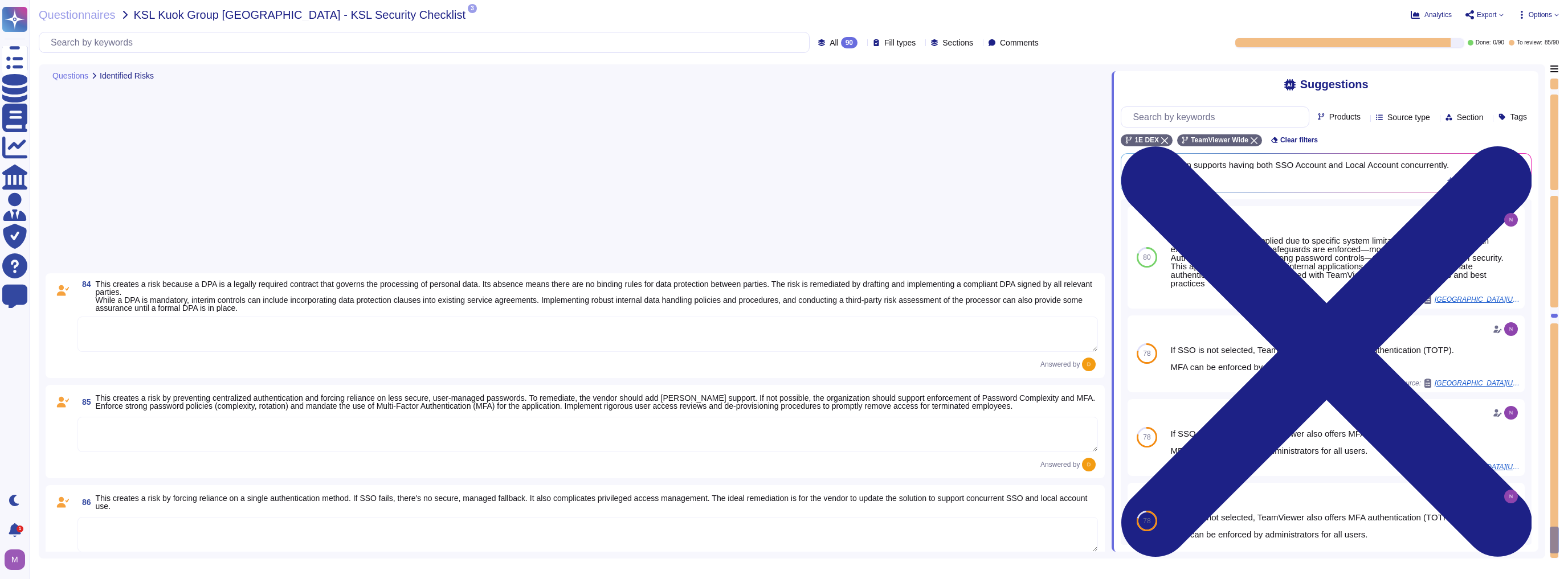
scroll to position [8829, 0]
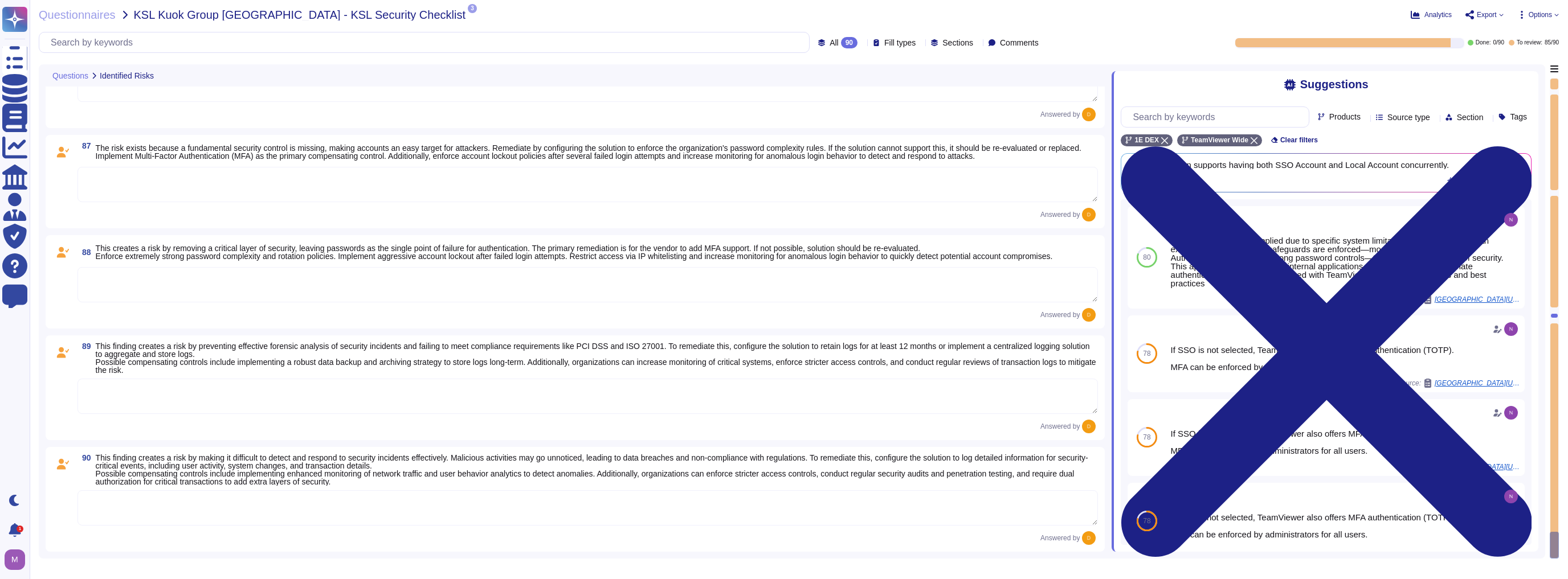
click at [1499, 16] on icon at bounding box center [1501, 15] width 4 height 4
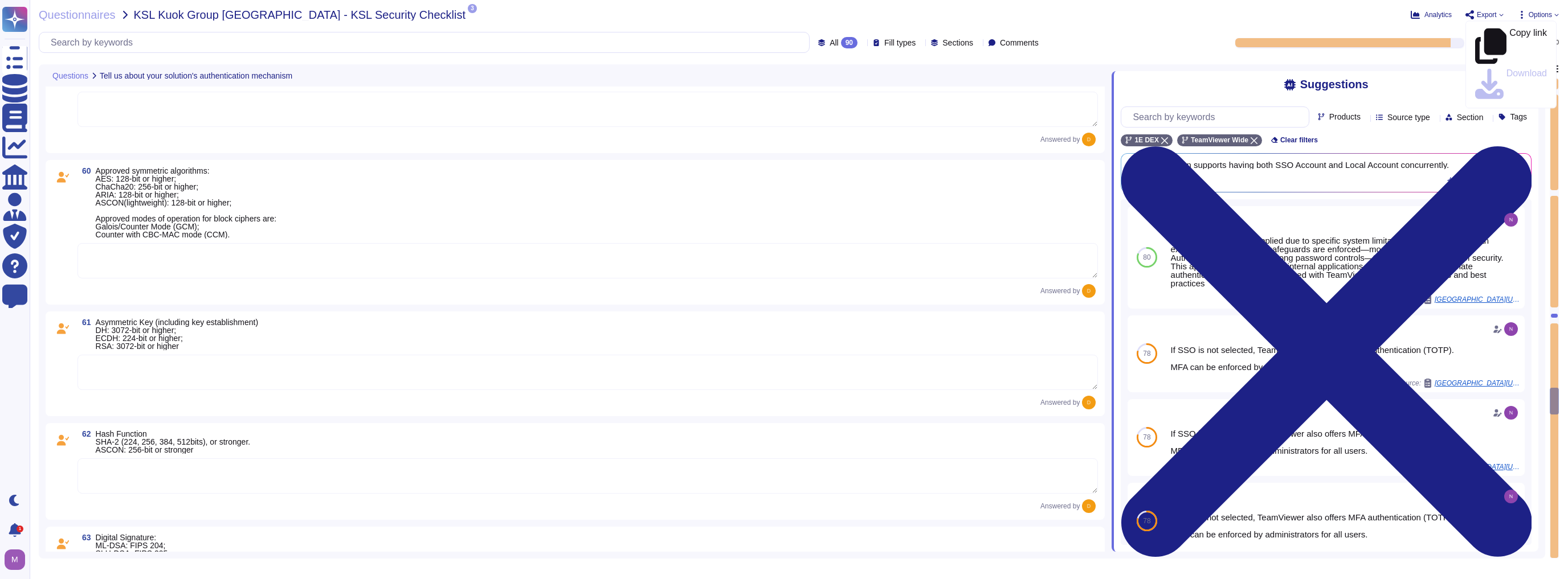
scroll to position [6095, 0]
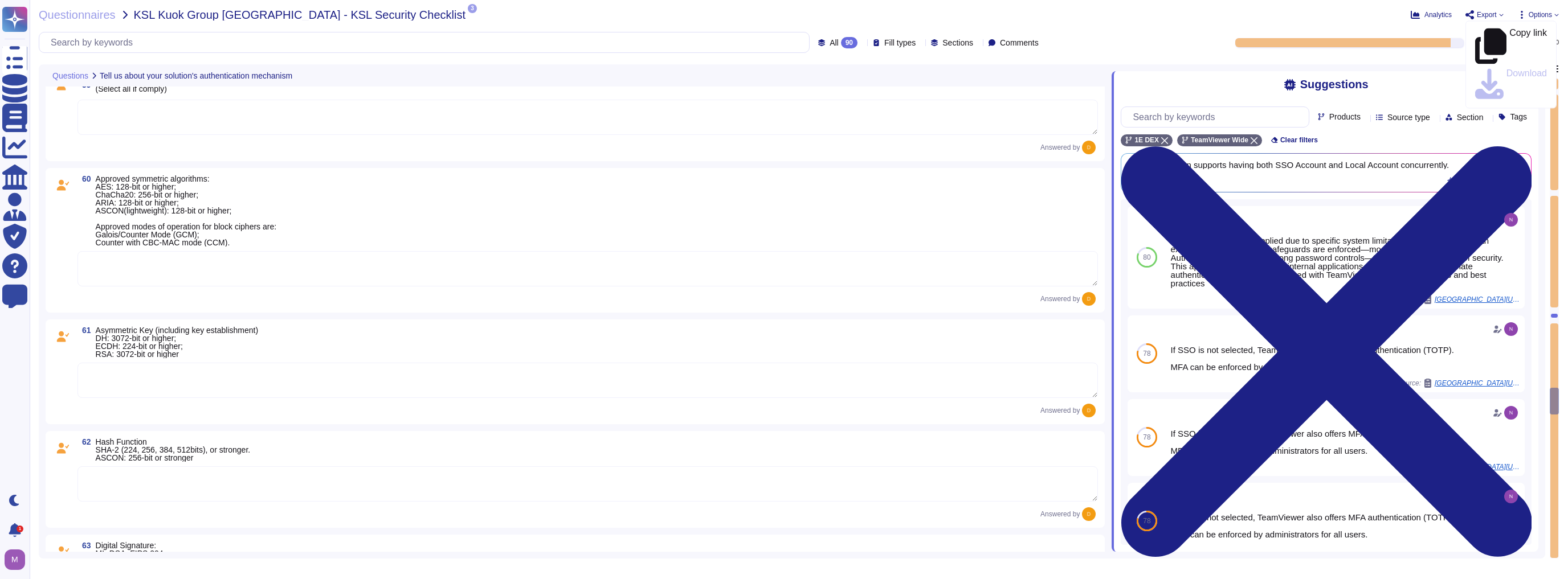
click at [1549, 13] on span "Options" at bounding box center [1540, 14] width 23 height 7
click at [1522, 34] on p "Autofill" at bounding box center [1535, 46] width 28 height 37
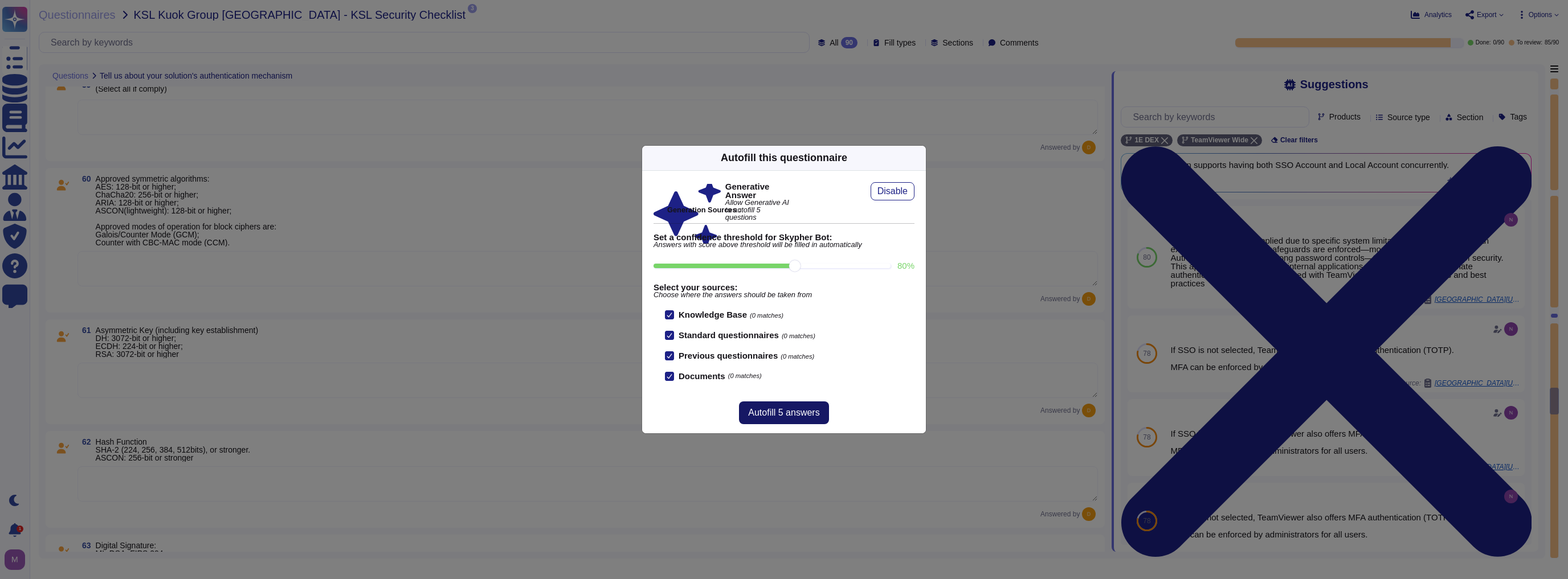
click at [775, 420] on button "Autofill 5 answers" at bounding box center [783, 413] width 89 height 22
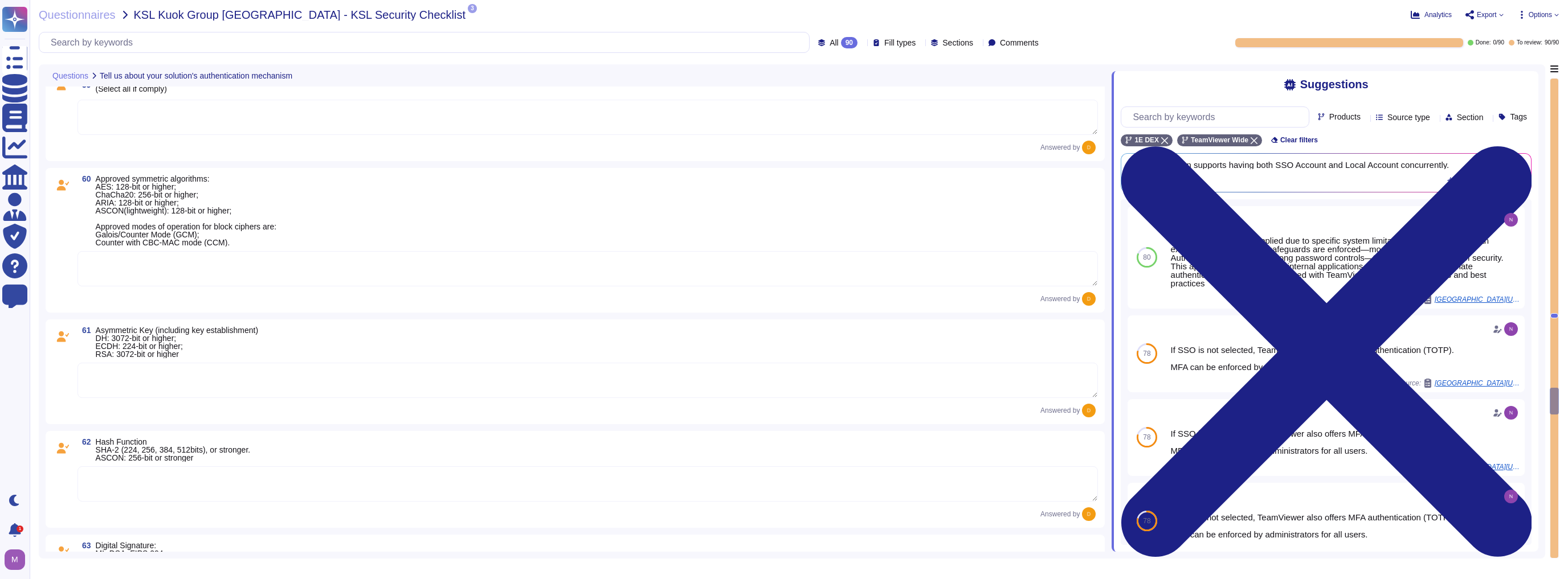
click at [1554, 13] on icon at bounding box center [1556, 15] width 4 height 4
click at [1479, 14] on span "Export" at bounding box center [1486, 14] width 20 height 7
click at [1290, 16] on div "Analytics Export Copy link Download Options Autofill Set Format Delete" at bounding box center [1289, 14] width 540 height 11
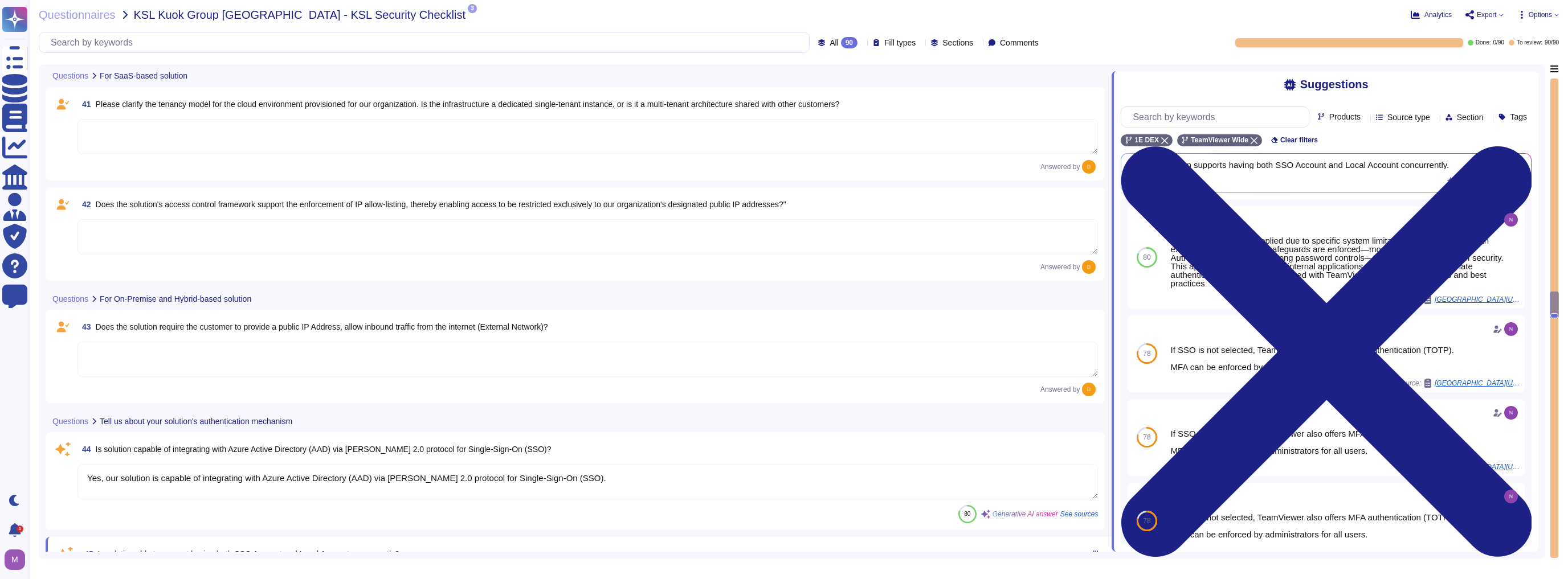
type textarea "Please refer to attached document"
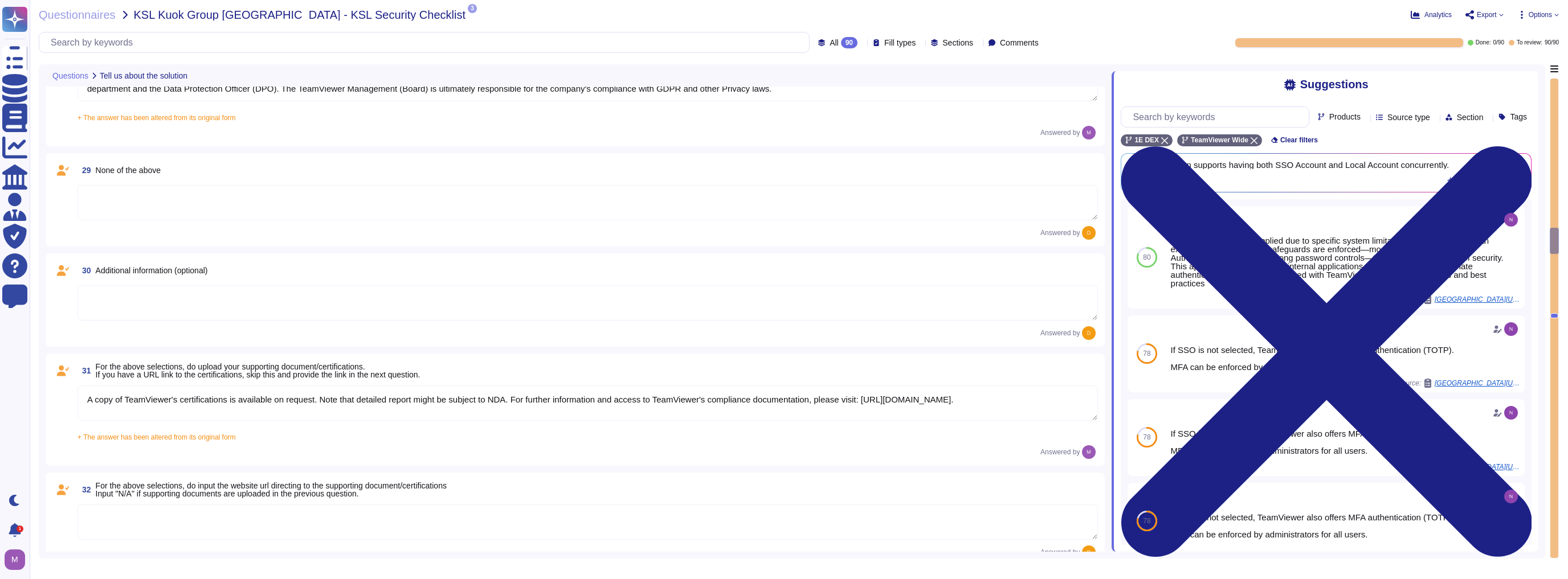
type textarea "Yes, TeamViewer maintains a comprehensive set of independent audit reports and …"
type textarea "TeamViewer does not store, process, or transmit cardholder data. All customer p…"
type textarea "As a company headquartered in [GEOGRAPHIC_DATA], TeamViewer commits fully to th…"
type textarea "A copy of TeamViewer's certifications is available on request. Note that detail…"
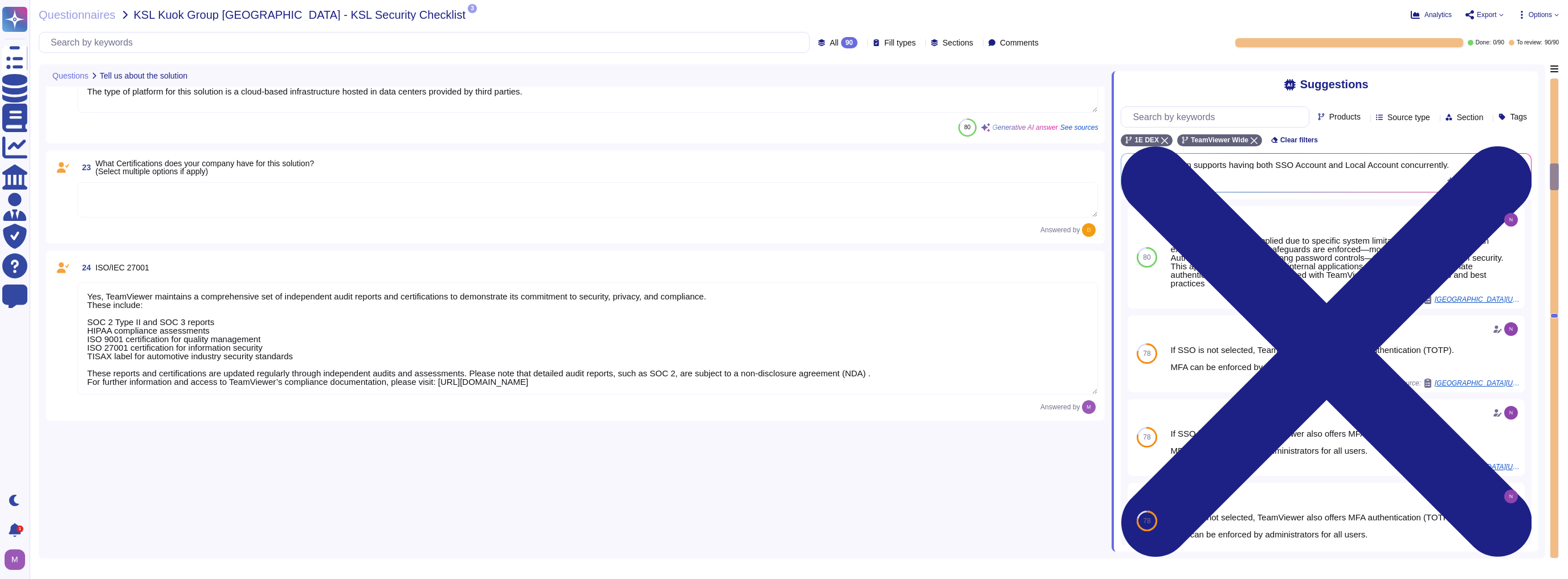
type textarea "The type of platform for this solution is a cloud-based infrastructure hosted i…"
type textarea "Yes, TeamViewer maintains a comprehensive set of independent audit reports and …"
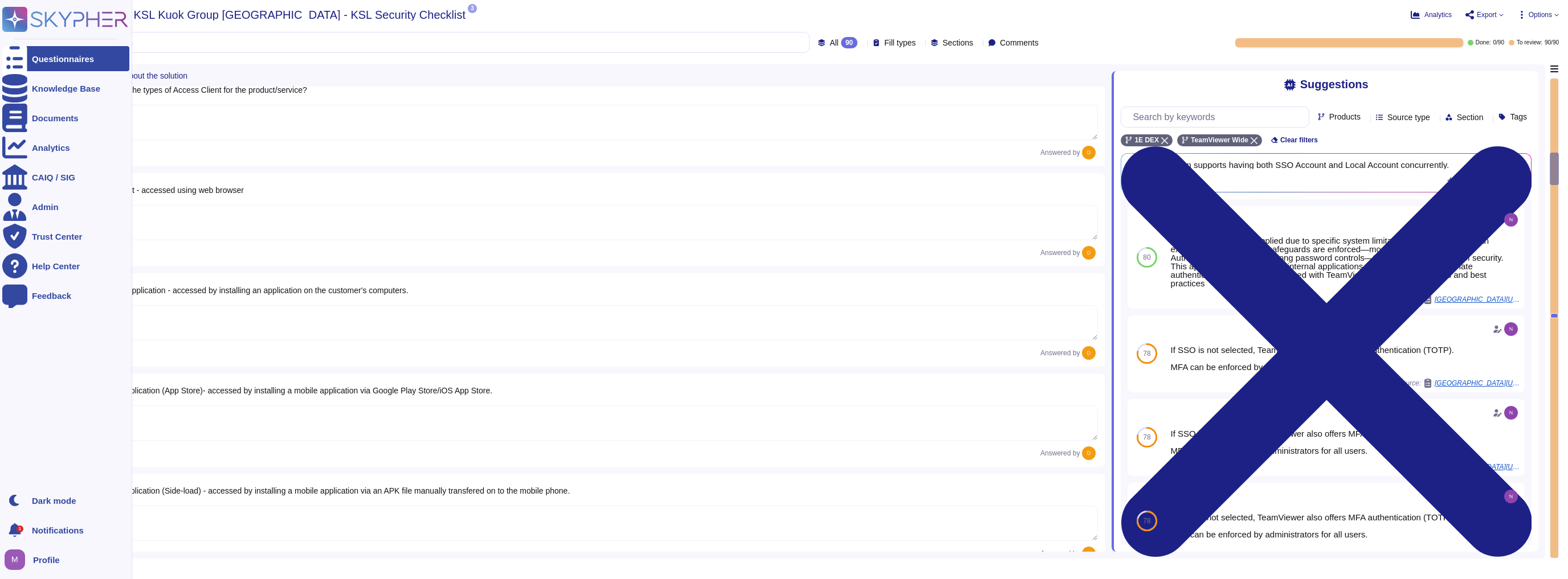
scroll to position [1418, 0]
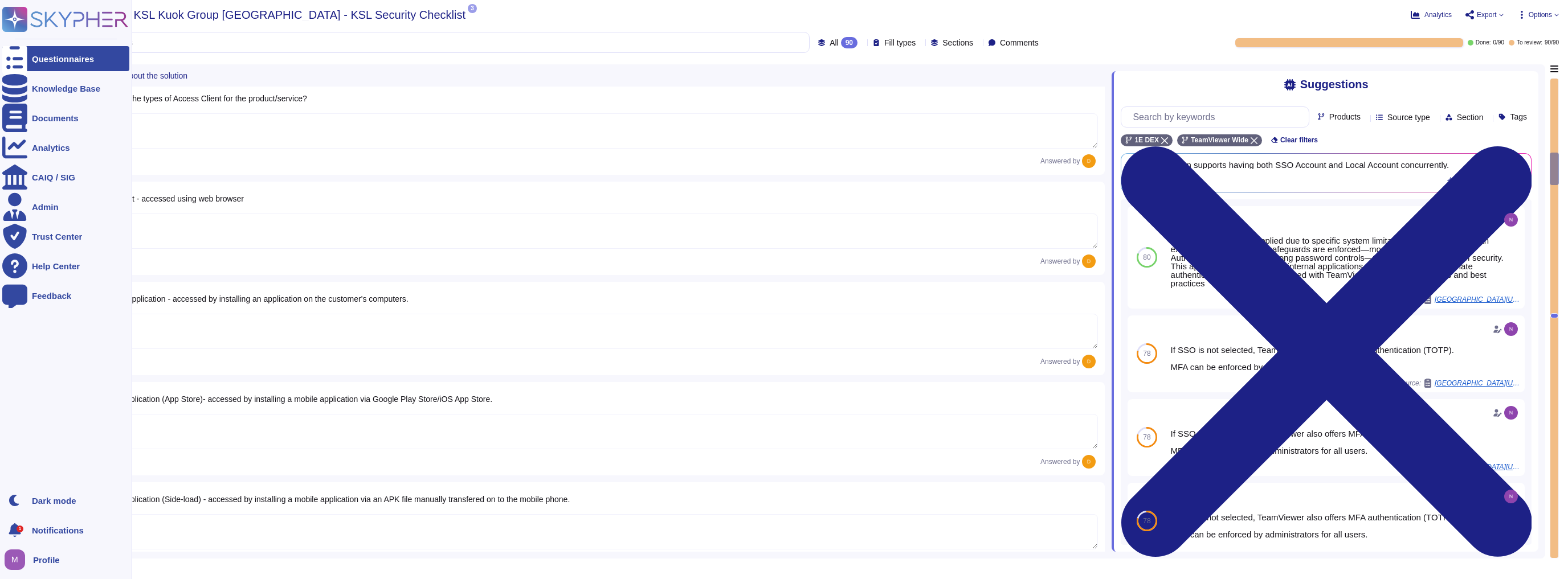
click at [24, 55] on div at bounding box center [14, 58] width 25 height 25
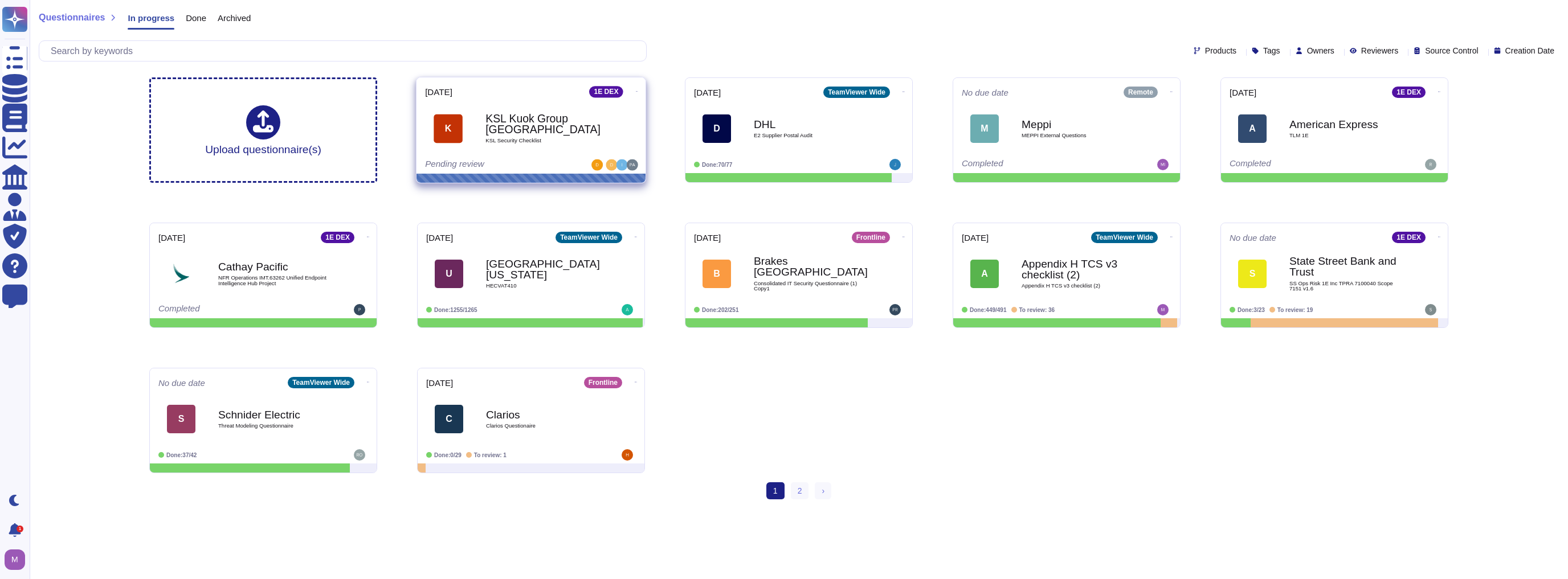
click at [549, 155] on div "K KSL Kuok Group Singapore KSL Security Checklist" at bounding box center [530, 128] width 212 height 58
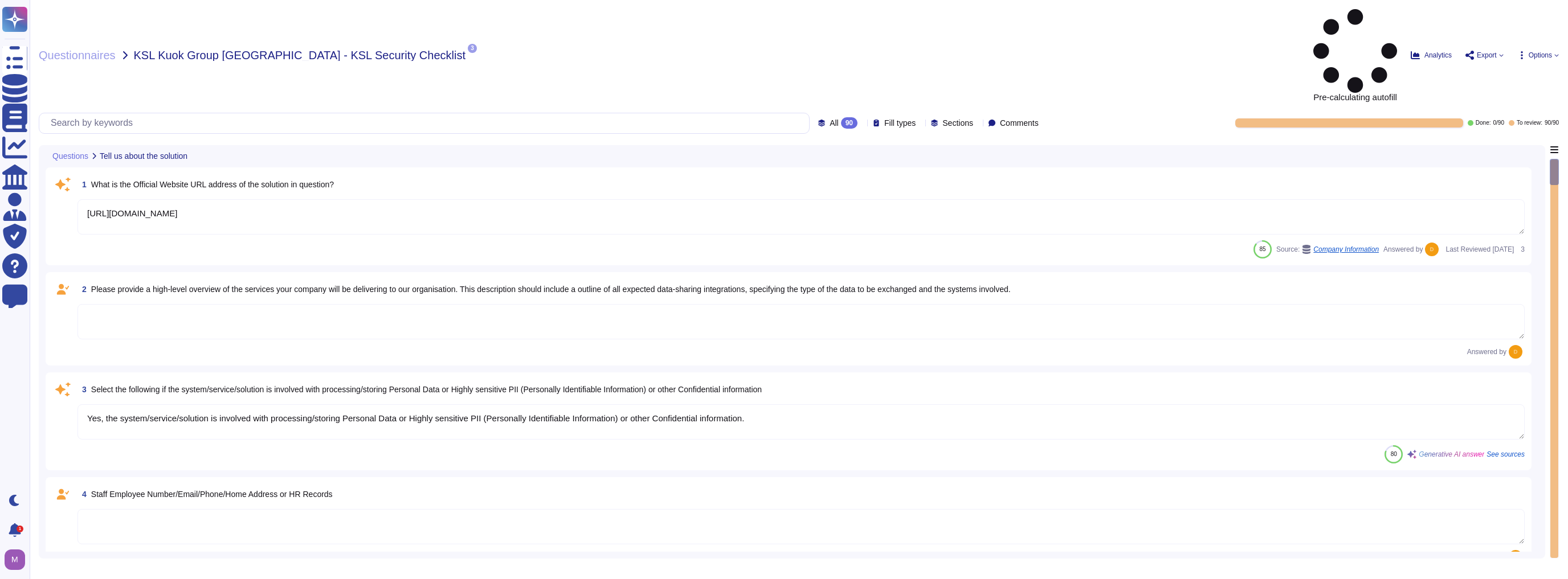
type textarea "[URL][DOMAIN_NAME]"
type textarea "Yes, the system/service/solution is involved with processing/storing Personal D…"
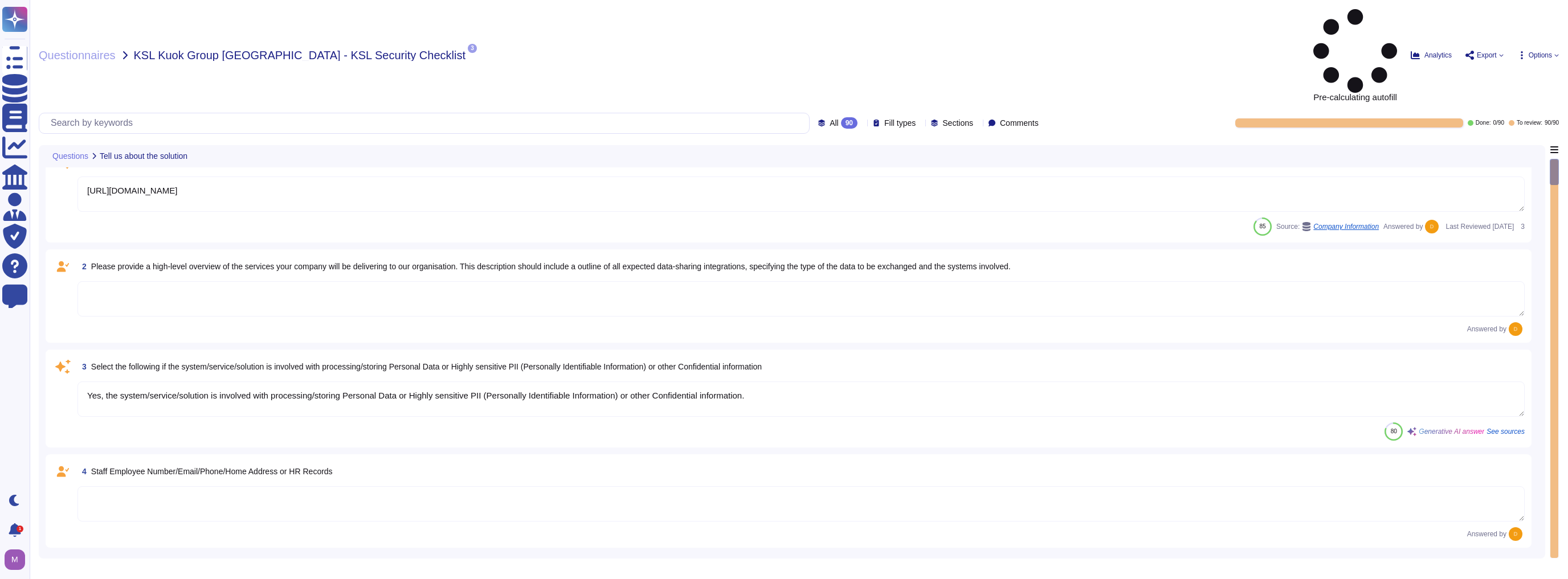
scroll to position [46, 0]
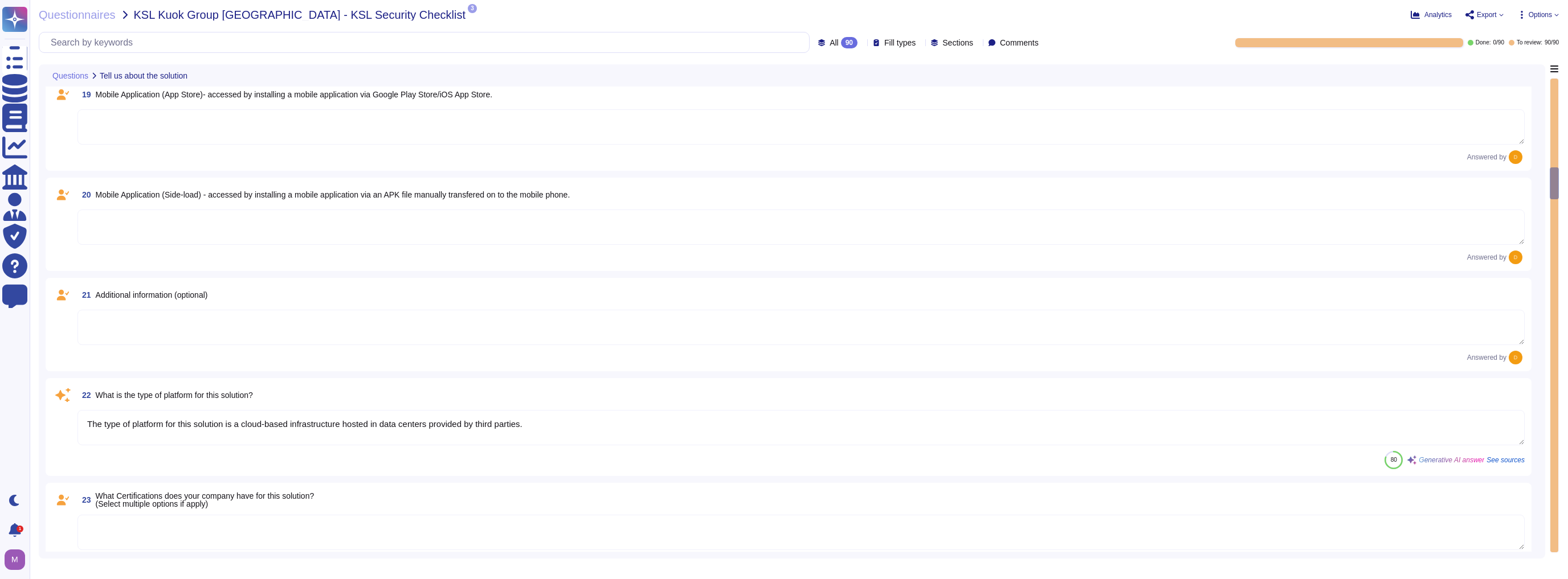
type textarea "The type of platform for this solution is a cloud-based infrastructure hosted i…"
type textarea "Yes, TeamViewer maintains a comprehensive set of independent audit reports and …"
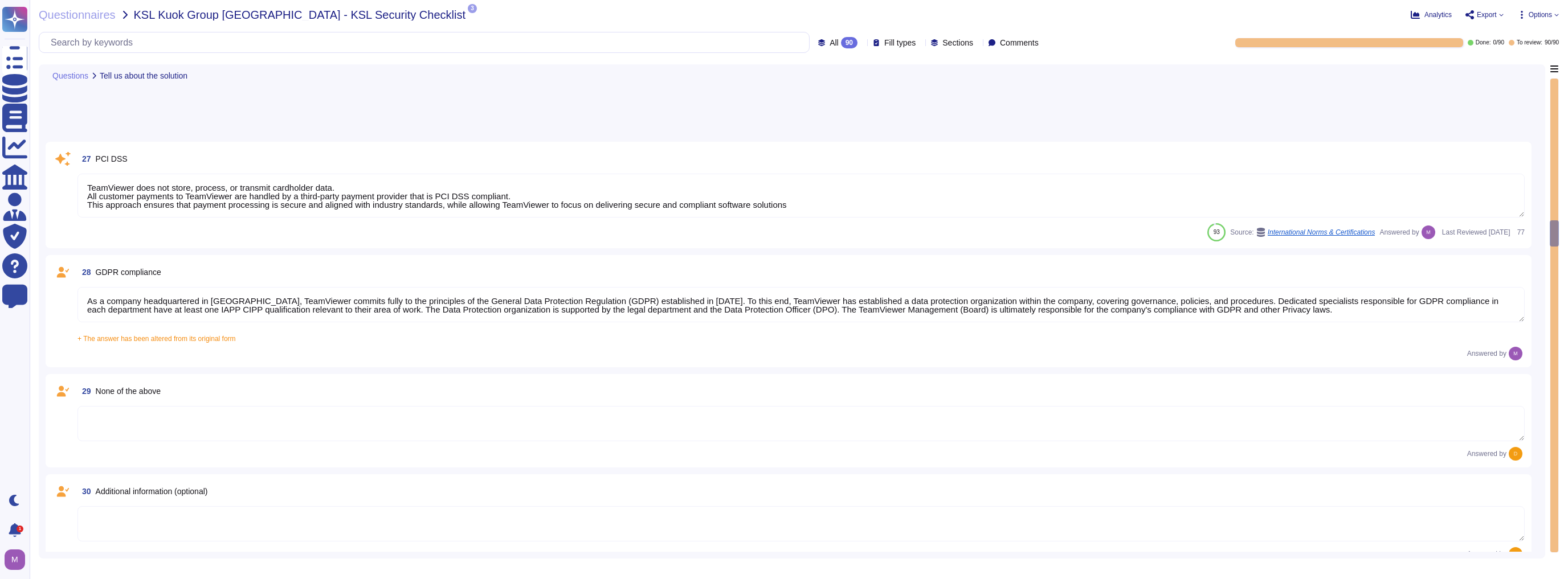
type textarea "A copy of TeamViewer's certifications is available on request. Note that detail…"
type textarea "See teamviewer DPA [URL][DOMAIN_NAME] [URL][DOMAIN_NAME][PERSON_NAME]"
type textarea "[URL][DOMAIN_NAME][PERSON_NAME]"
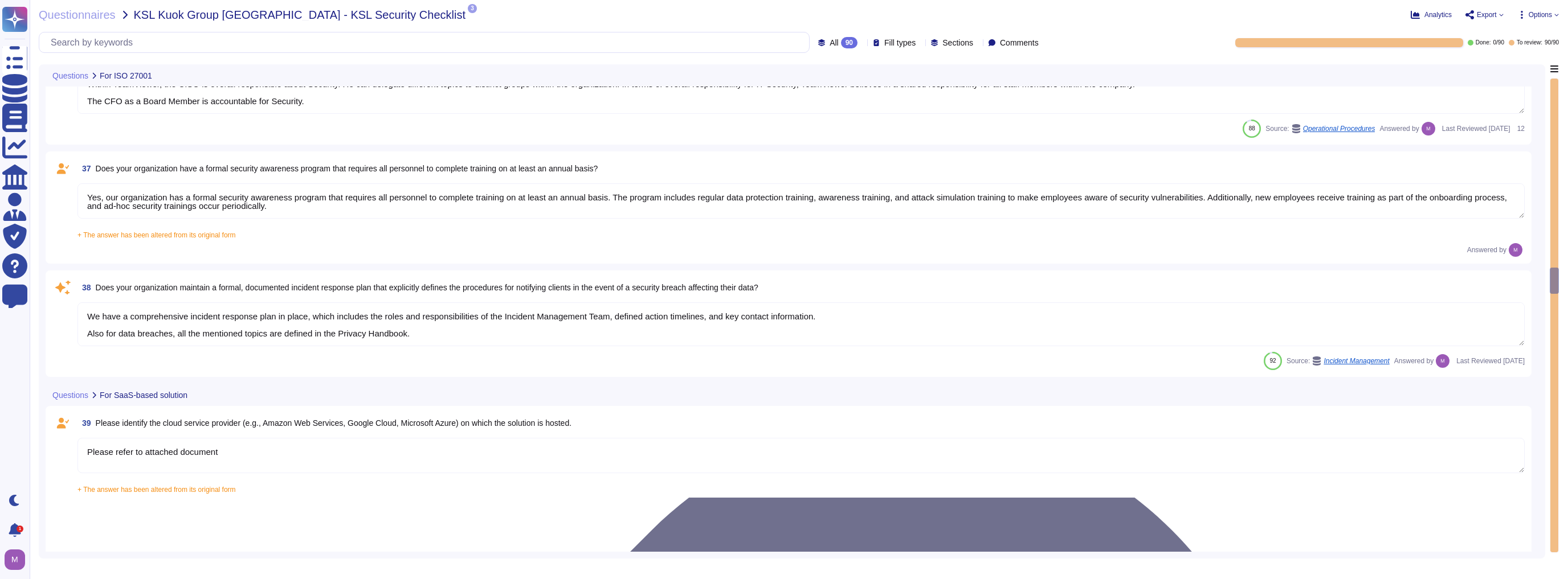
scroll to position [3919, 0]
type textarea "The scope and purpose of the [DEMOGRAPHIC_DATA] is defined in the document Team…"
type textarea "Yes, our organization has a formal security awareness program that requires all…"
type textarea "We have a comprehensive incident response plan in place, which includes the rol…"
type textarea "Please refer to attached document"
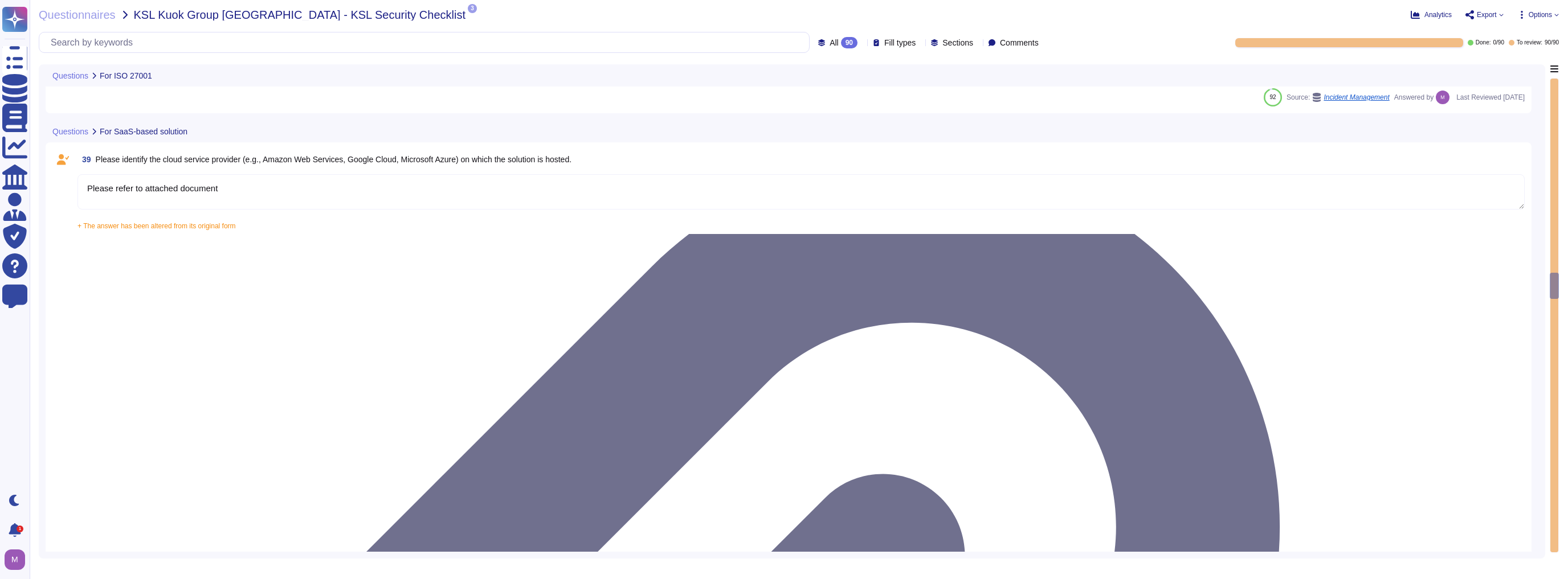
type textarea "Yes, our solution is capable of integrating with Azure Active Directory (AAD) v…"
type textarea "Yes, our solution supports having both SSO Account and Local Account concurrent…"
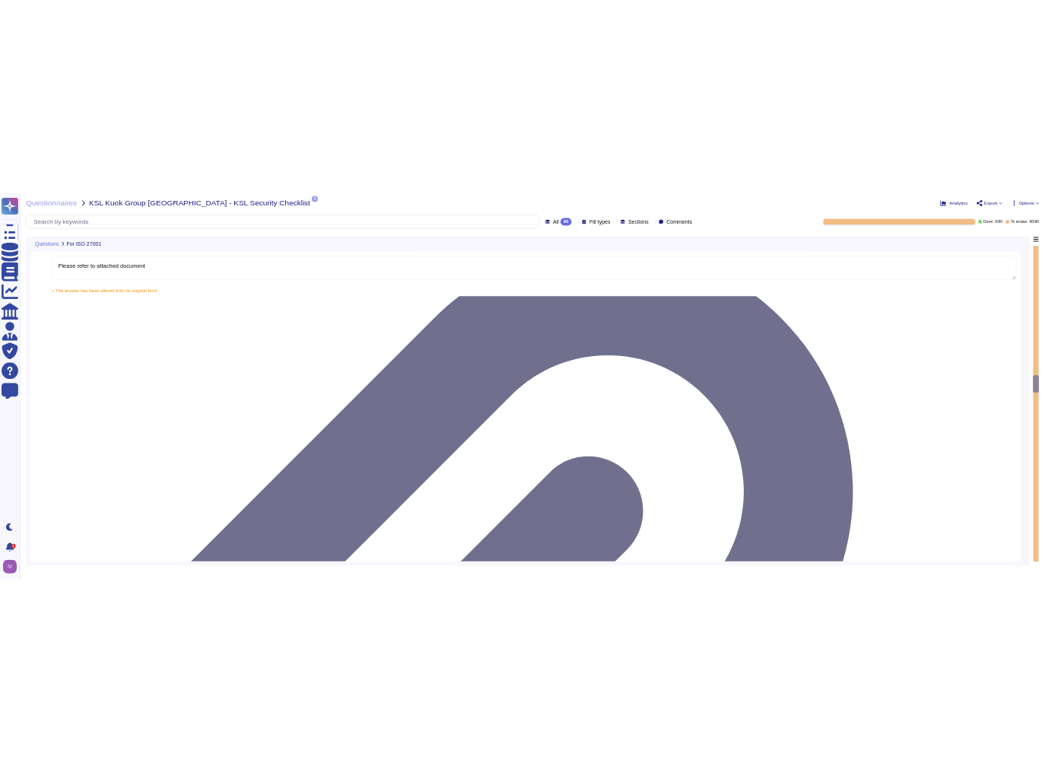
scroll to position [5536, 0]
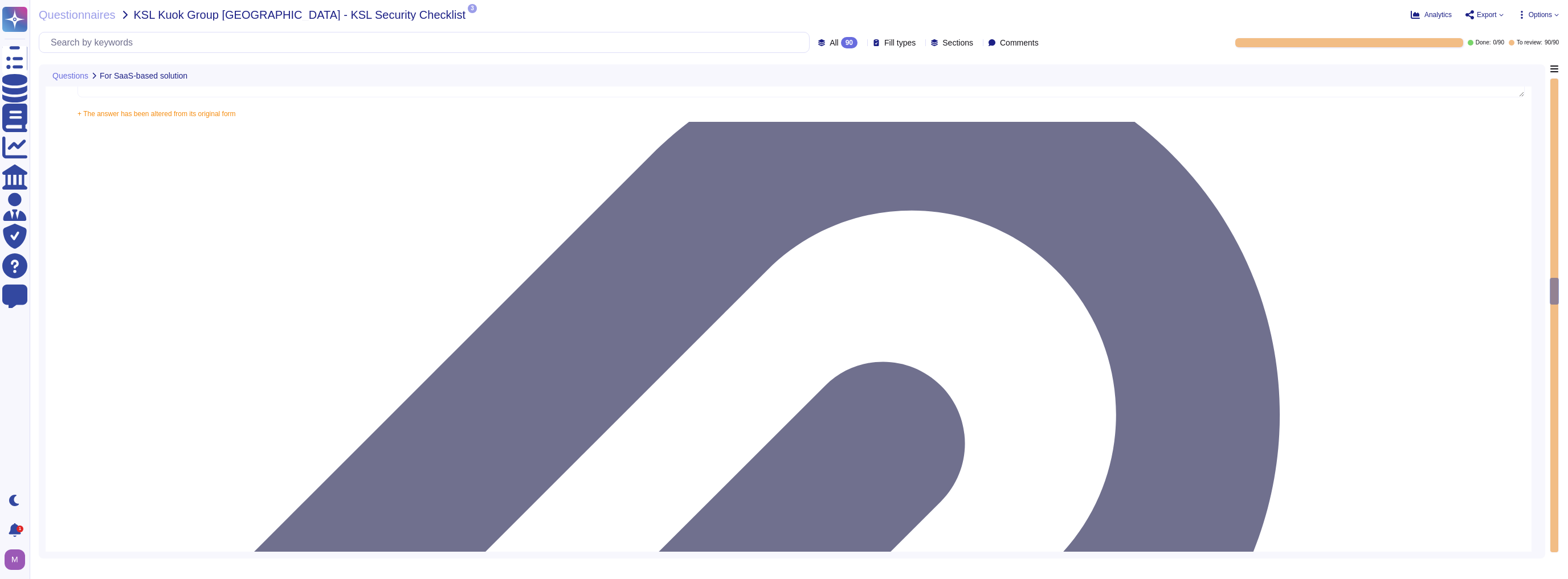
type textarea "Yes, the solution is able to enforce password complexity requirements for Local…"
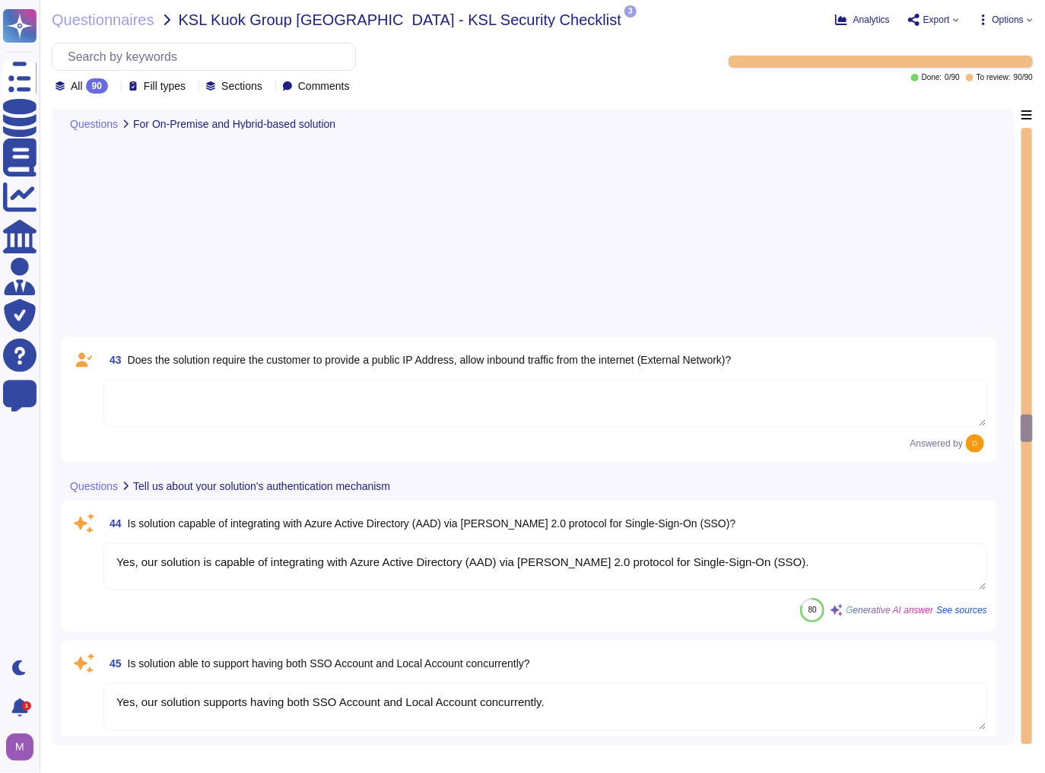
type textarea "Yes, the solution is able to enforce password complexity requirements for Local…"
type textarea "5-digit numerical code through which an employee can connect to an employee by …"
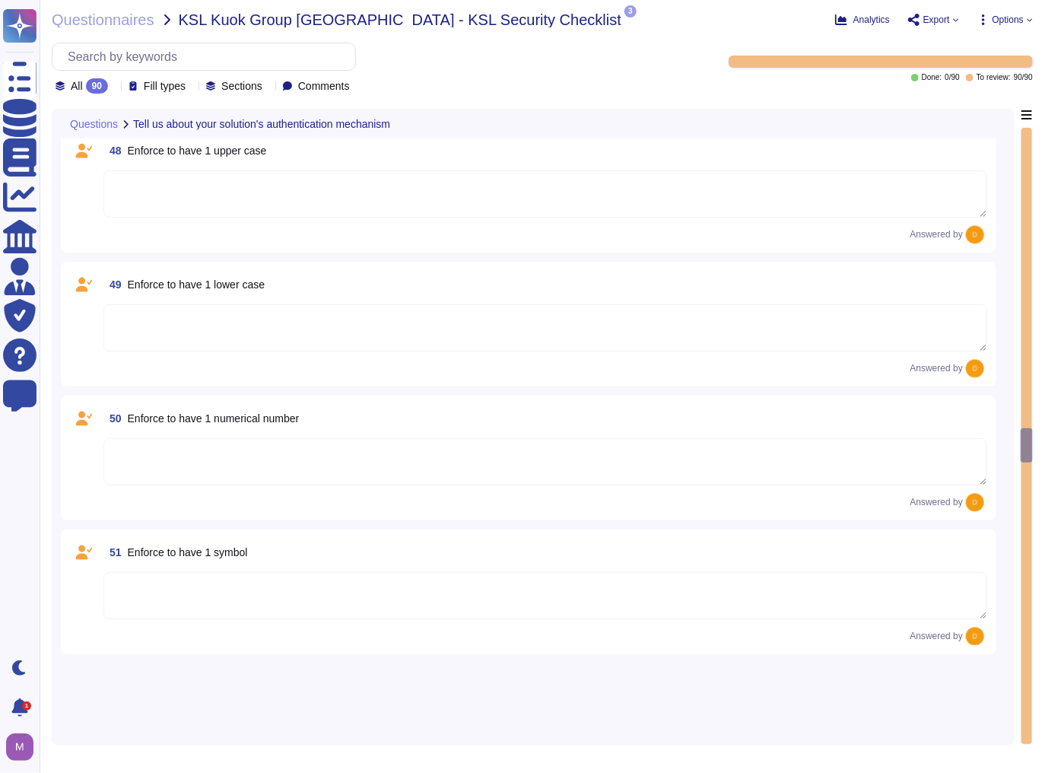
type textarea "Yes, our solution is capable of integrating with Azure Active Directory (AAD) v…"
type textarea "Yes, our solution supports having both SSO Account and Local Account concurrent…"
type textarea "Yes, the solution is able to enforce password complexity requirements for Local…"
type textarea "5-digit numerical code through which an employee can connect to an employee by …"
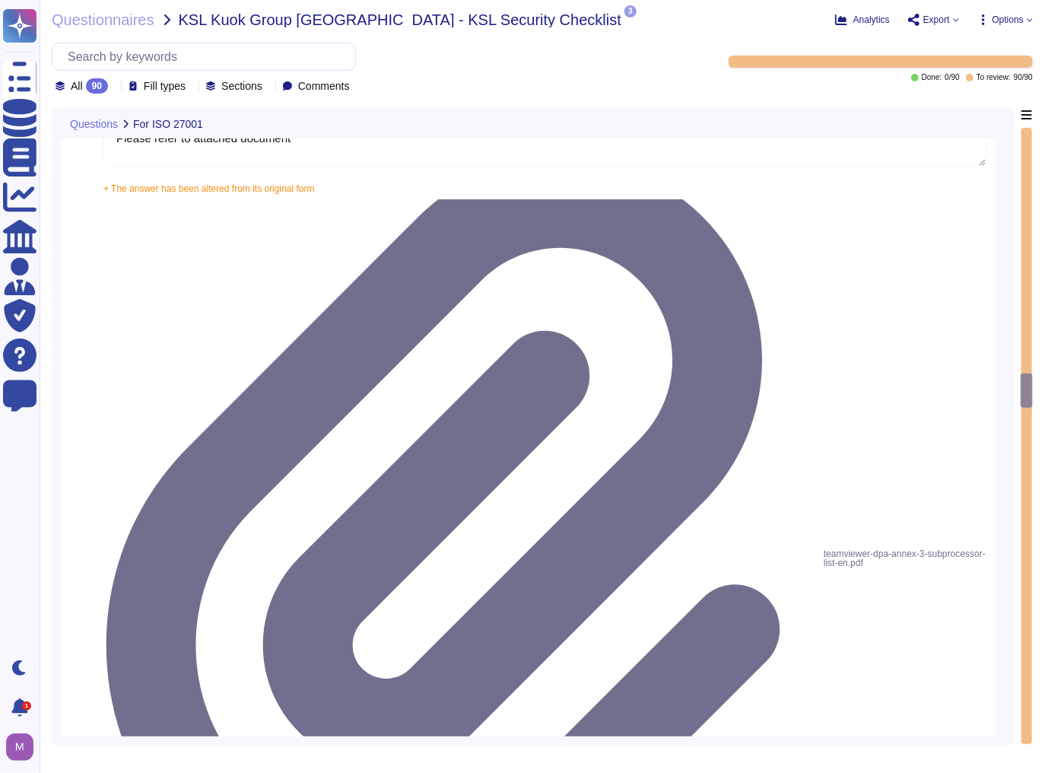
type textarea "The scope and purpose of the [DEMOGRAPHIC_DATA] is defined in the document Team…"
type textarea "Yes, our organization has a formal security awareness program that requires all…"
type textarea "We have a comprehensive incident response plan in place, which includes the rol…"
type textarea "Please refer to attached document"
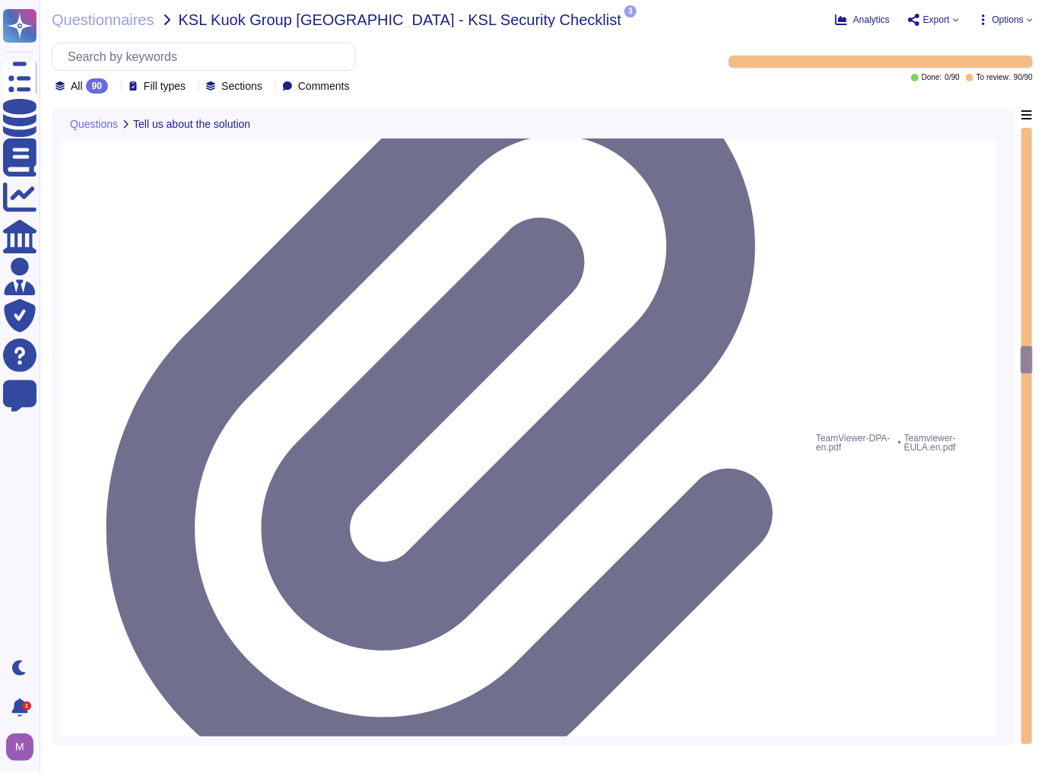
type textarea "See teamviewer DPA [URL][DOMAIN_NAME] [URL][DOMAIN_NAME][PERSON_NAME]"
type textarea "[URL][DOMAIN_NAME][PERSON_NAME]"
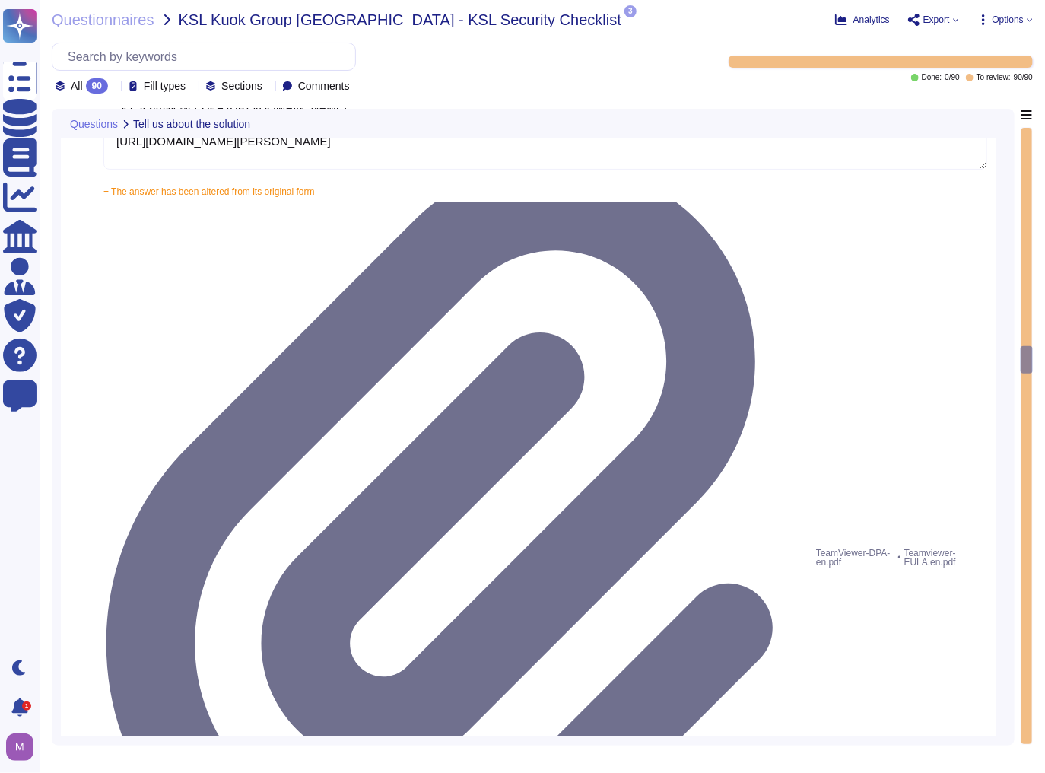
type textarea "A copy of TeamViewer's certifications is available on request. Note that detail…"
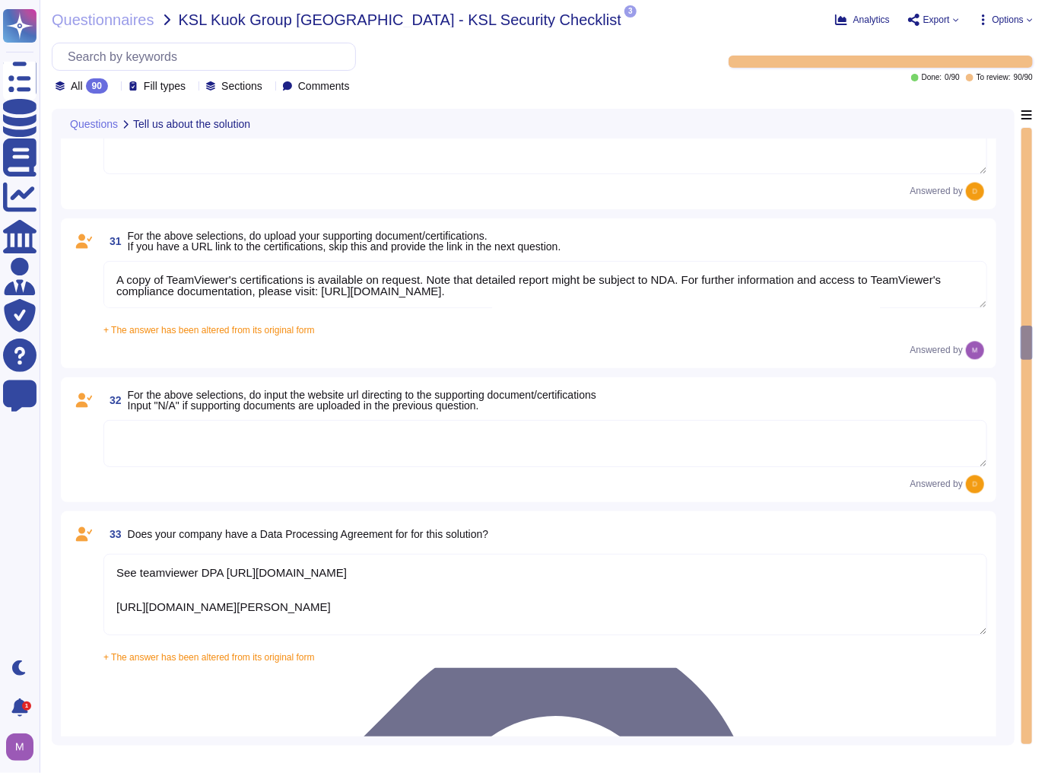
type textarea "As a company headquartered in [GEOGRAPHIC_DATA], TeamViewer commits fully to th…"
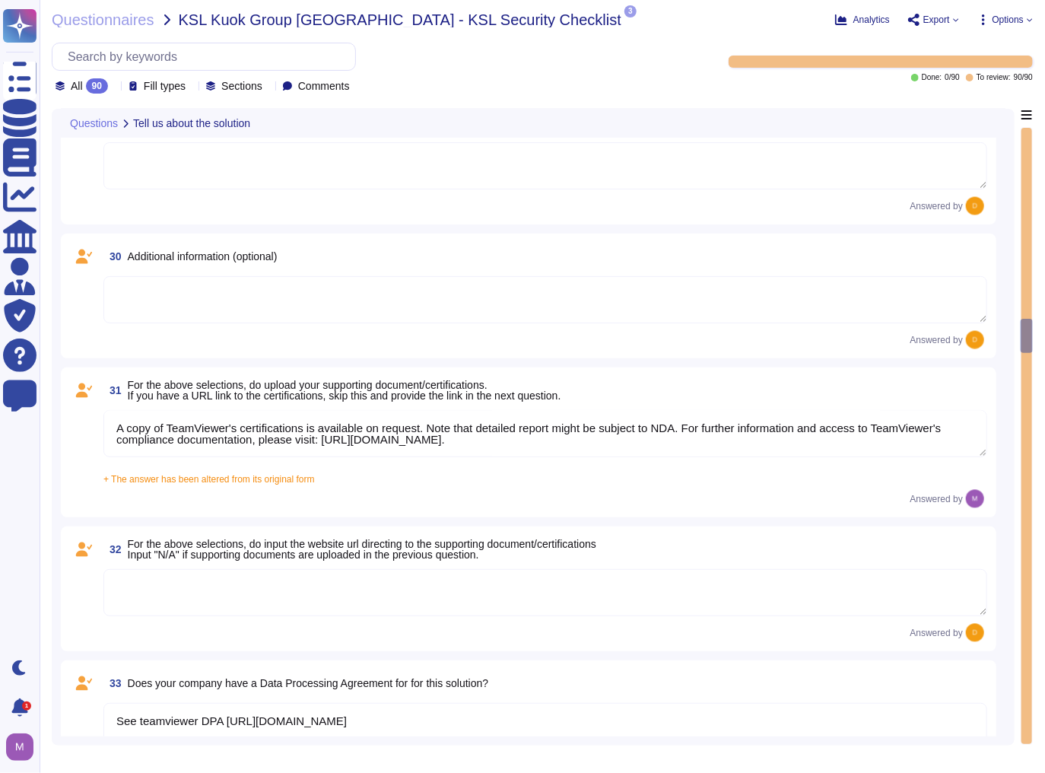
type textarea "TeamViewer does not store, process, or transmit cardholder data. All customer p…"
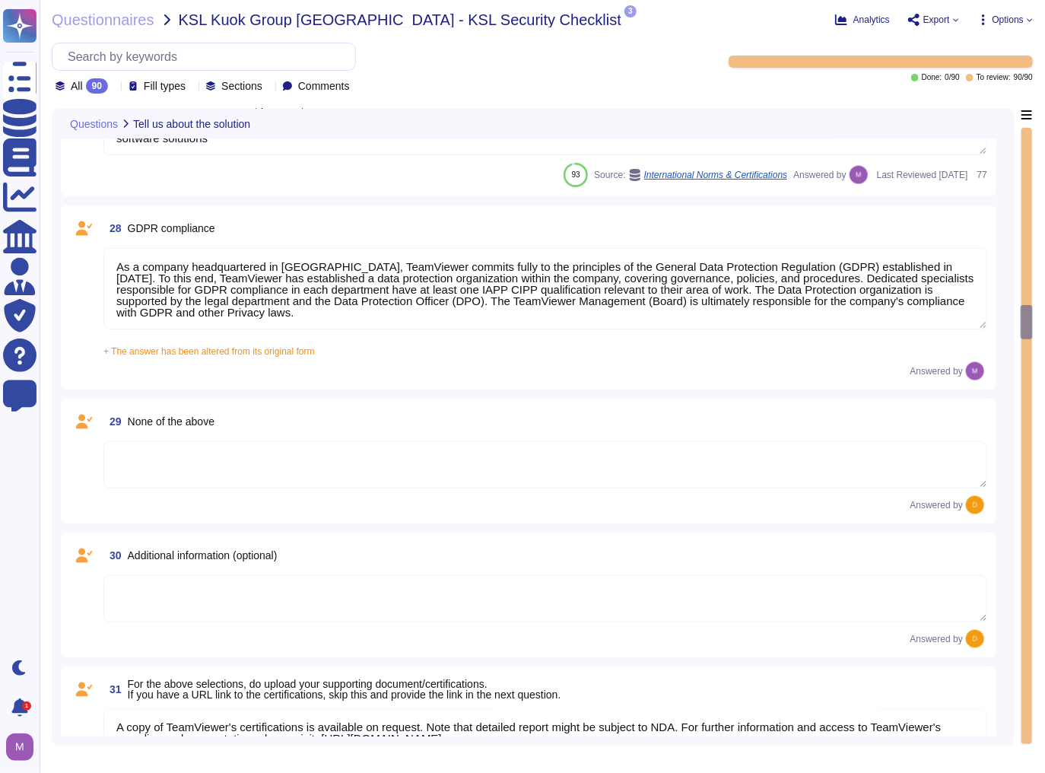
type textarea "Yes, TeamViewer maintains a comprehensive set of independent audit reports and …"
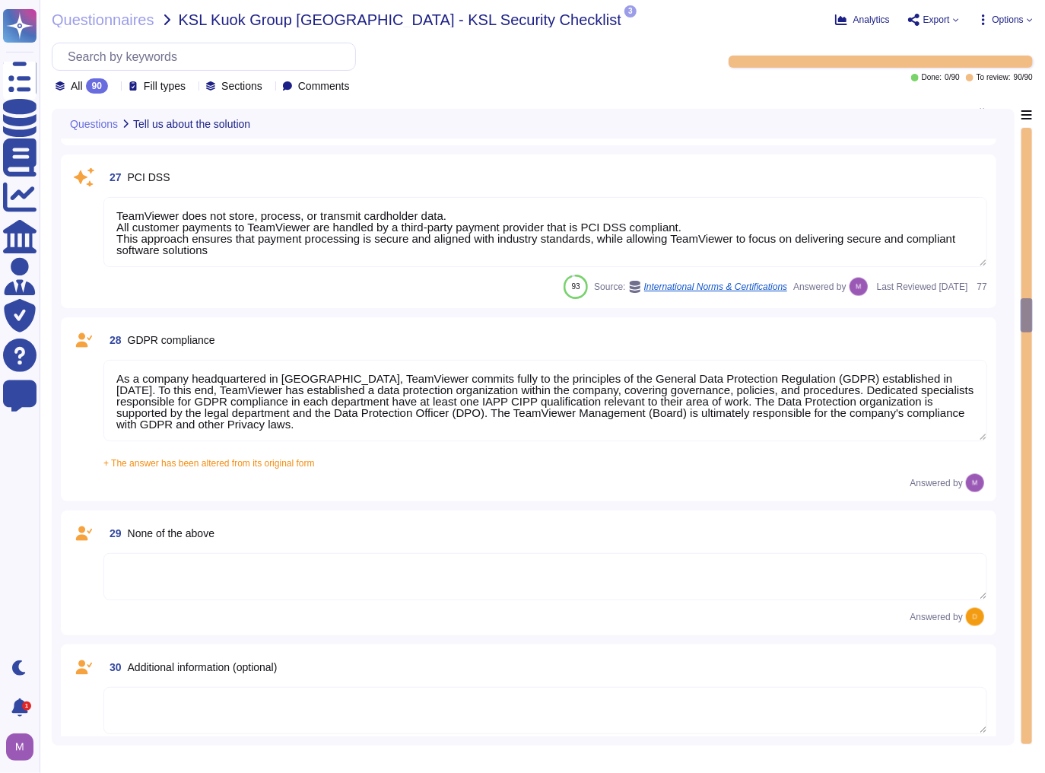
type textarea "Yes, TeamViewer maintains a comprehensive set of independent audit reports and …"
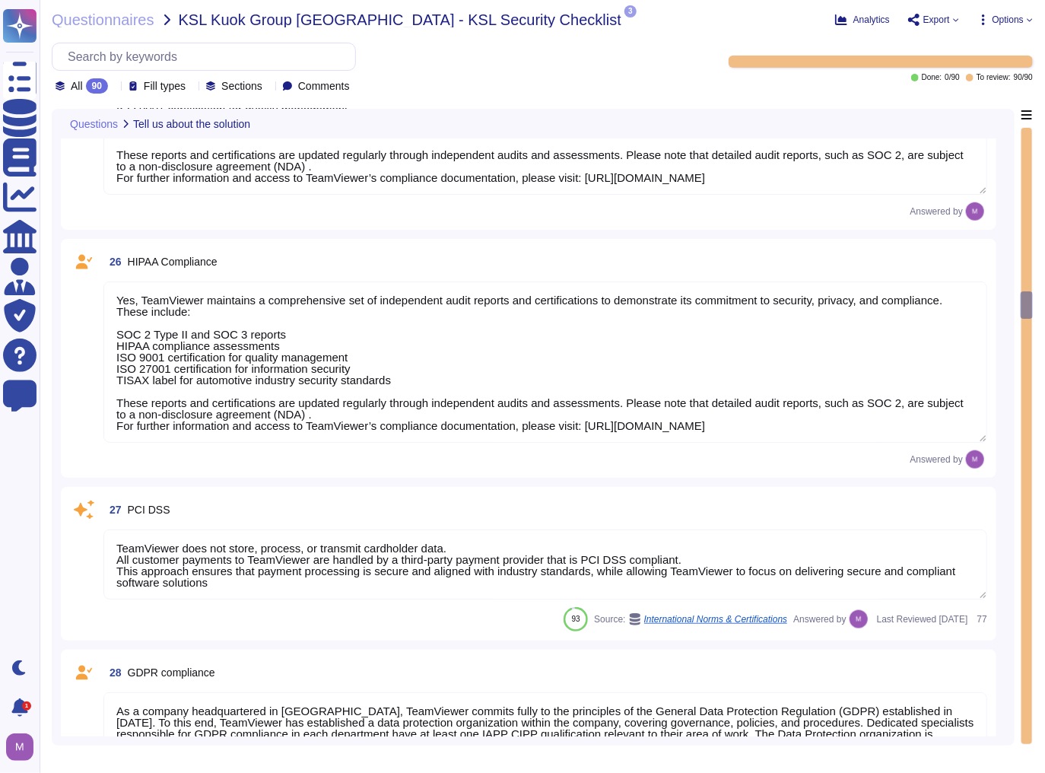
type textarea "Yes, TeamViewer maintains a comprehensive set of independent audit reports and …"
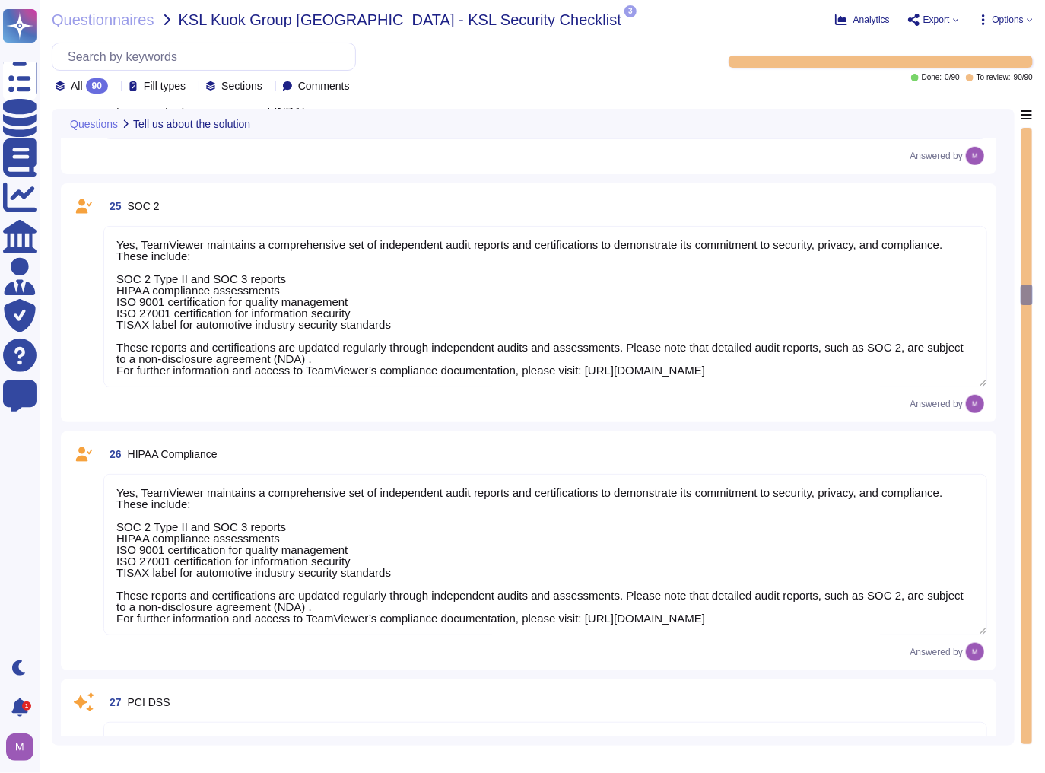
type textarea "The type of platform for this solution is a cloud-based infrastructure hosted i…"
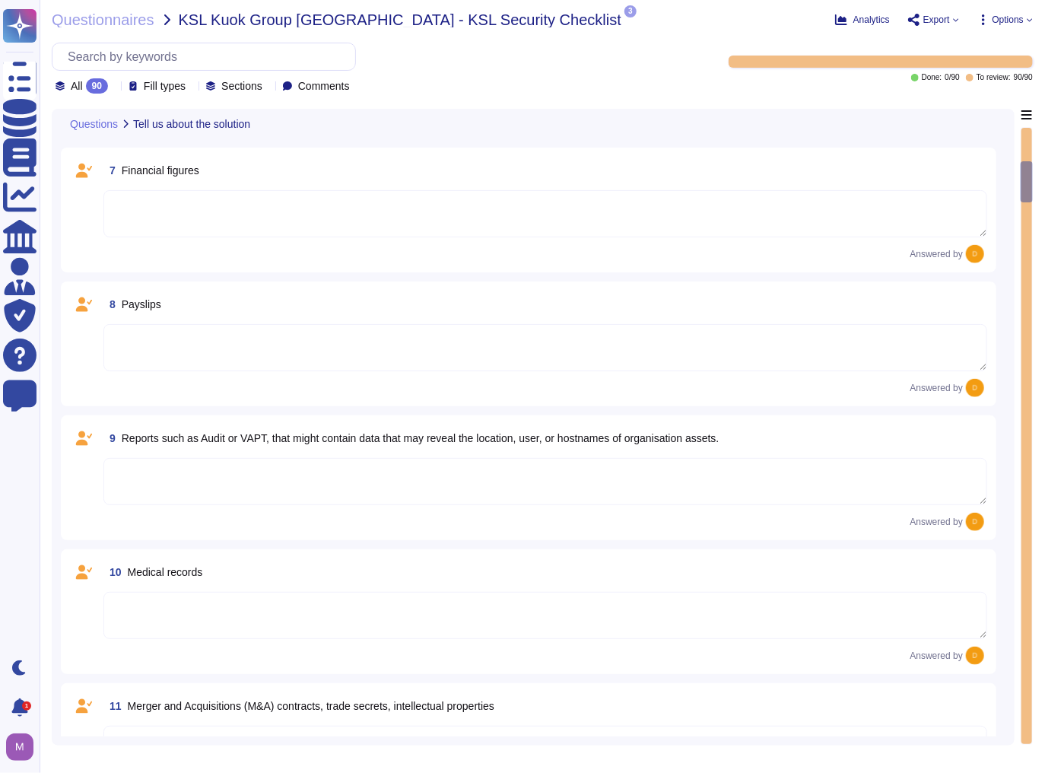
scroll to position [453, 0]
type textarea "Yes, the system/service/solution is involved with processing/storing Personal D…"
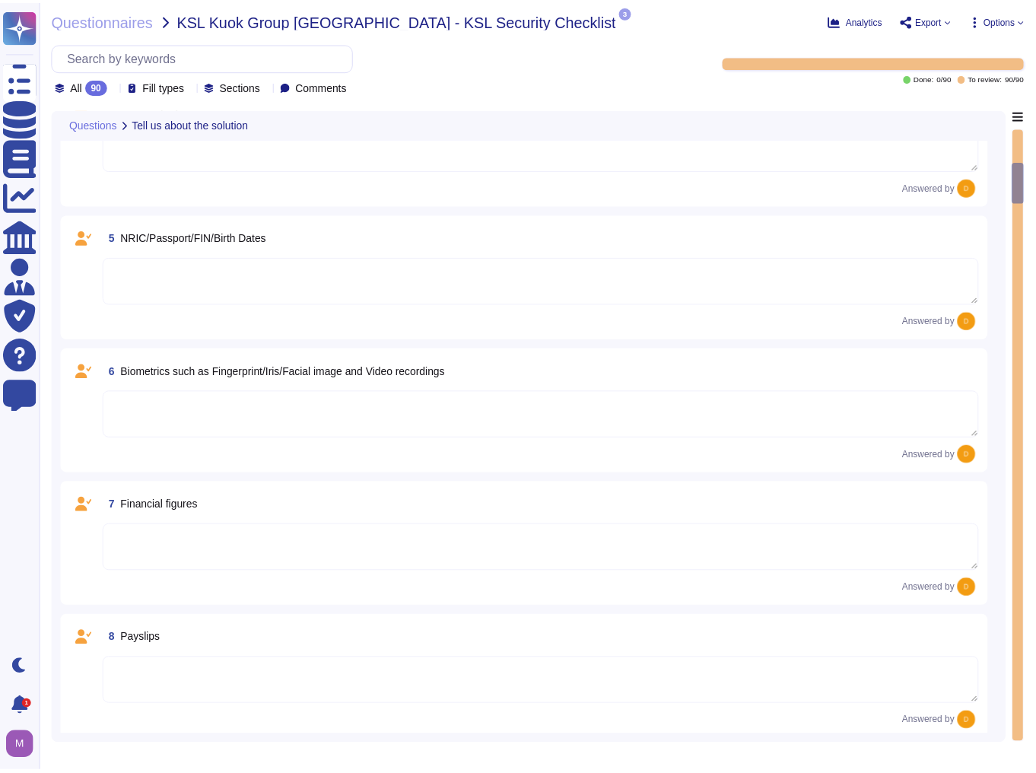
scroll to position [0, 0]
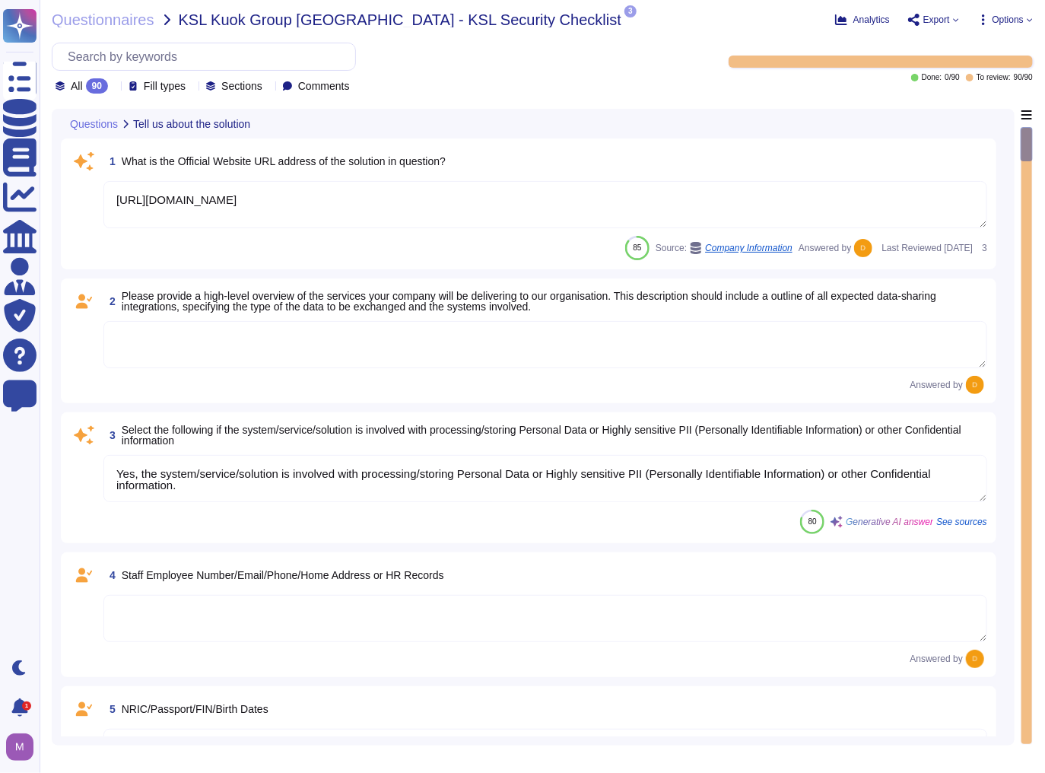
type textarea "[URL][DOMAIN_NAME]"
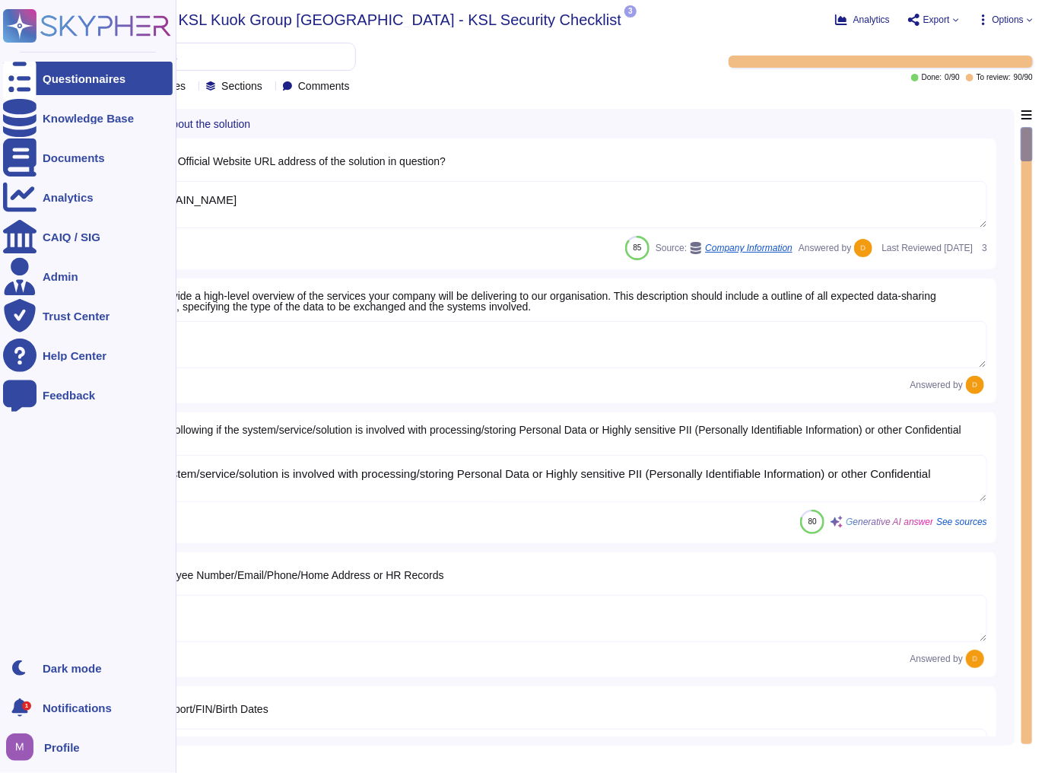
click at [21, 87] on div at bounding box center [19, 78] width 33 height 33
